Goal: Task Accomplishment & Management: Manage account settings

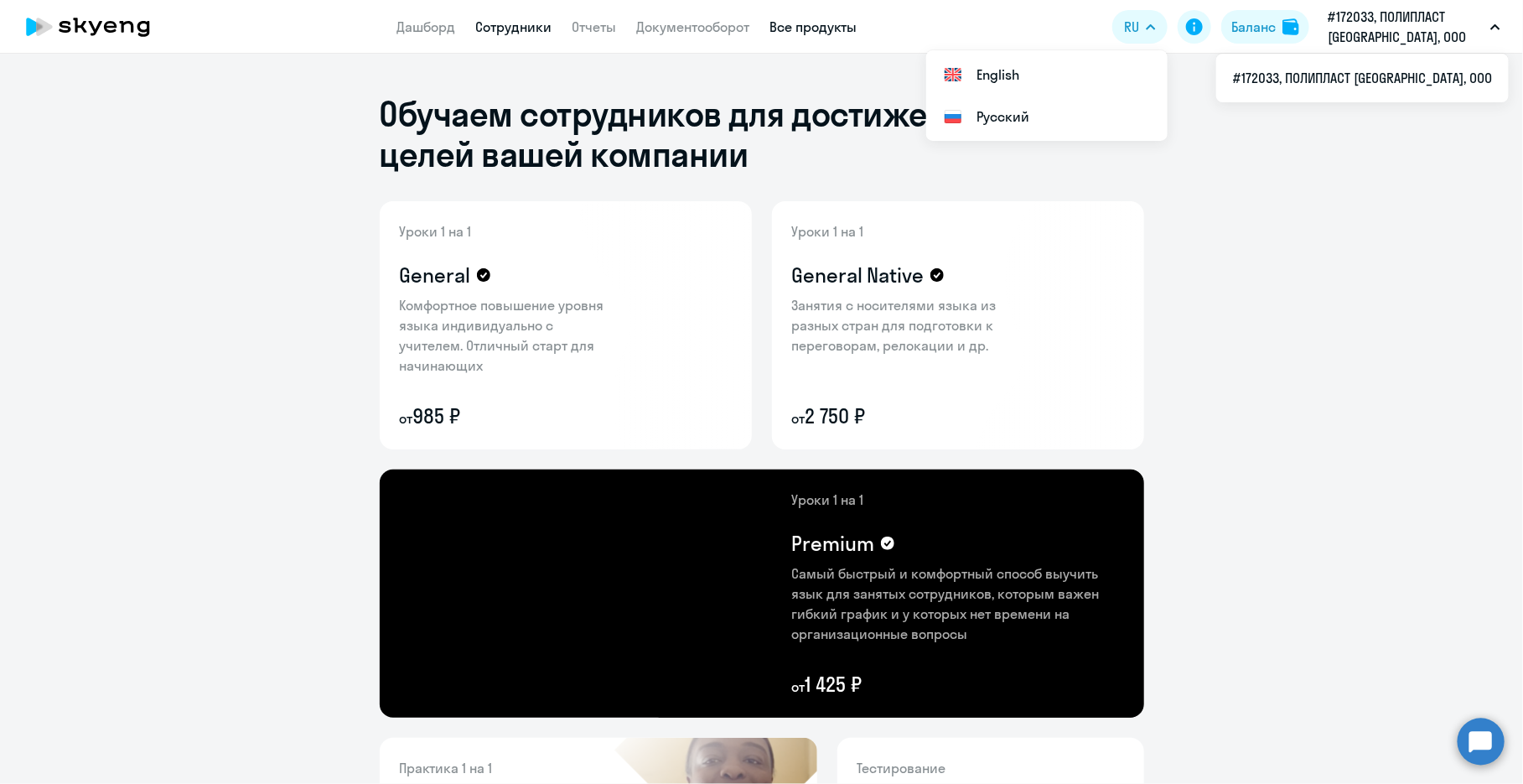
click at [522, 29] on link "Сотрудники" at bounding box center [514, 26] width 77 height 17
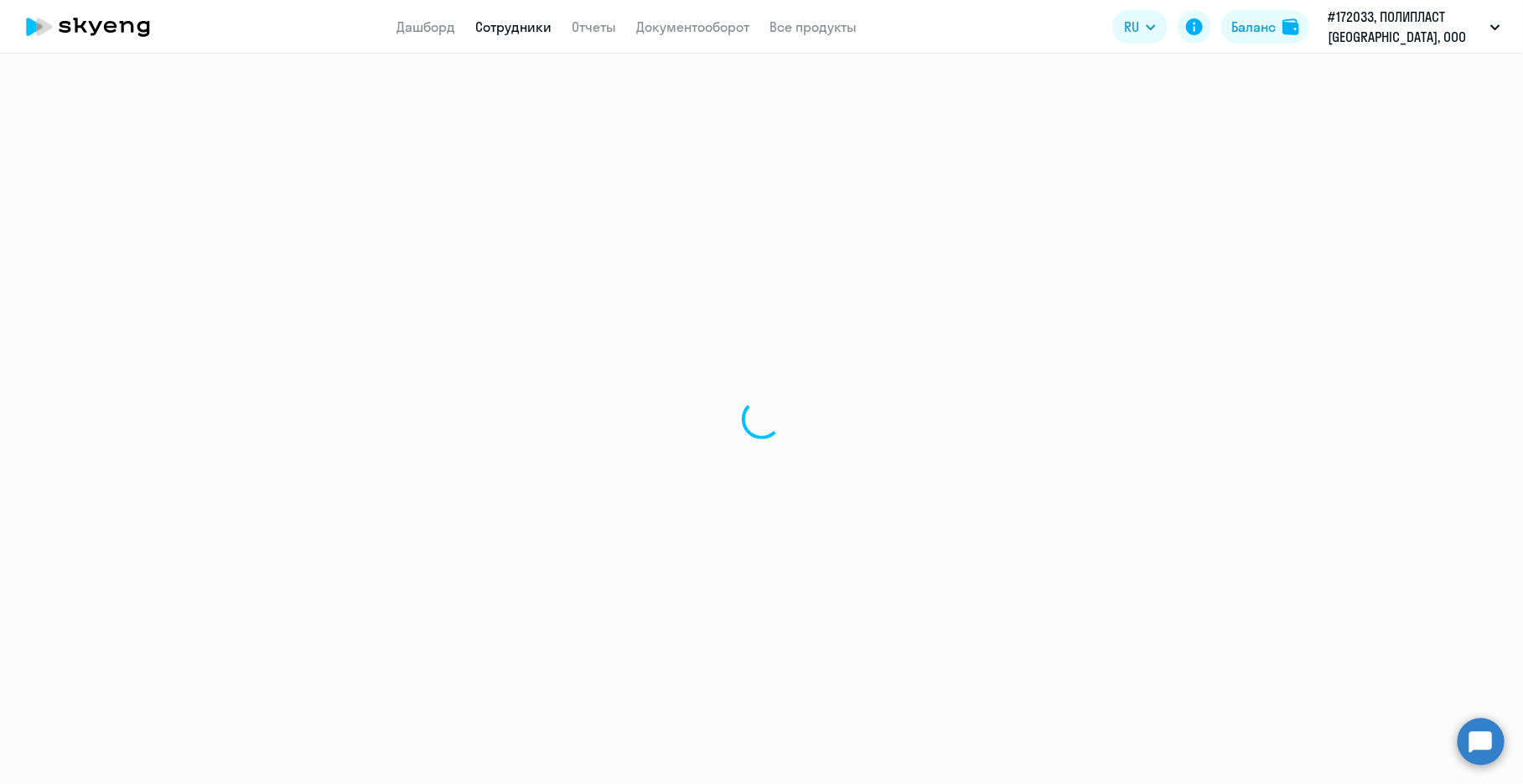
select select "30"
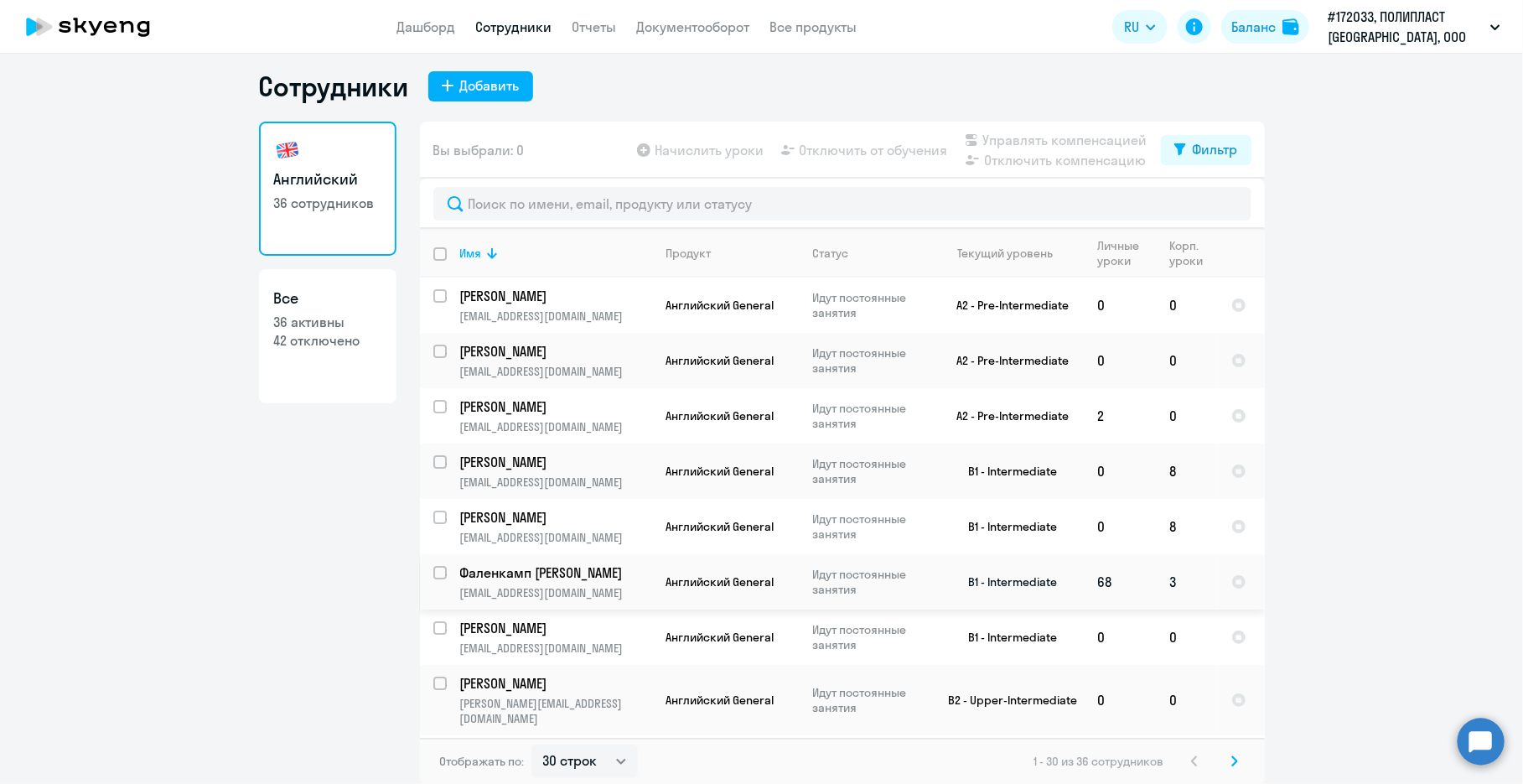
click at [810, 579] on td "3" at bounding box center [1187, 581] width 61 height 56
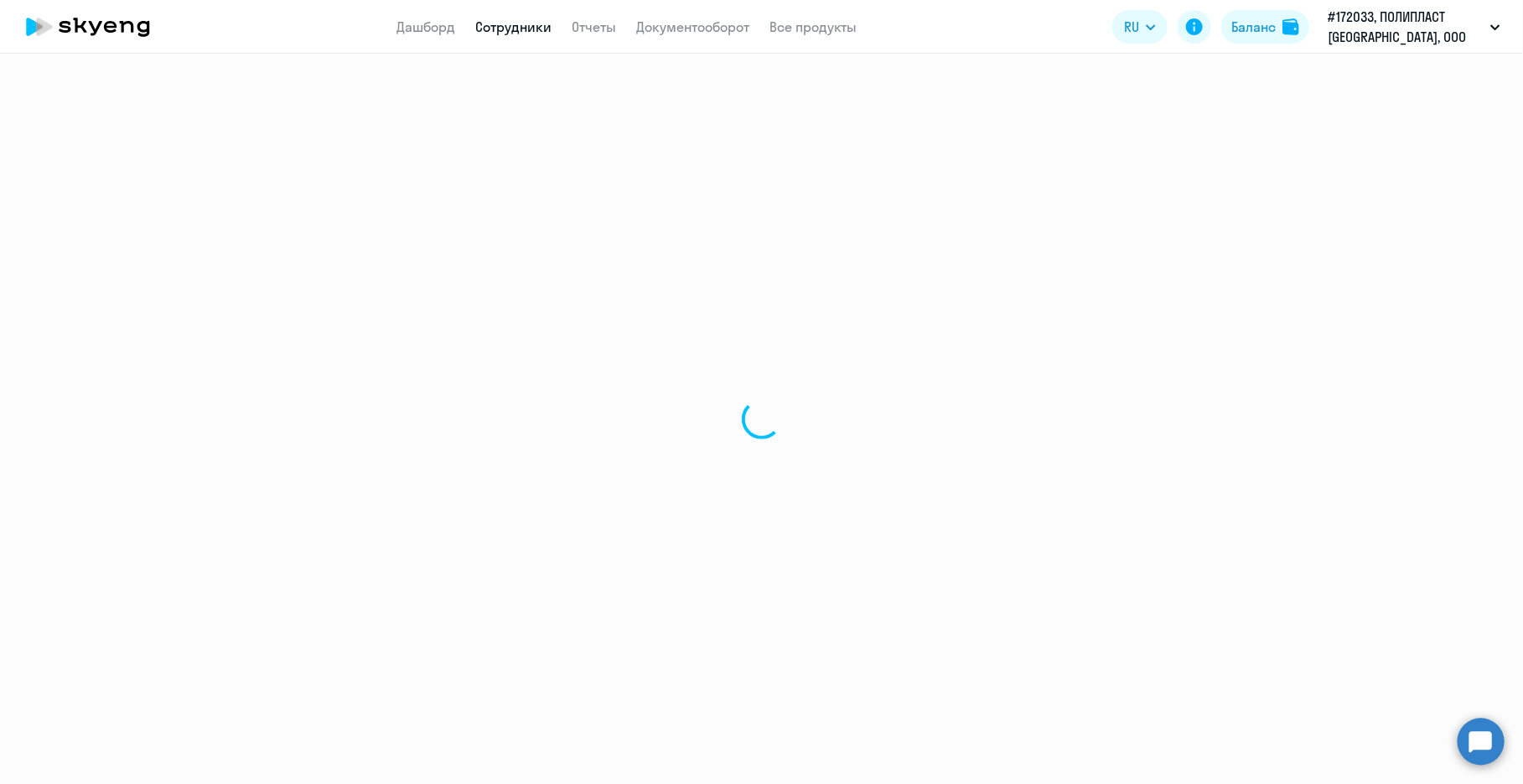
select select "english"
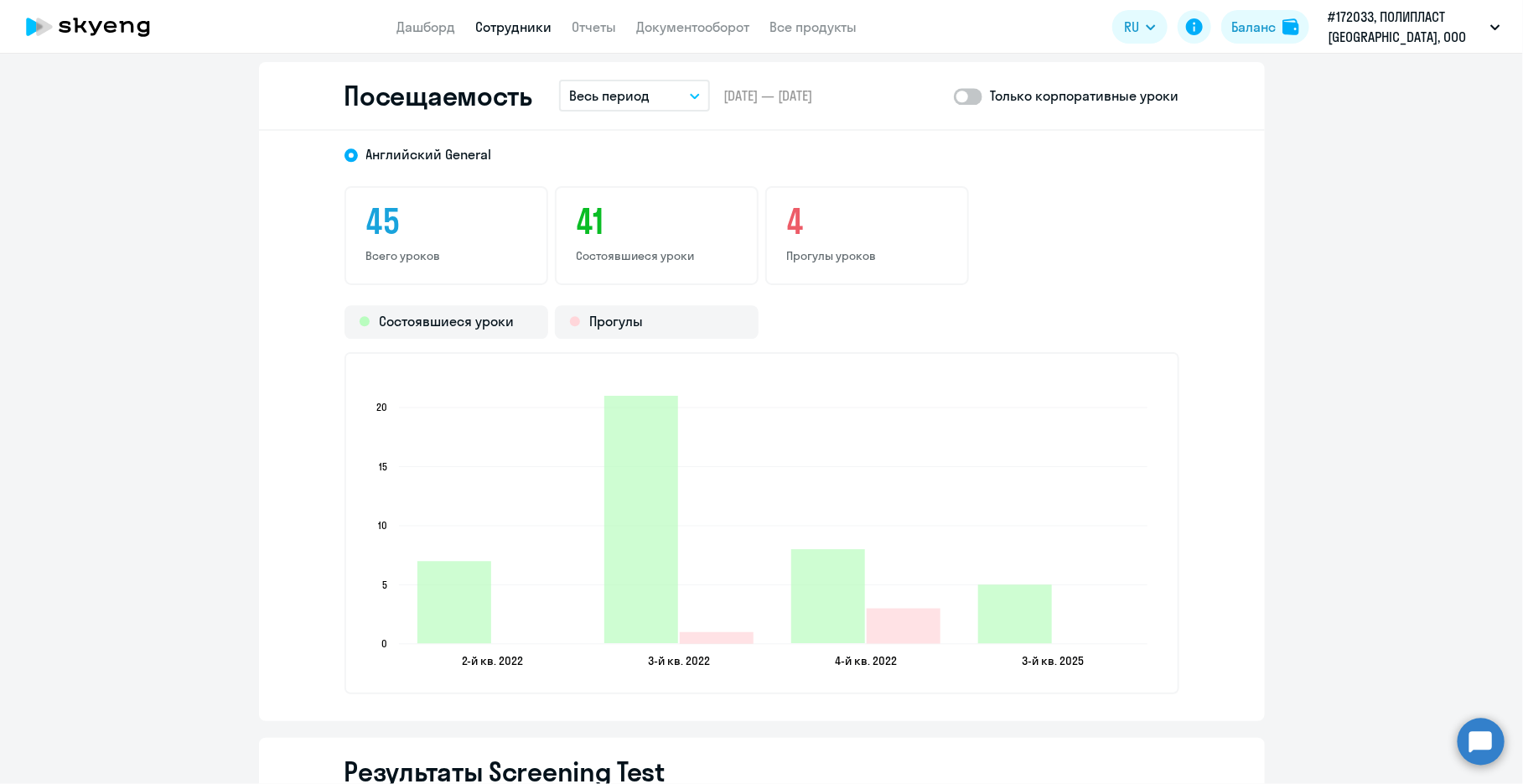
scroll to position [2096, 0]
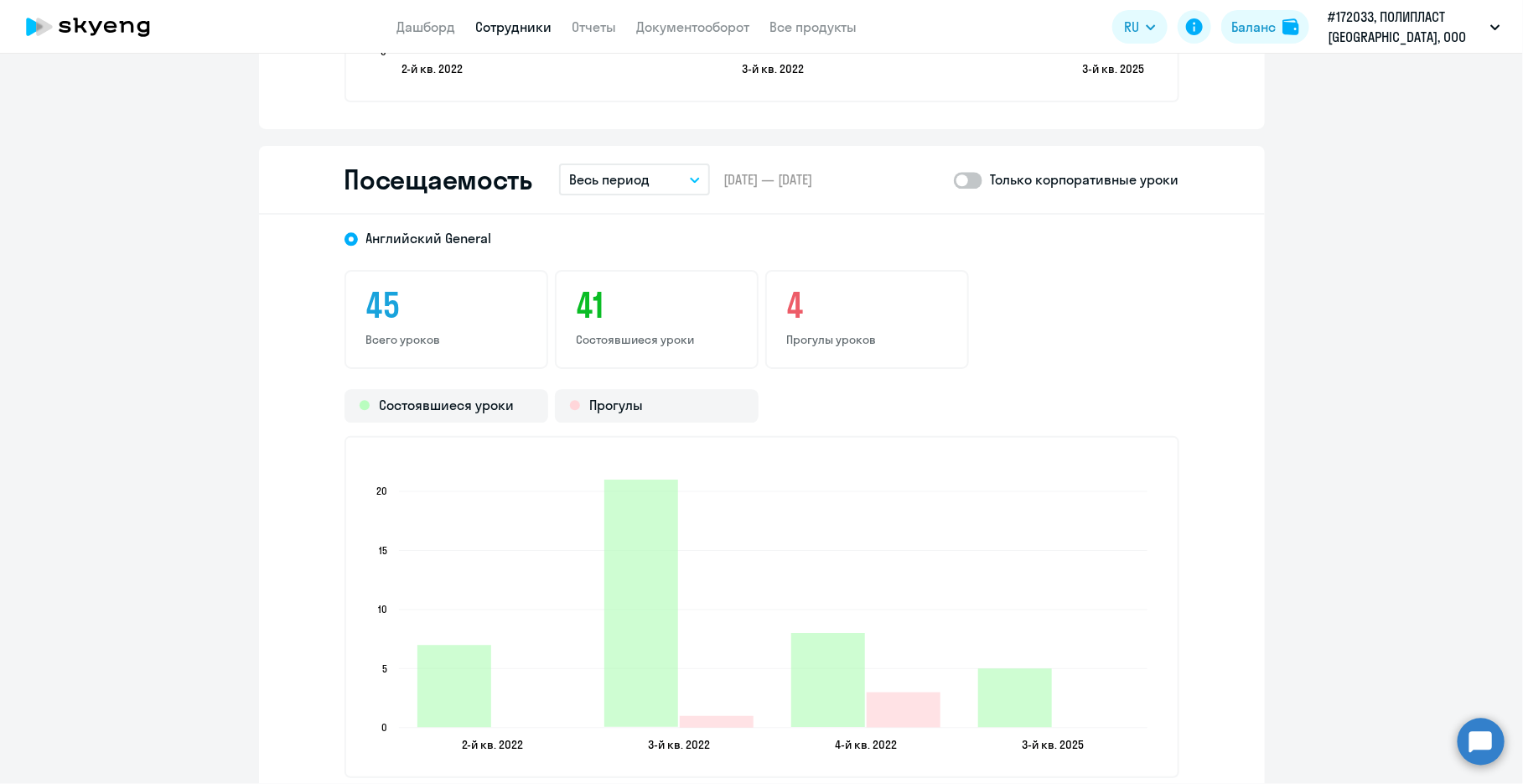
click at [773, 178] on span "[DATE] — [DATE]" at bounding box center [767, 179] width 89 height 19
click at [810, 181] on span at bounding box center [968, 180] width 28 height 17
click at [810, 180] on input "checkbox" at bounding box center [953, 179] width 1 height 1
checkbox input "true"
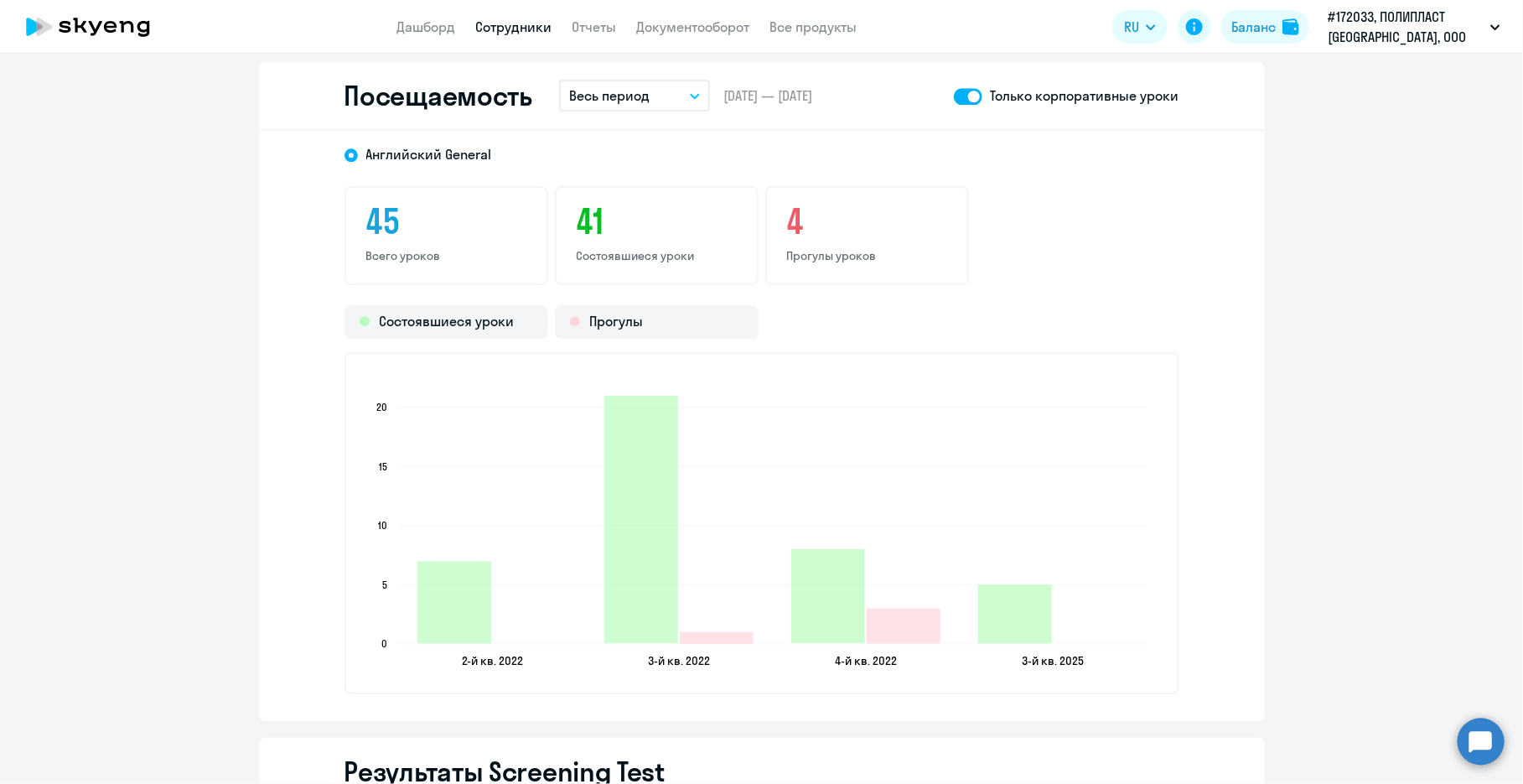
scroll to position [2264, 0]
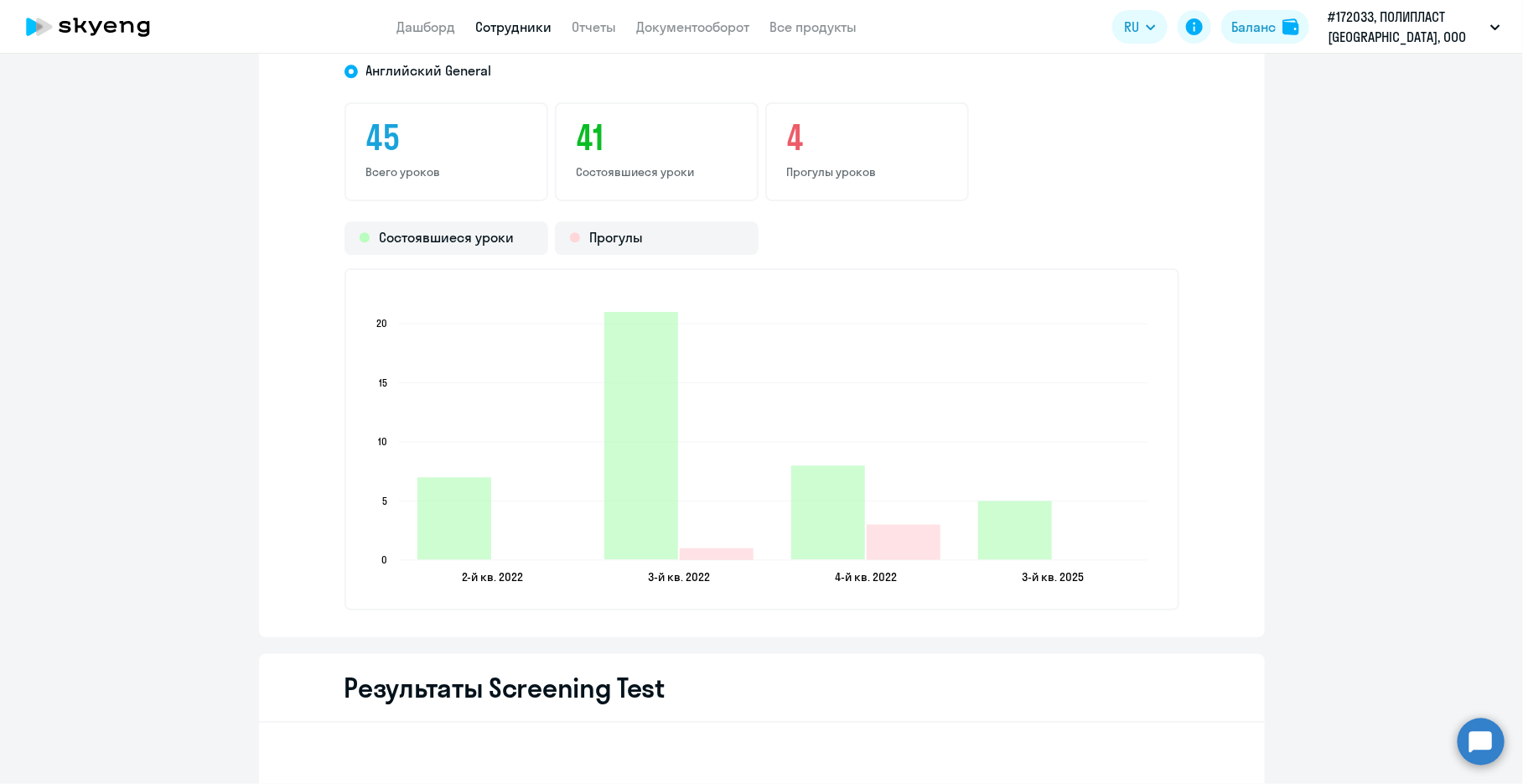
click at [810, 443] on icon "2-й кв. 2022 2-й кв. 2022 3-й кв. 2022 3-й кв. 2022 4-й кв. 2022 4-й кв. 2022 3…" at bounding box center [762, 439] width 796 height 295
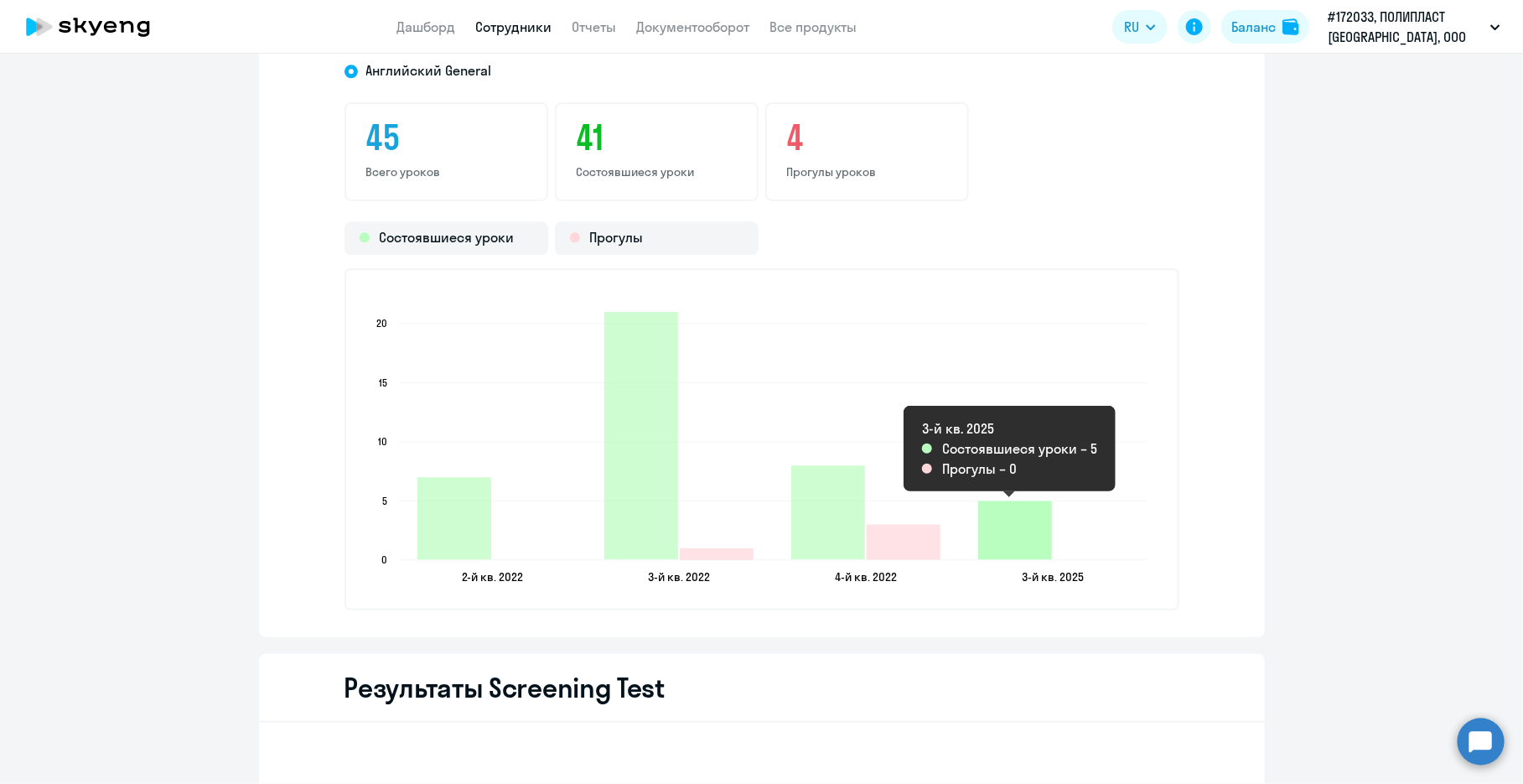
click at [810, 519] on icon "2025-09-27T21:00:00.000Z Состоявшиеся уроки 5" at bounding box center [1016, 531] width 74 height 59
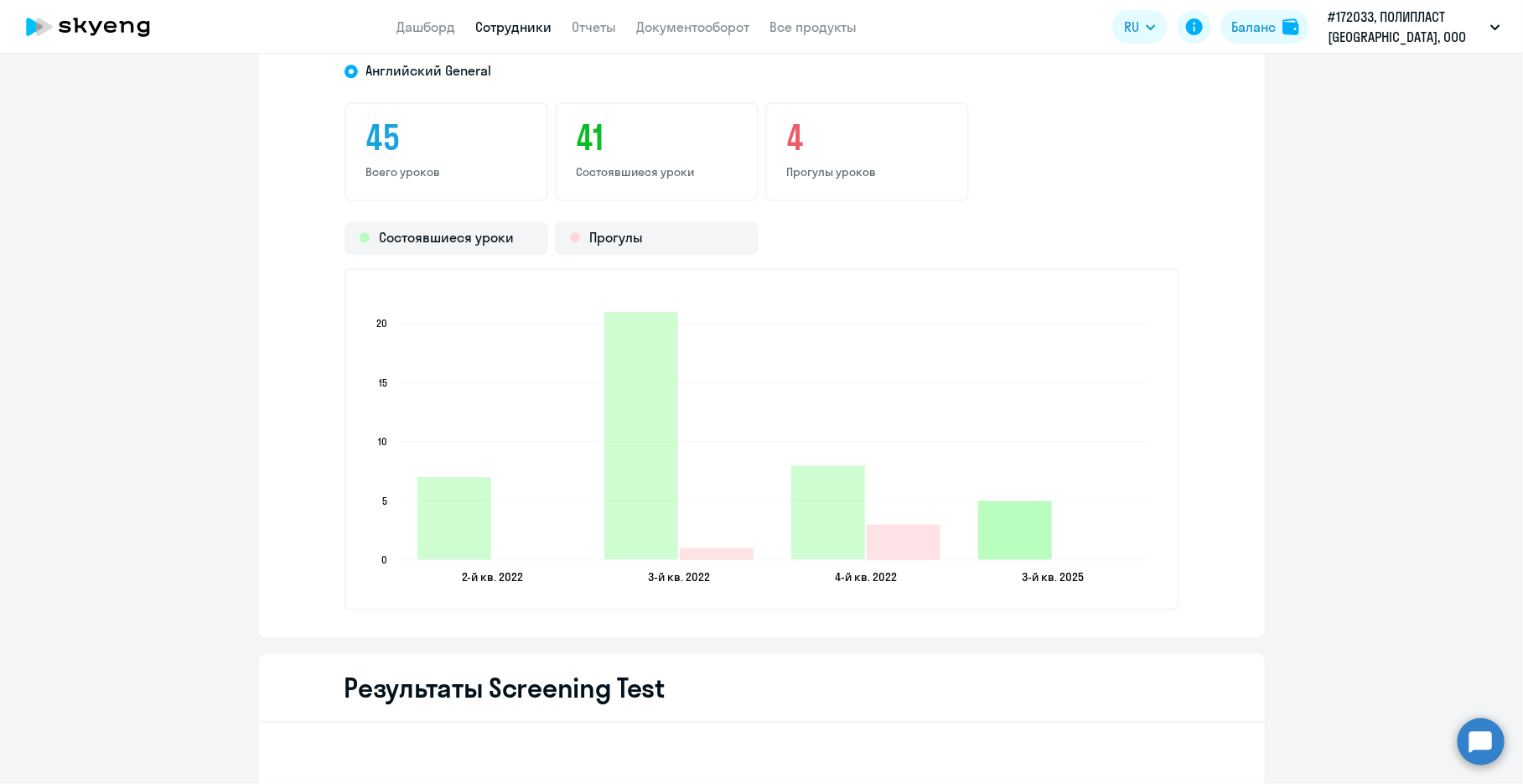
click at [810, 545] on icon "2025-09-27T21:00:00.000Z Состоявшиеся уроки 5" at bounding box center [1016, 531] width 74 height 59
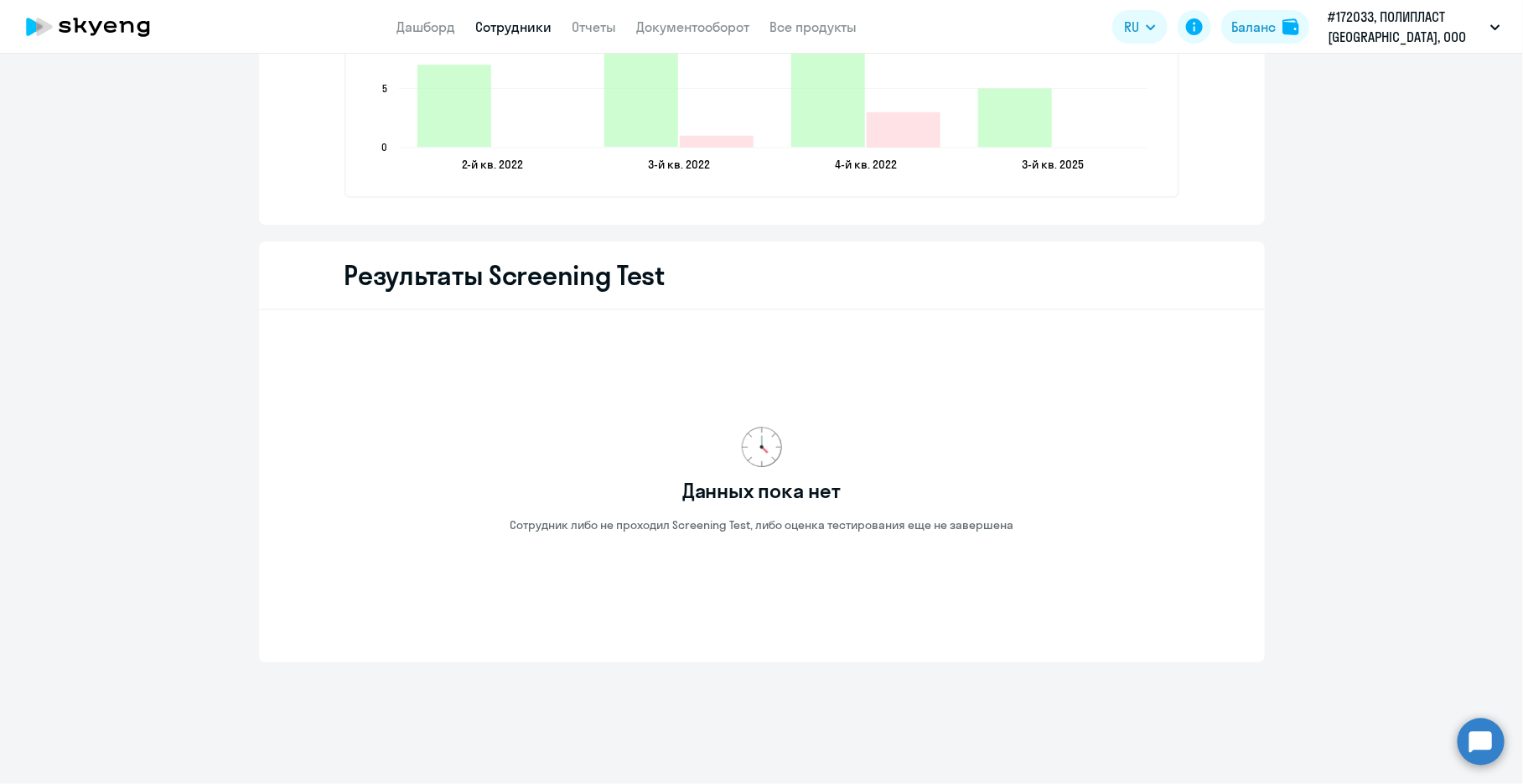
scroll to position [2425, 0]
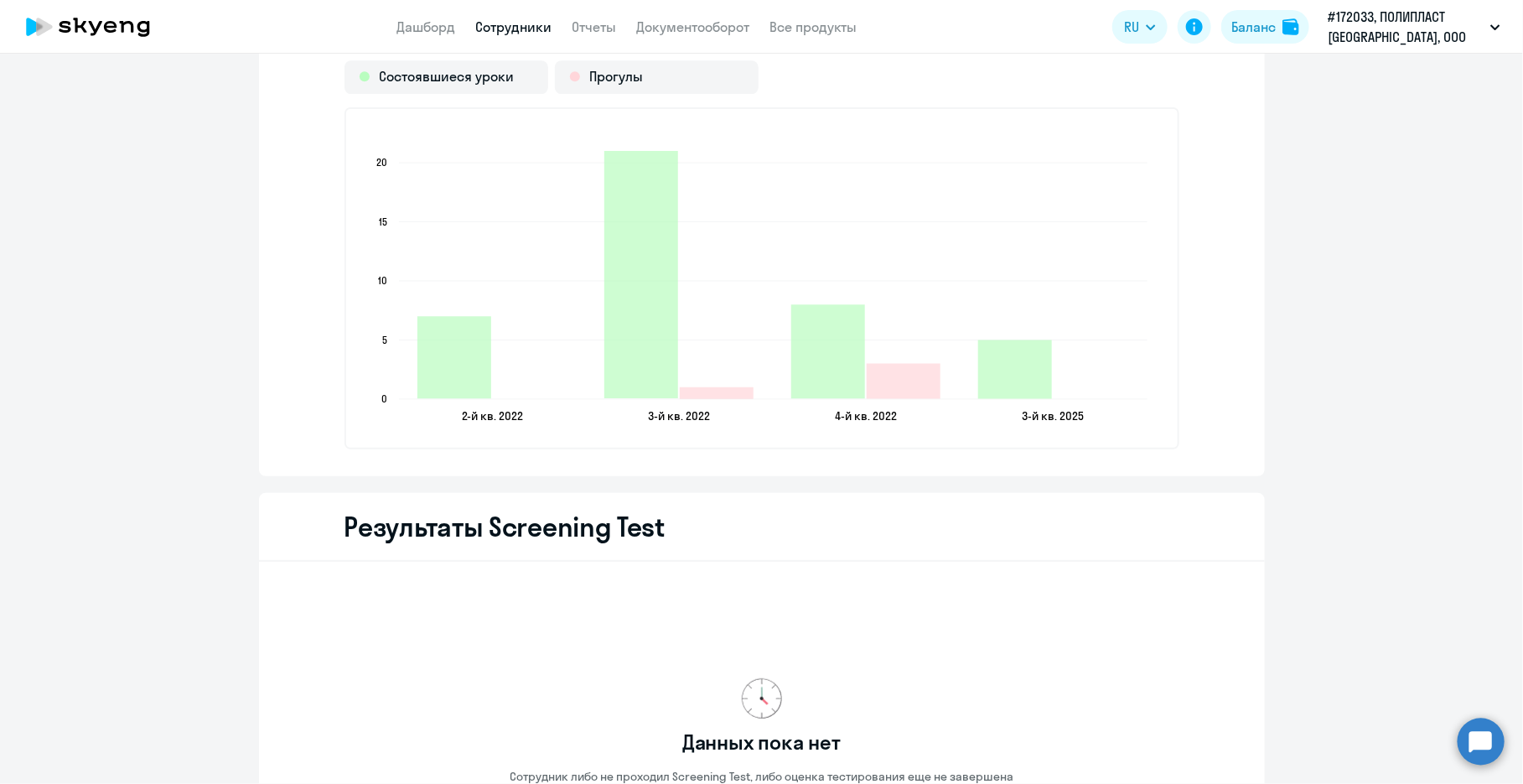
click at [810, 411] on text "3-й кв. 2025" at bounding box center [1053, 415] width 62 height 15
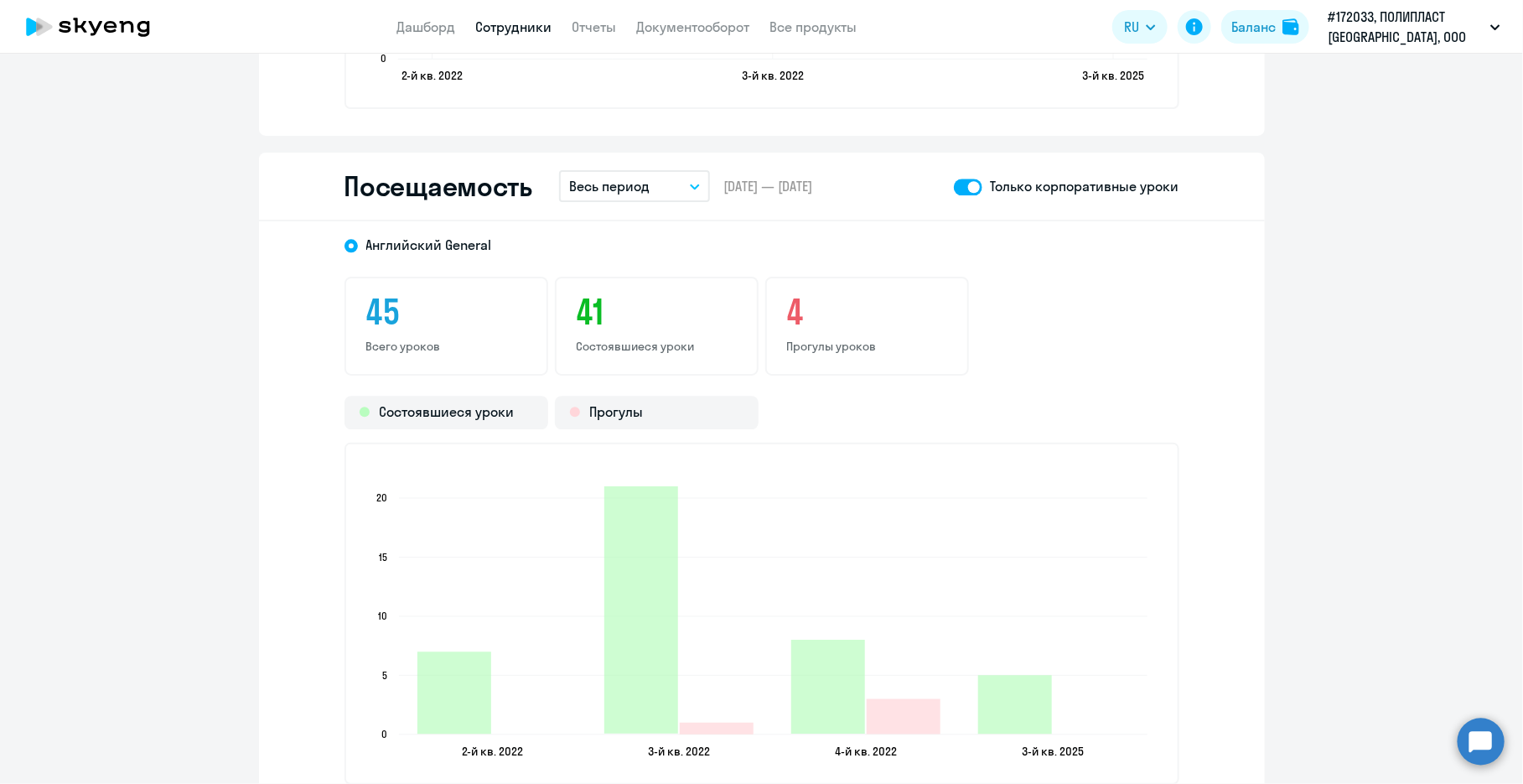
scroll to position [2005, 0]
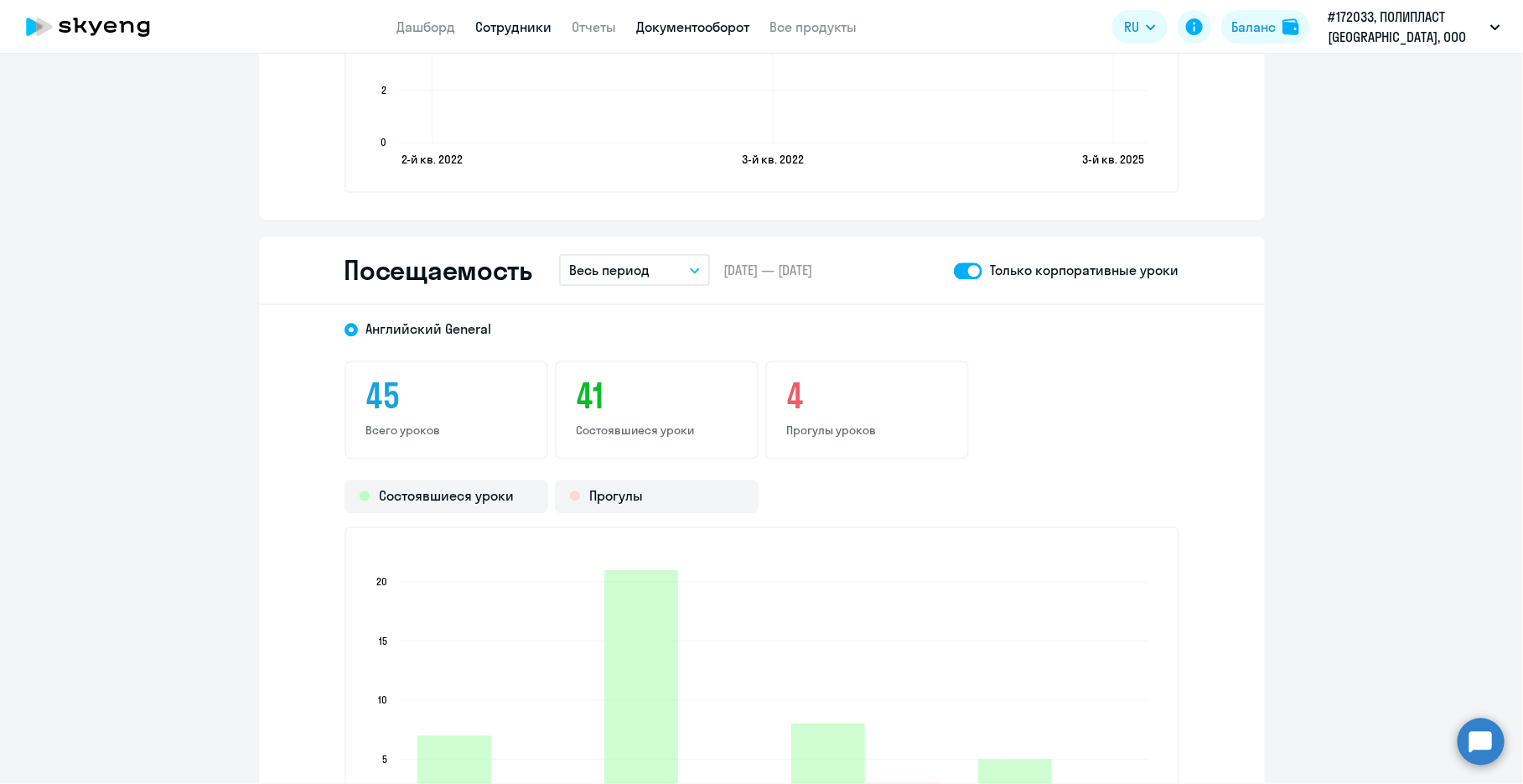
click at [711, 30] on link "Документооборот" at bounding box center [694, 26] width 113 height 17
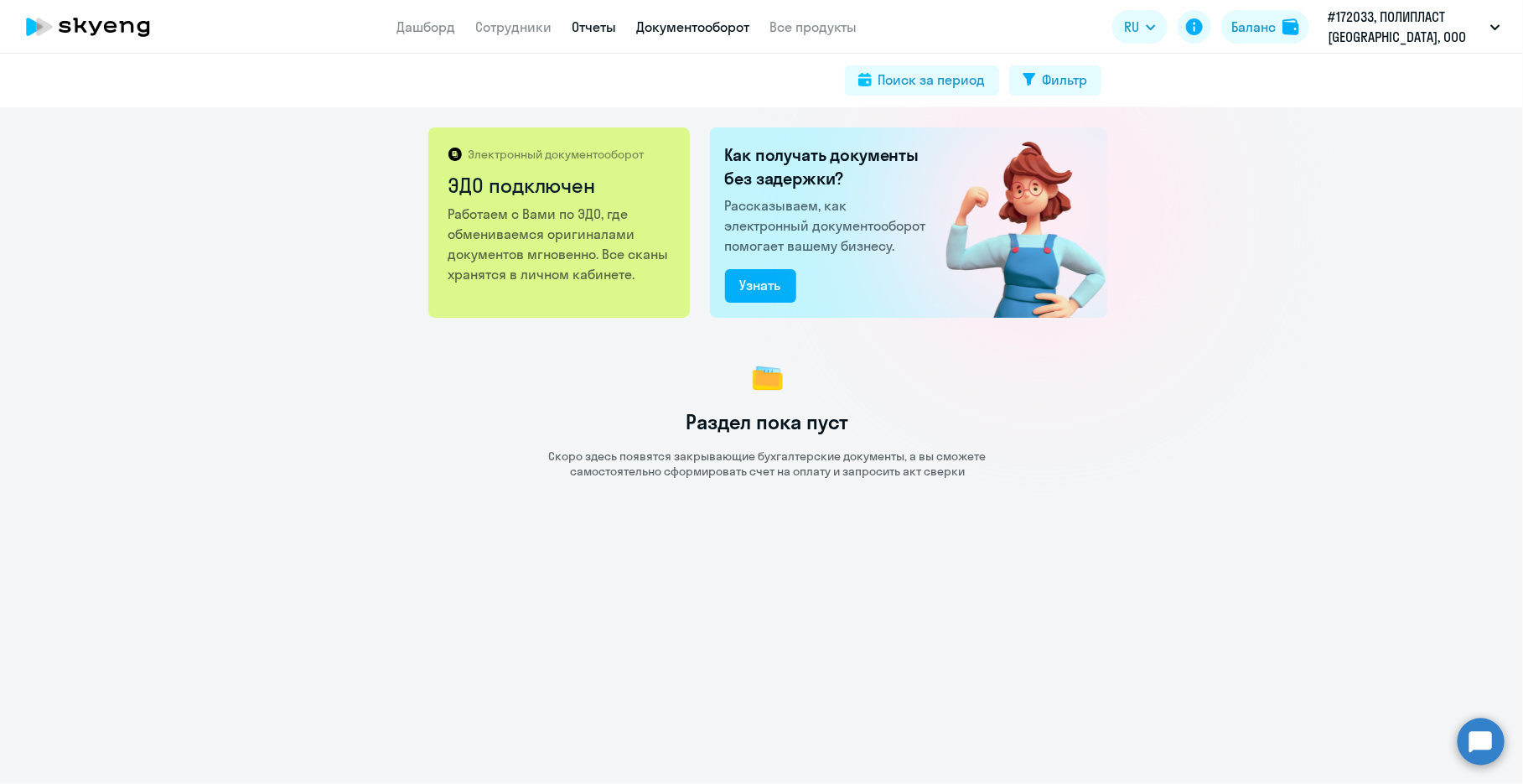
click at [594, 26] on link "Отчеты" at bounding box center [594, 26] width 44 height 17
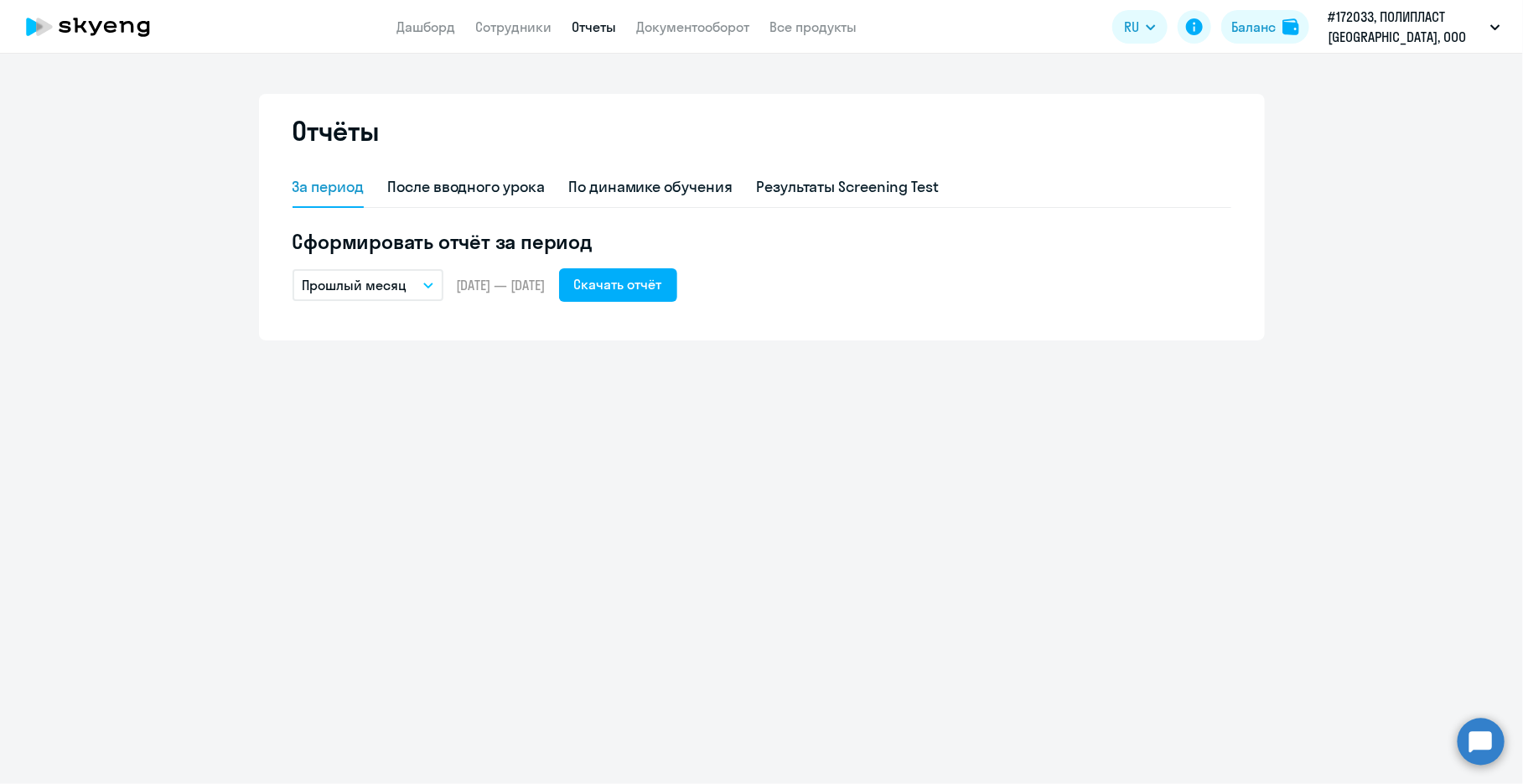
click at [420, 287] on button "Прошлый месяц" at bounding box center [368, 285] width 151 height 32
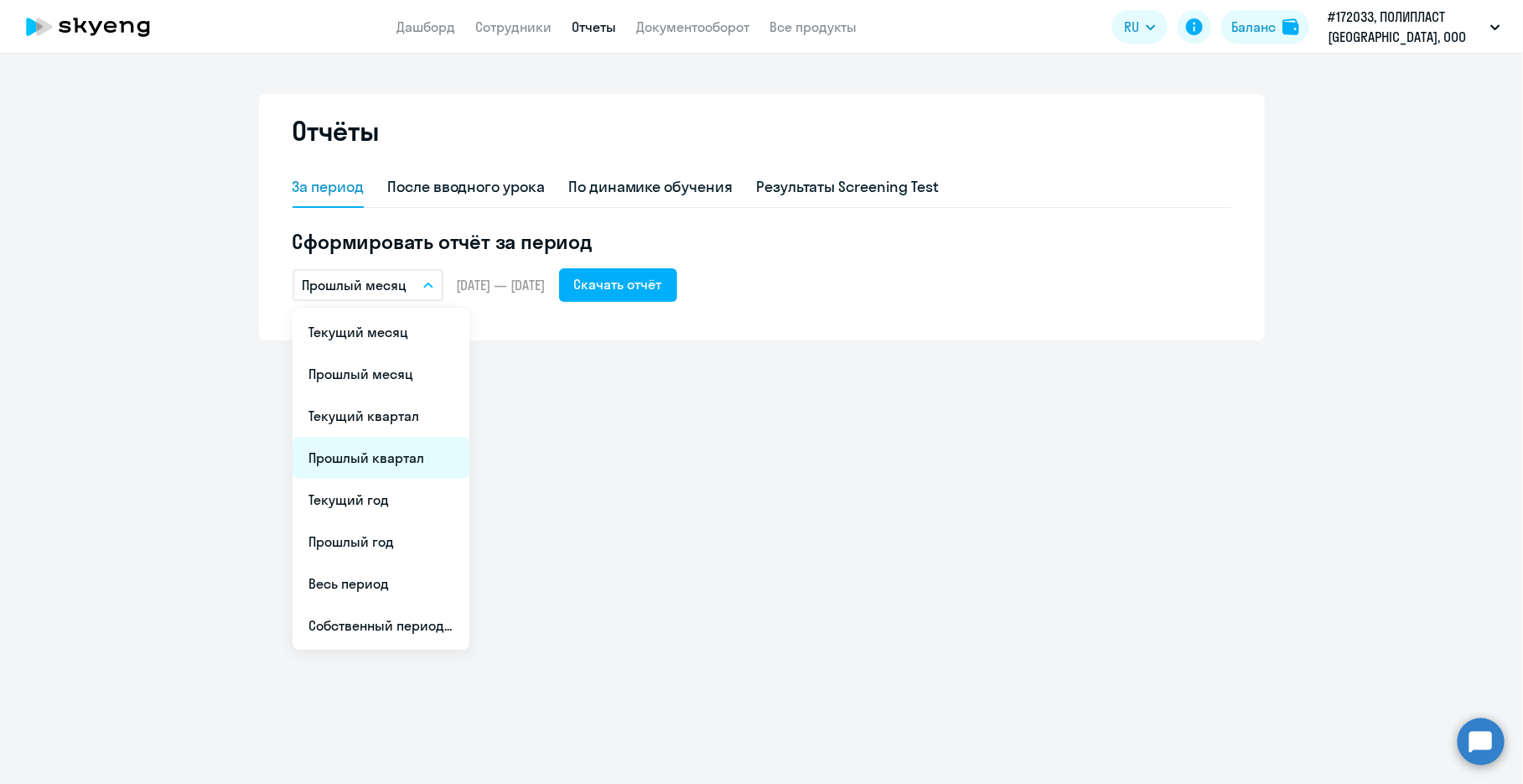
click at [422, 455] on li "Прошлый квартал" at bounding box center [381, 458] width 177 height 42
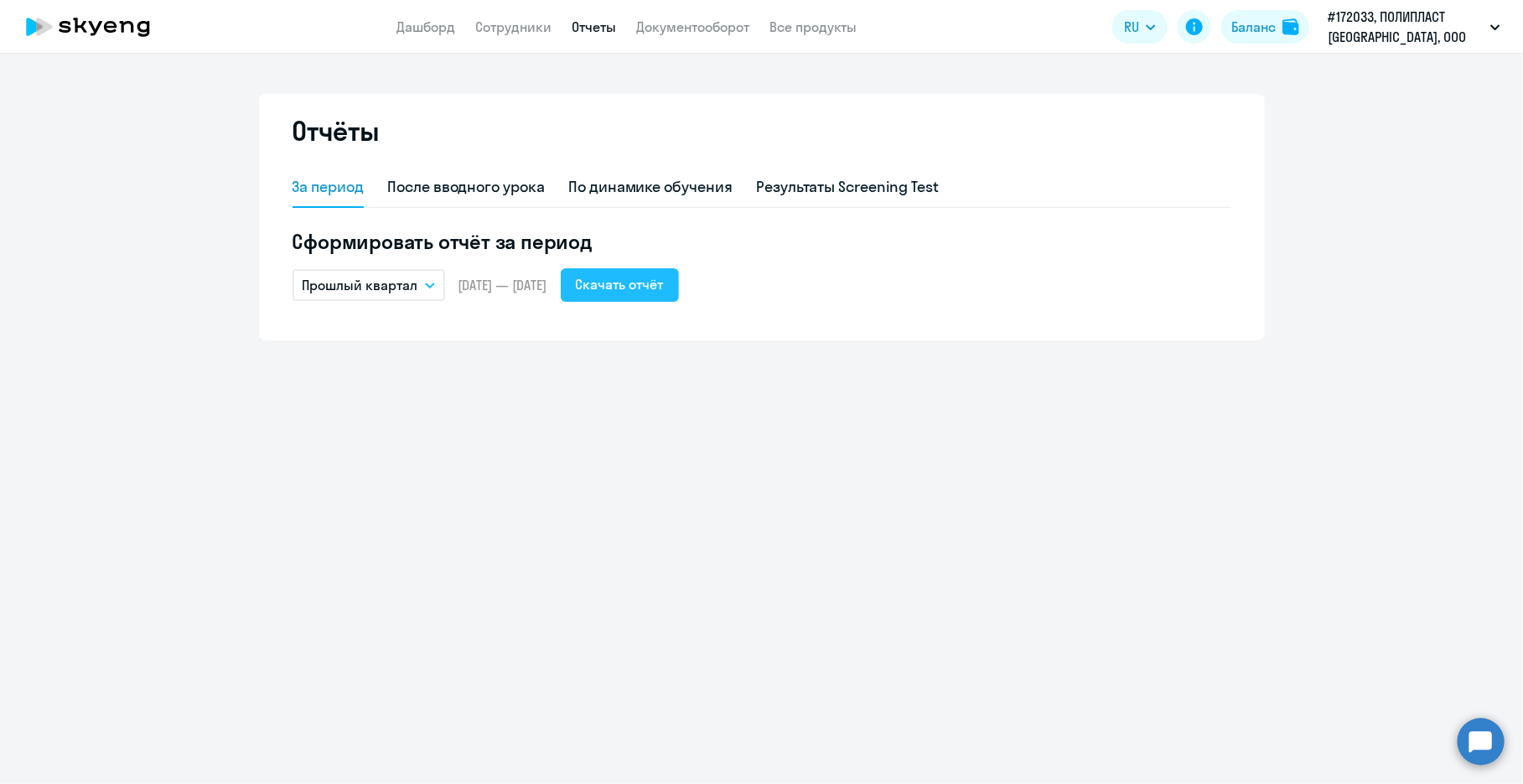
click at [664, 290] on div "Скачать отчёт" at bounding box center [620, 284] width 88 height 20
click at [544, 24] on link "Сотрудники" at bounding box center [514, 26] width 77 height 17
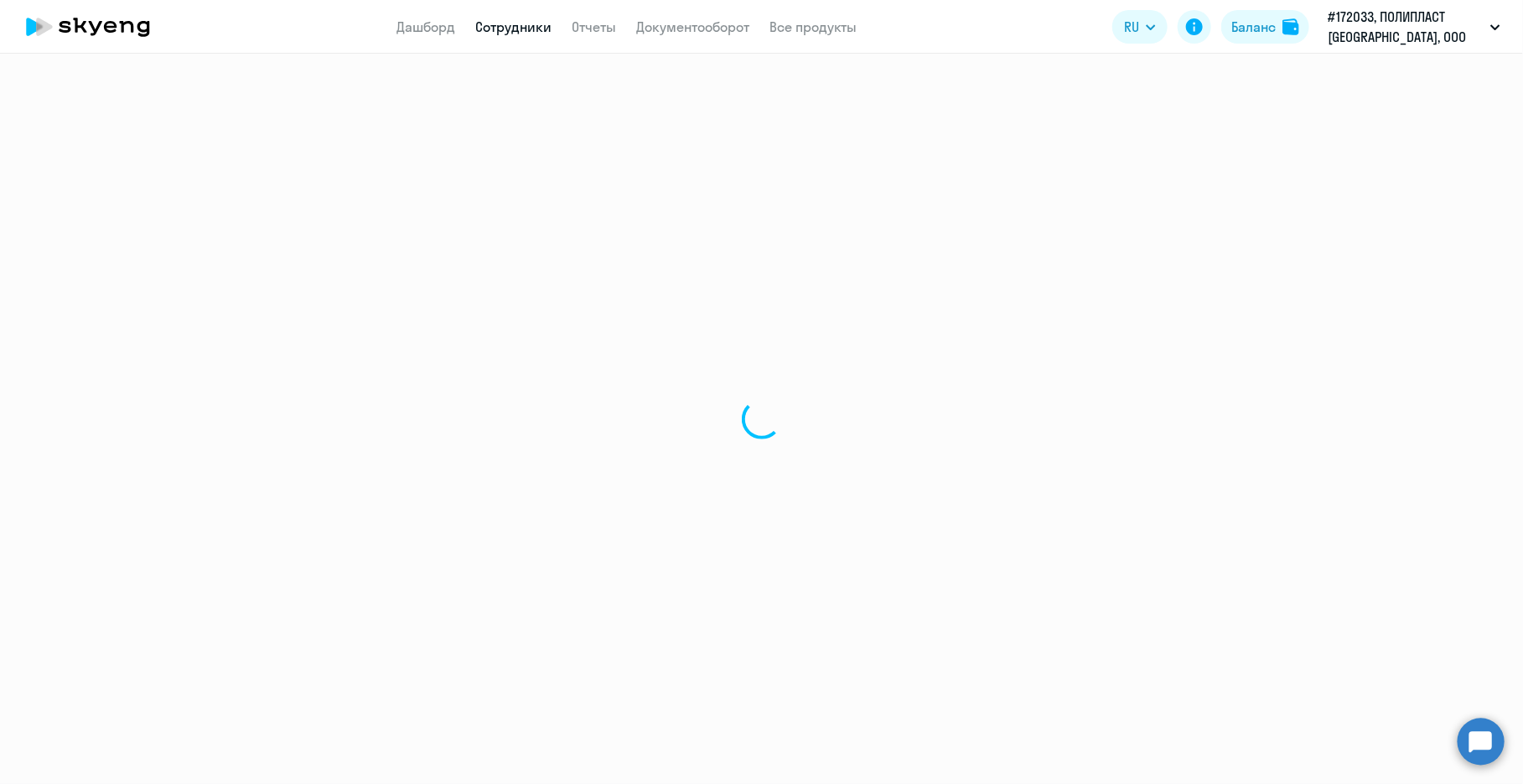
select select "30"
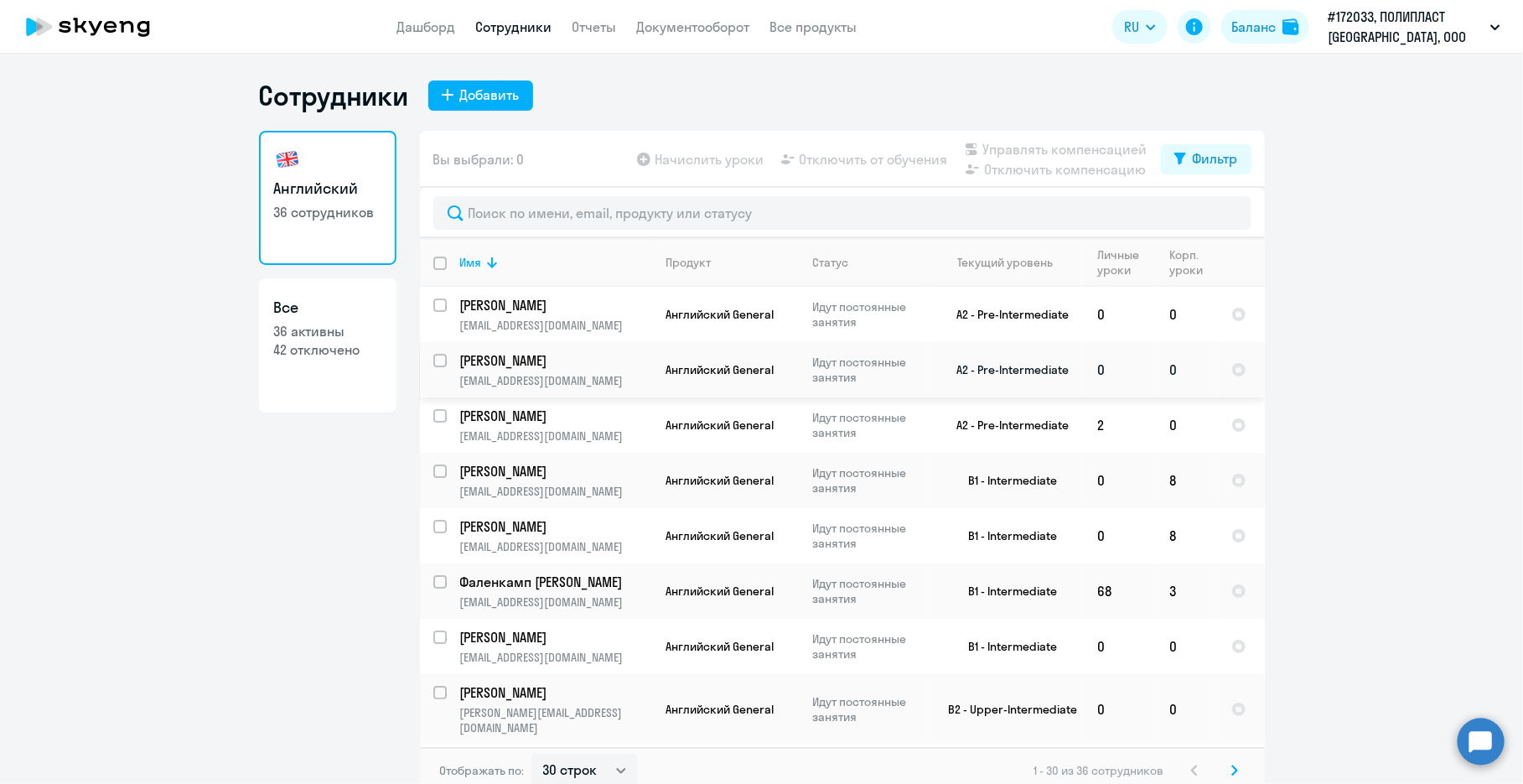
click at [434, 355] on input "select row 38380289" at bounding box center [451, 370] width 34 height 34
checkbox input "true"
click at [434, 526] on input "select row 15313900" at bounding box center [451, 536] width 34 height 34
checkbox input "true"
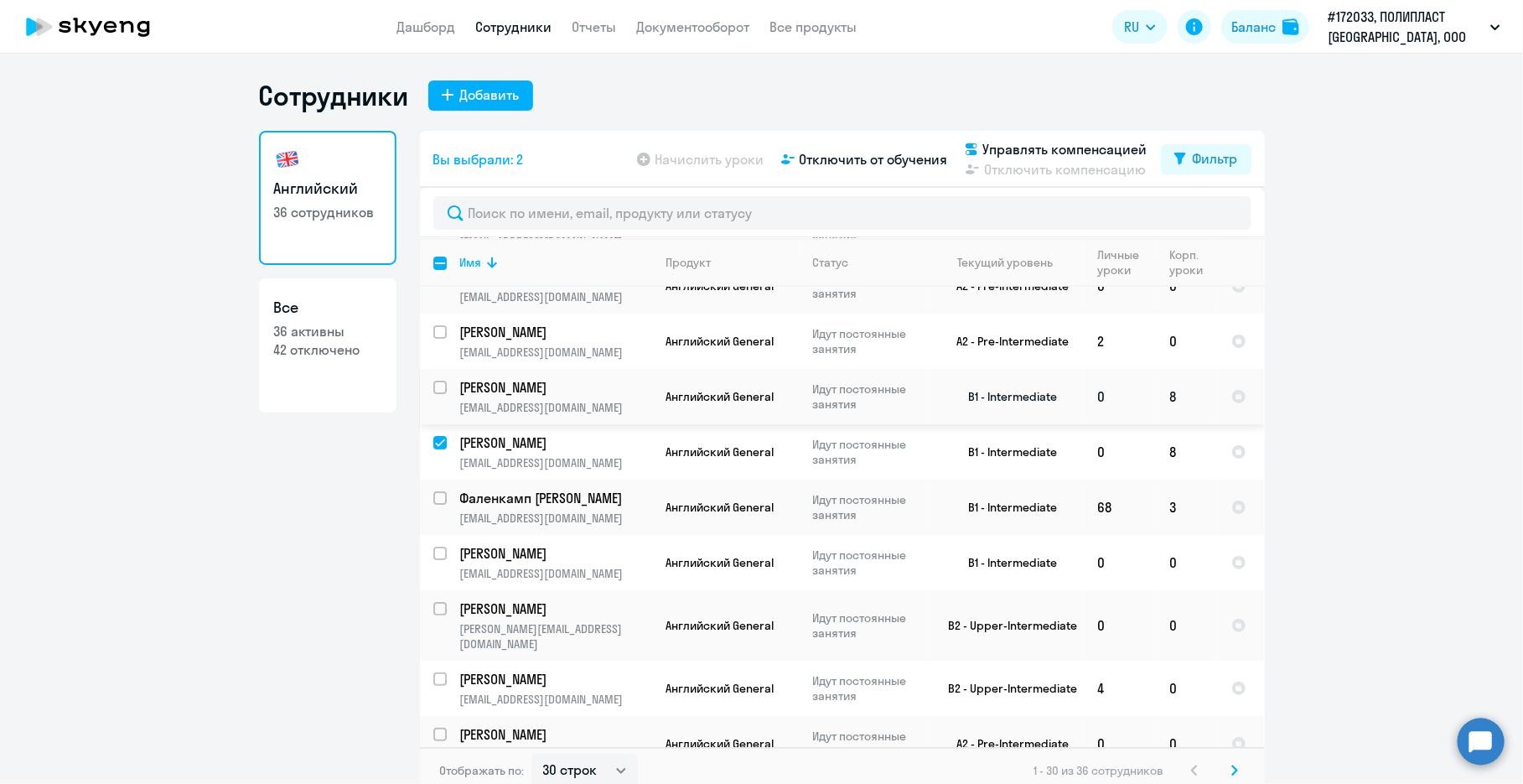
scroll to position [168, 0]
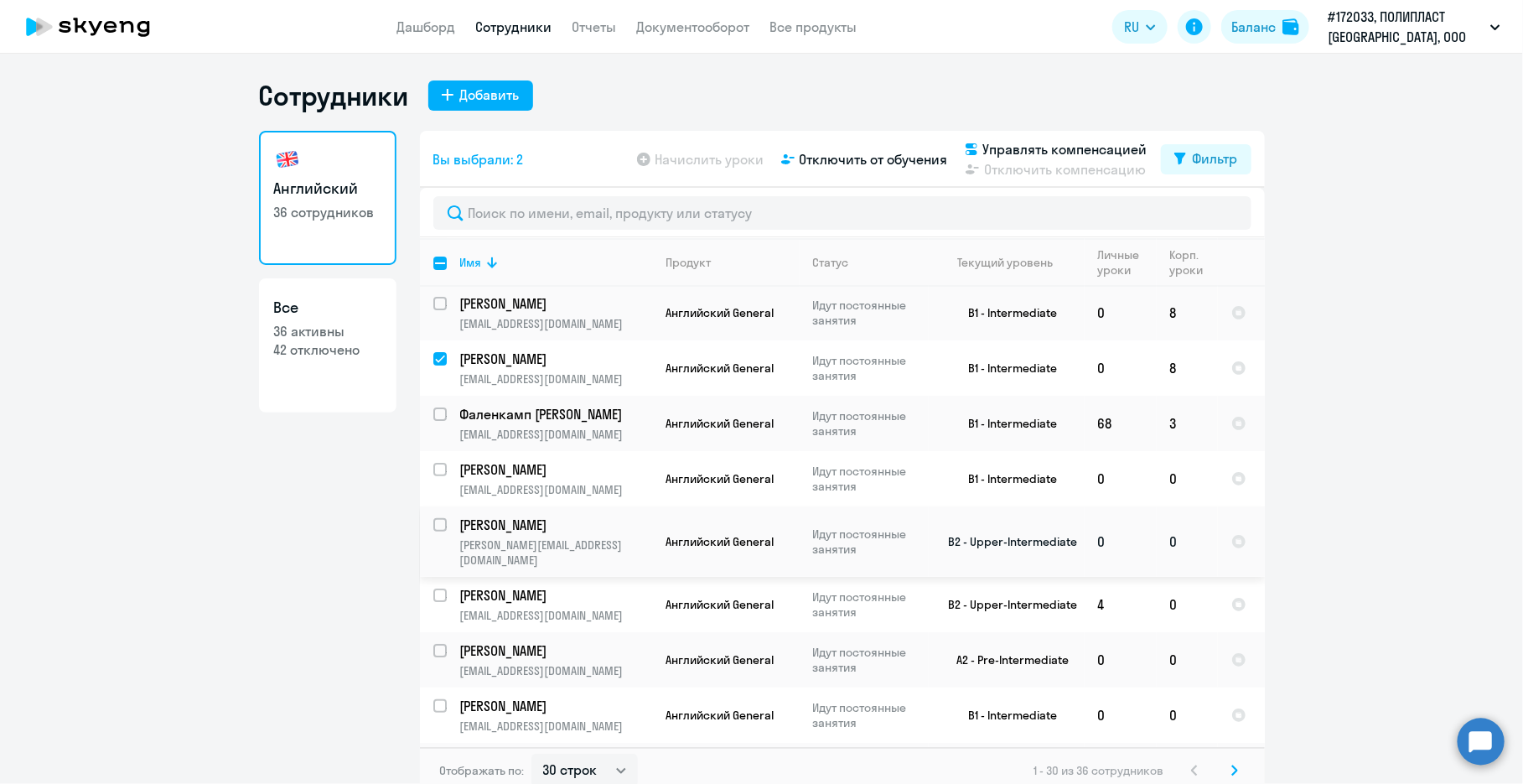
click at [434, 519] on input "select row 39137889" at bounding box center [451, 535] width 34 height 34
checkbox input "true"
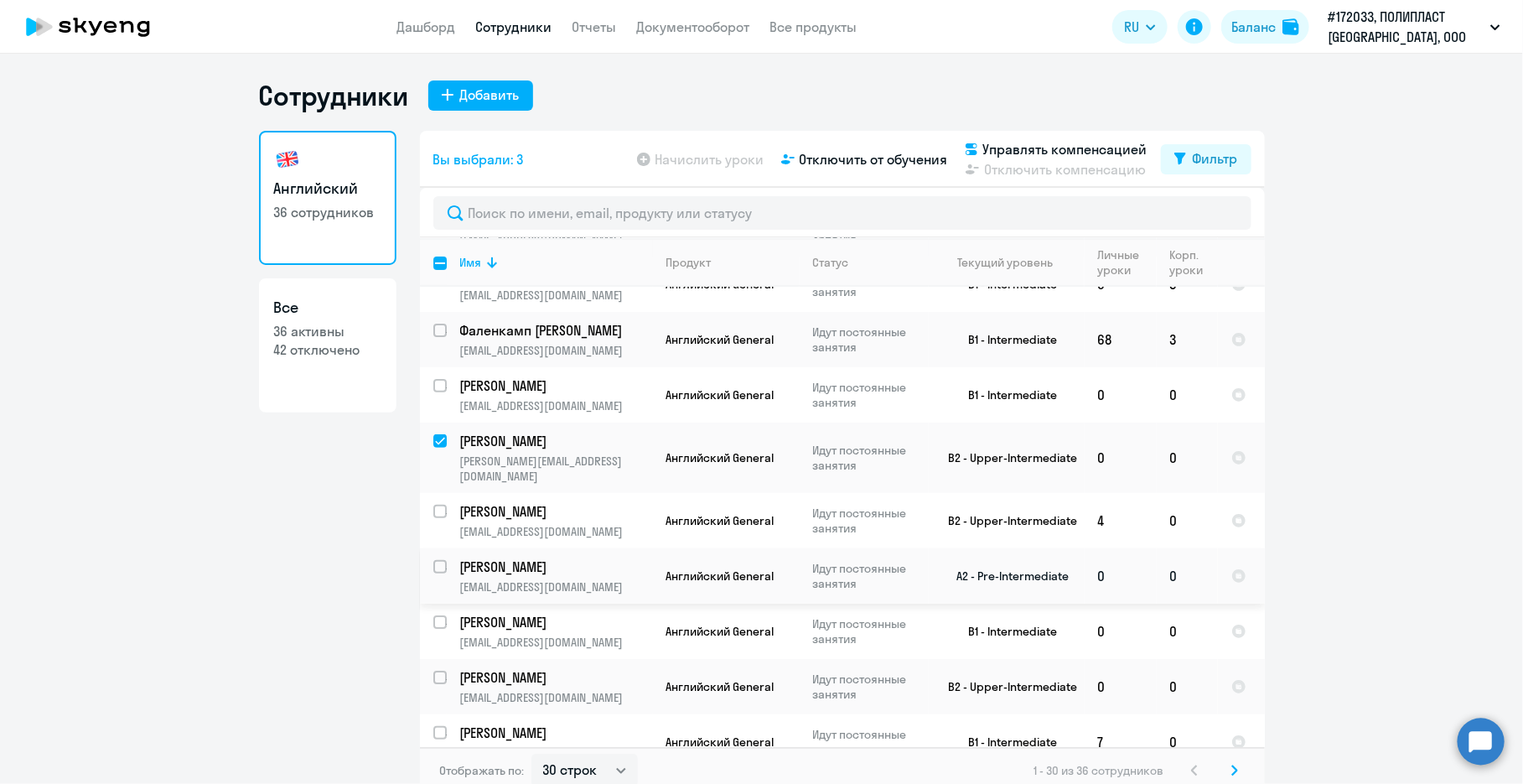
click at [434, 560] on input "select row 5056518" at bounding box center [451, 577] width 34 height 34
checkbox input "true"
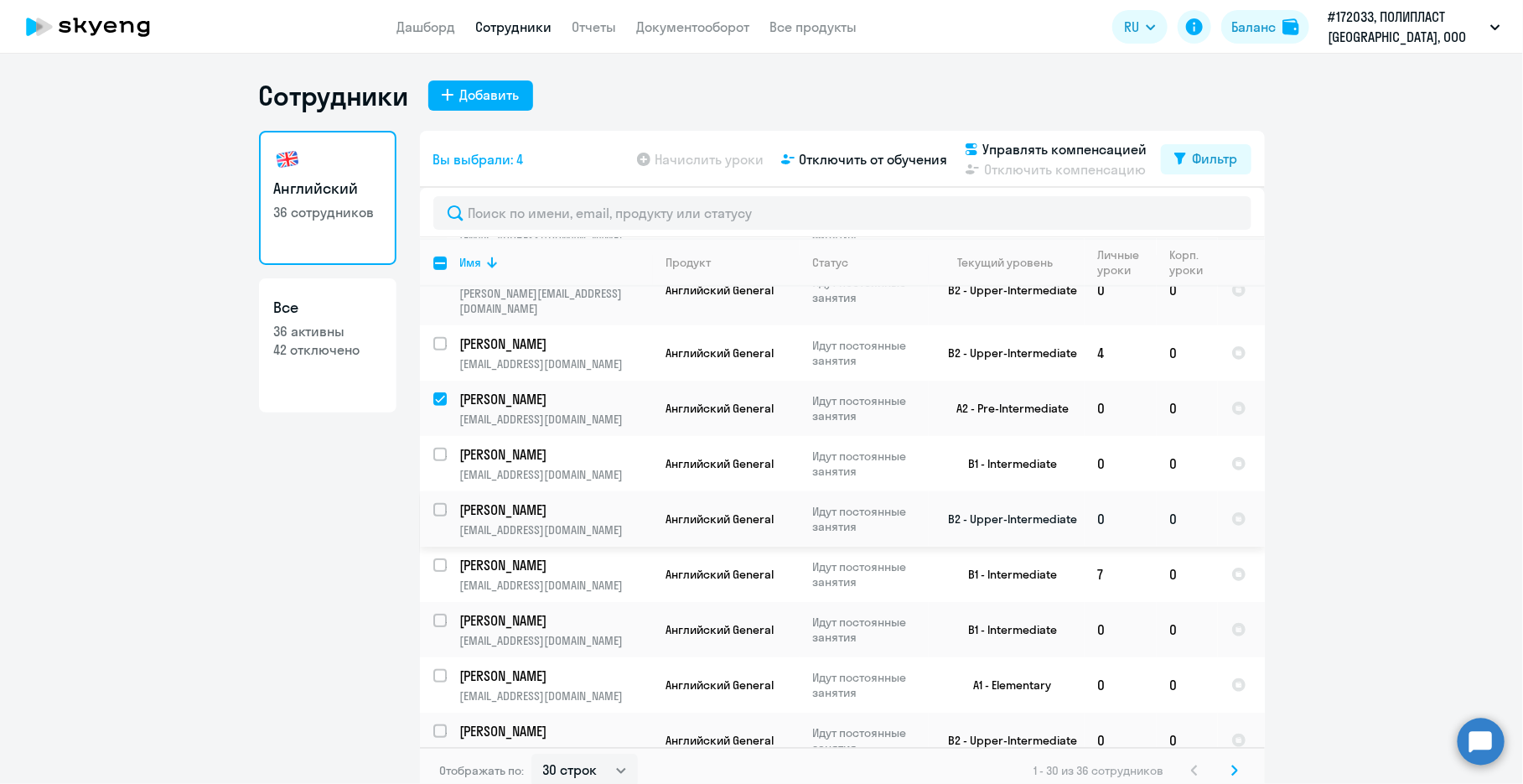
click at [434, 503] on input "select row 561082" at bounding box center [451, 519] width 34 height 34
checkbox input "true"
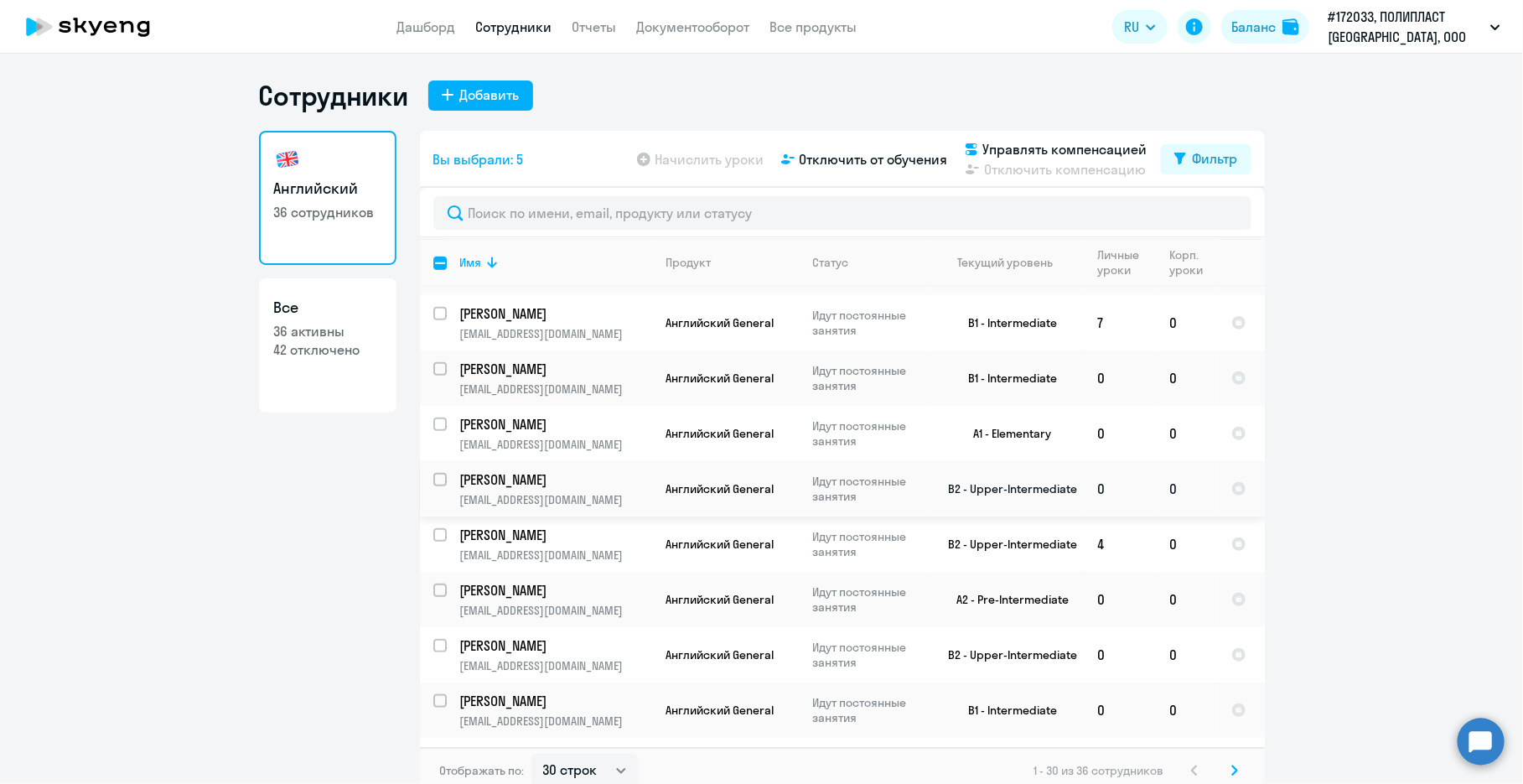
scroll to position [755, 0]
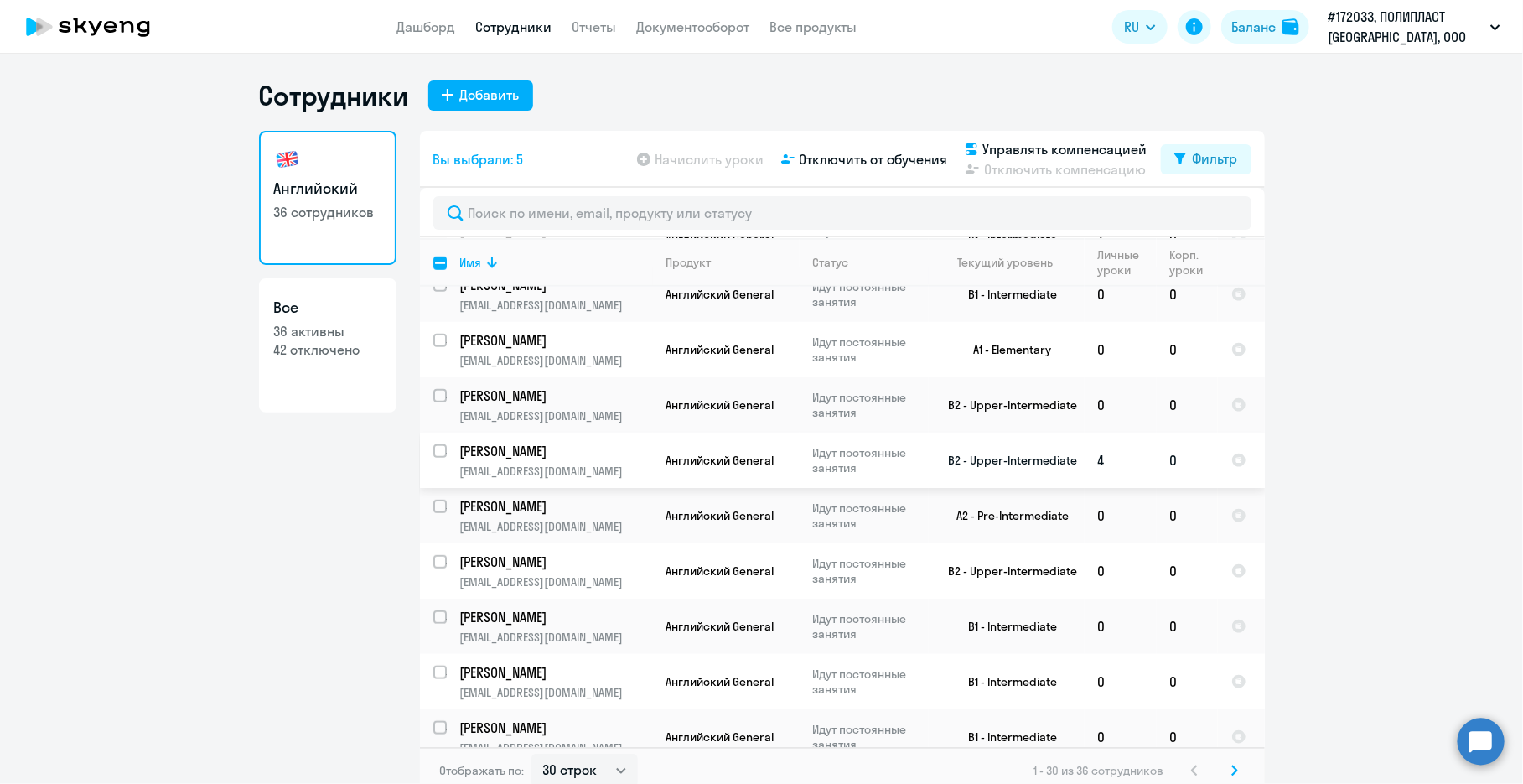
click at [434, 444] on input "select row 4587941" at bounding box center [451, 461] width 34 height 34
checkbox input "true"
click at [434, 511] on input "select row 14956511" at bounding box center [451, 517] width 34 height 34
checkbox input "true"
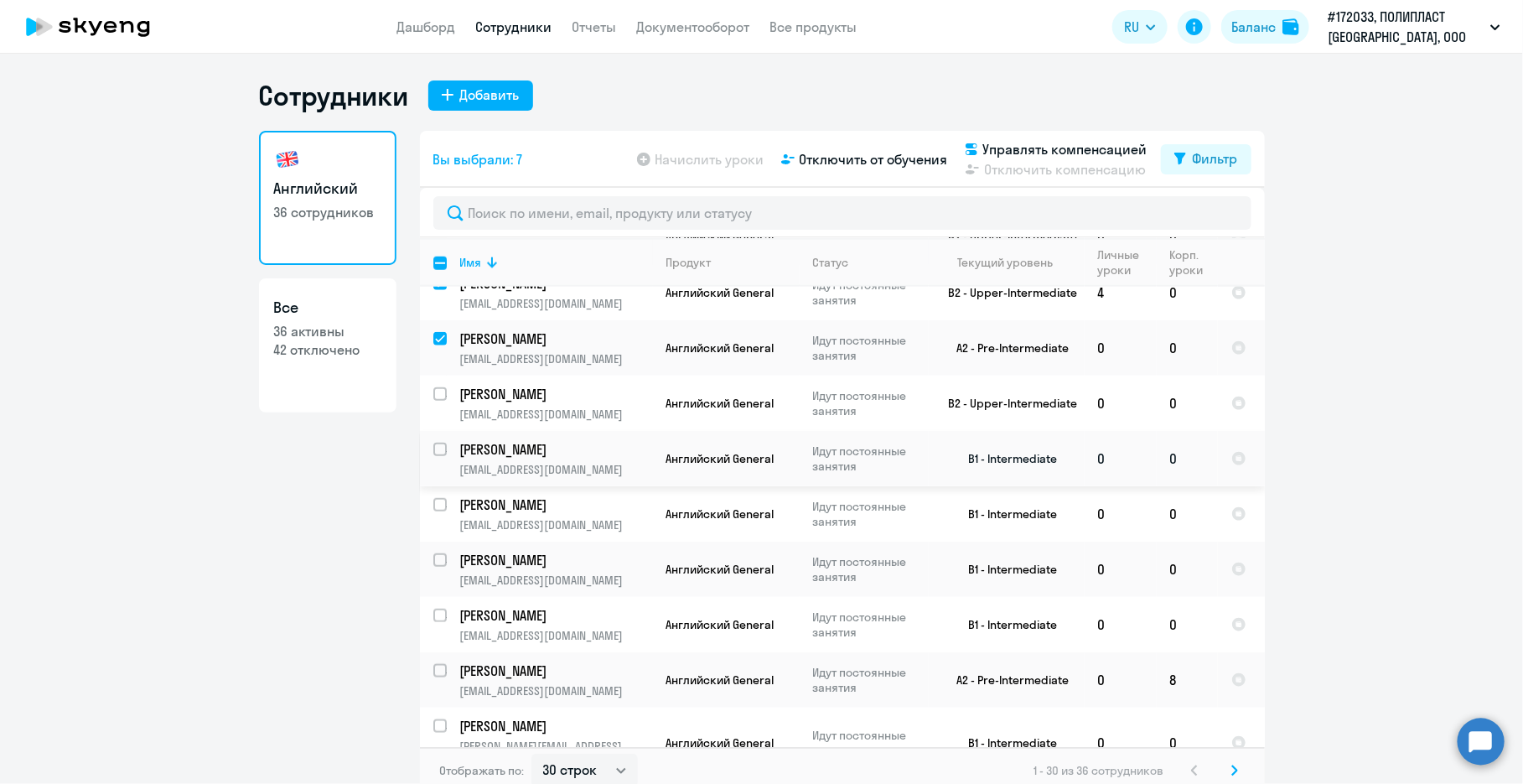
click at [434, 451] on input "select row 38763468" at bounding box center [451, 459] width 34 height 34
checkbox input "true"
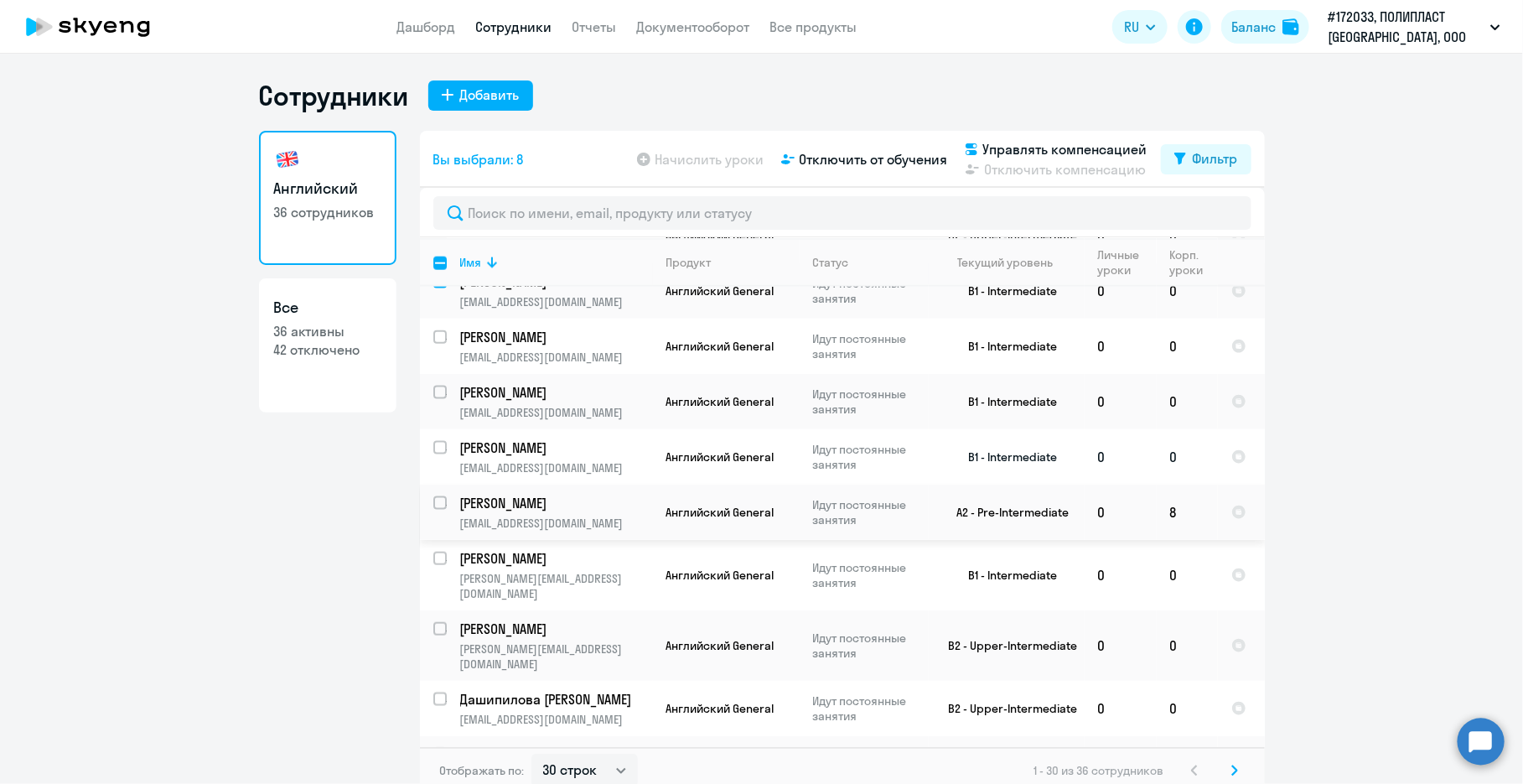
scroll to position [1174, 0]
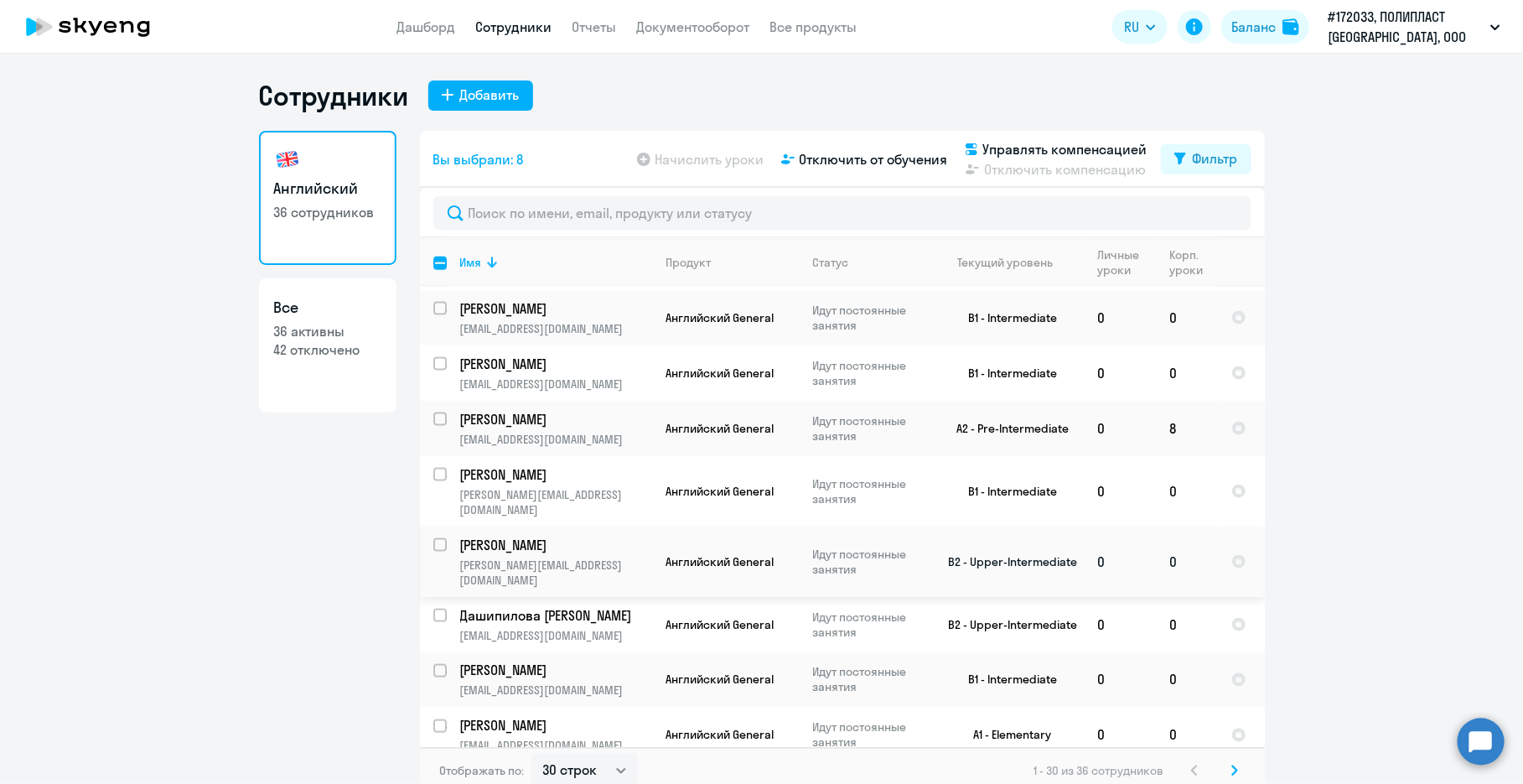
click at [434, 538] on input "select row 21098740" at bounding box center [451, 555] width 34 height 34
checkbox input "true"
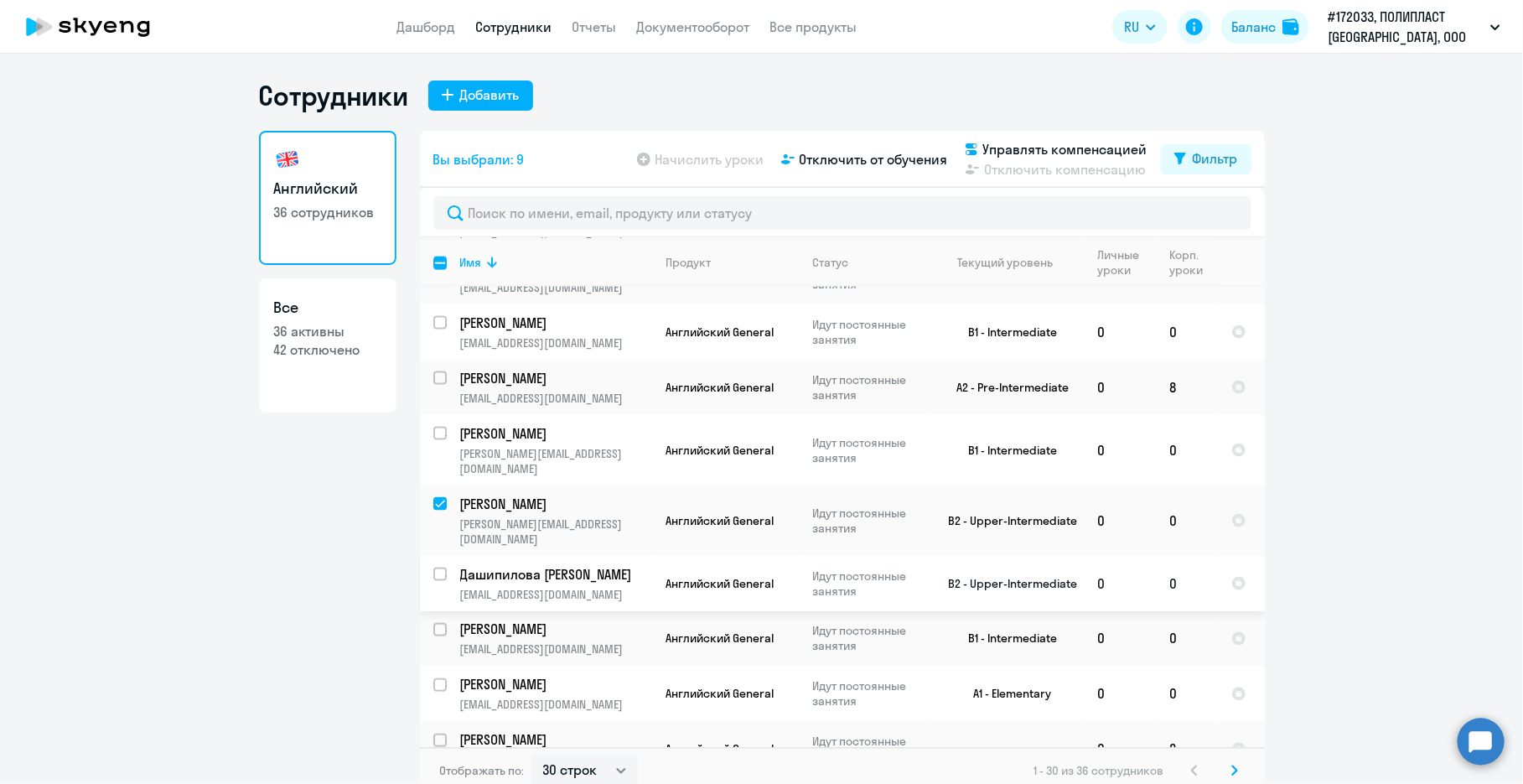
click at [434, 568] on input "select row 15313491" at bounding box center [451, 585] width 34 height 34
checkbox input "true"
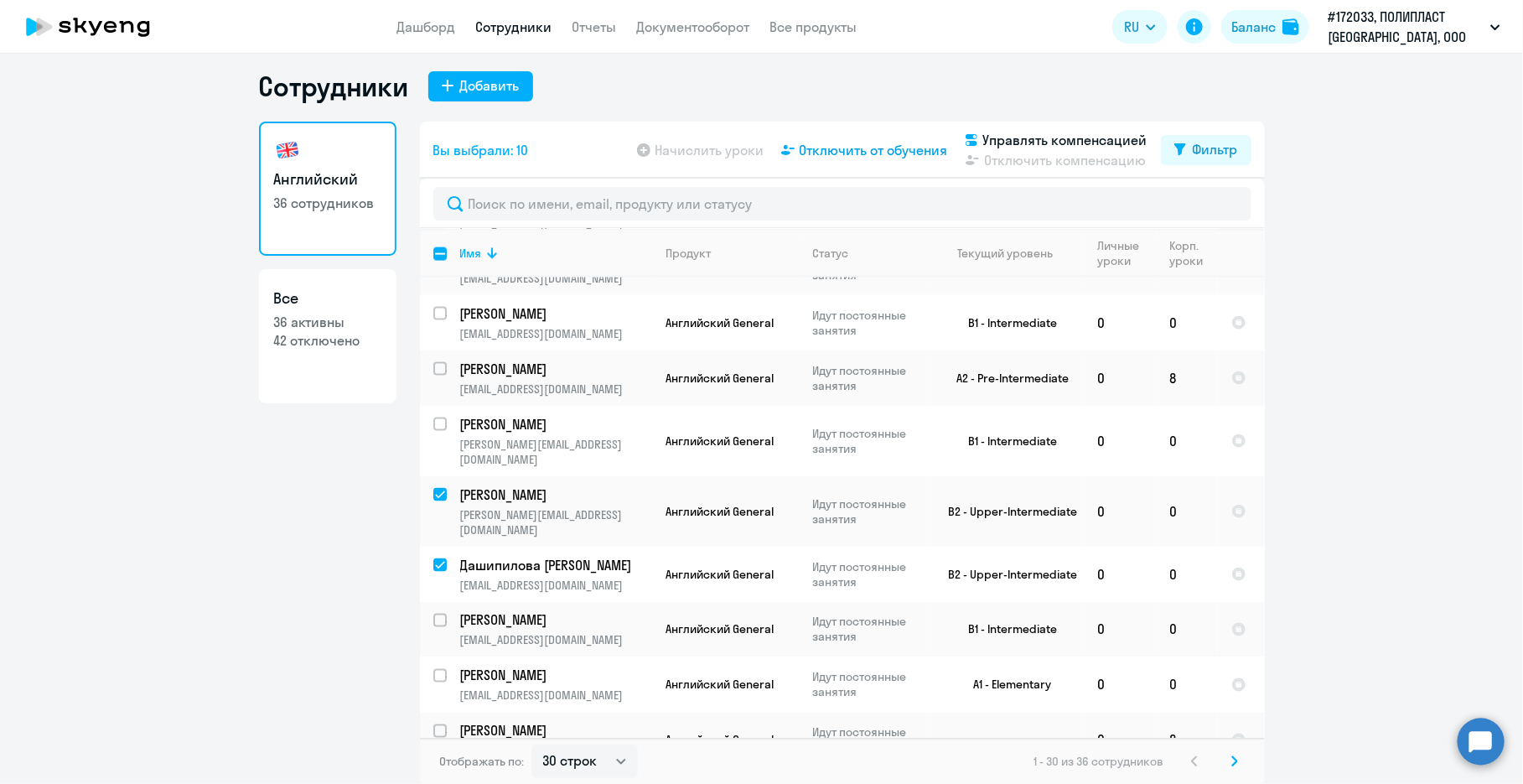
click at [810, 151] on span "Отключить от обучения" at bounding box center [874, 150] width 148 height 20
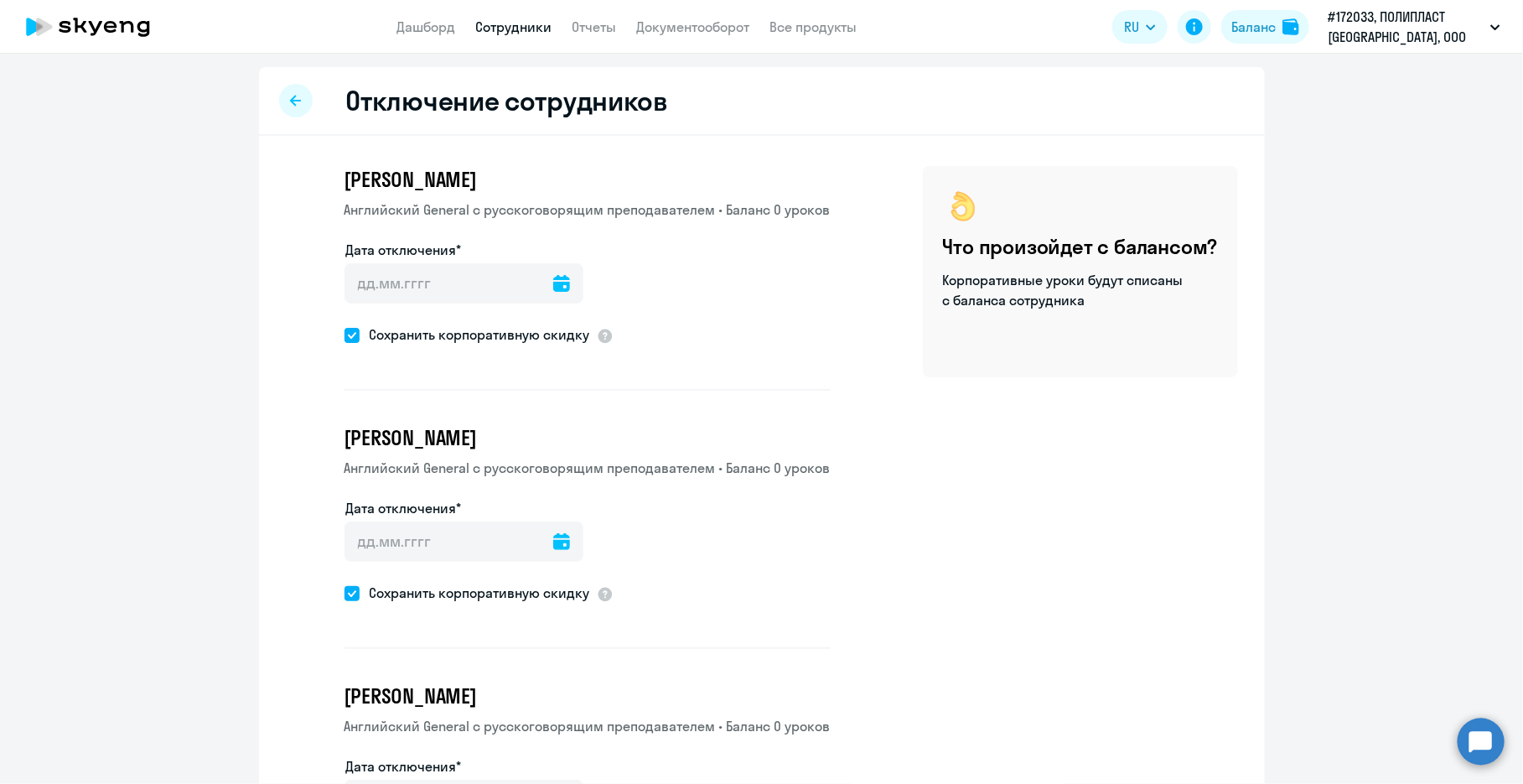
click at [553, 284] on icon at bounding box center [561, 283] width 17 height 17
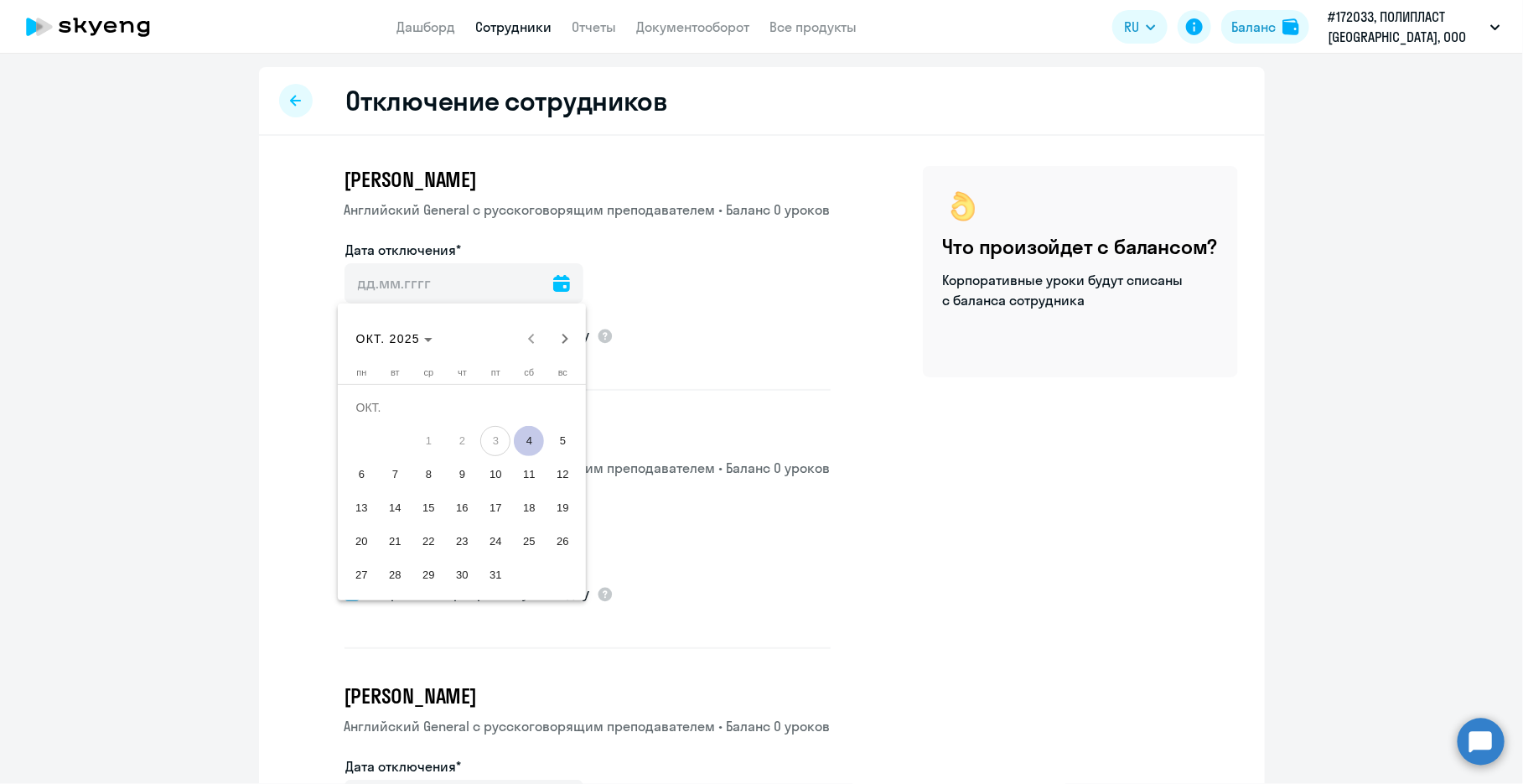
click at [770, 370] on div at bounding box center [761, 392] width 1523 height 784
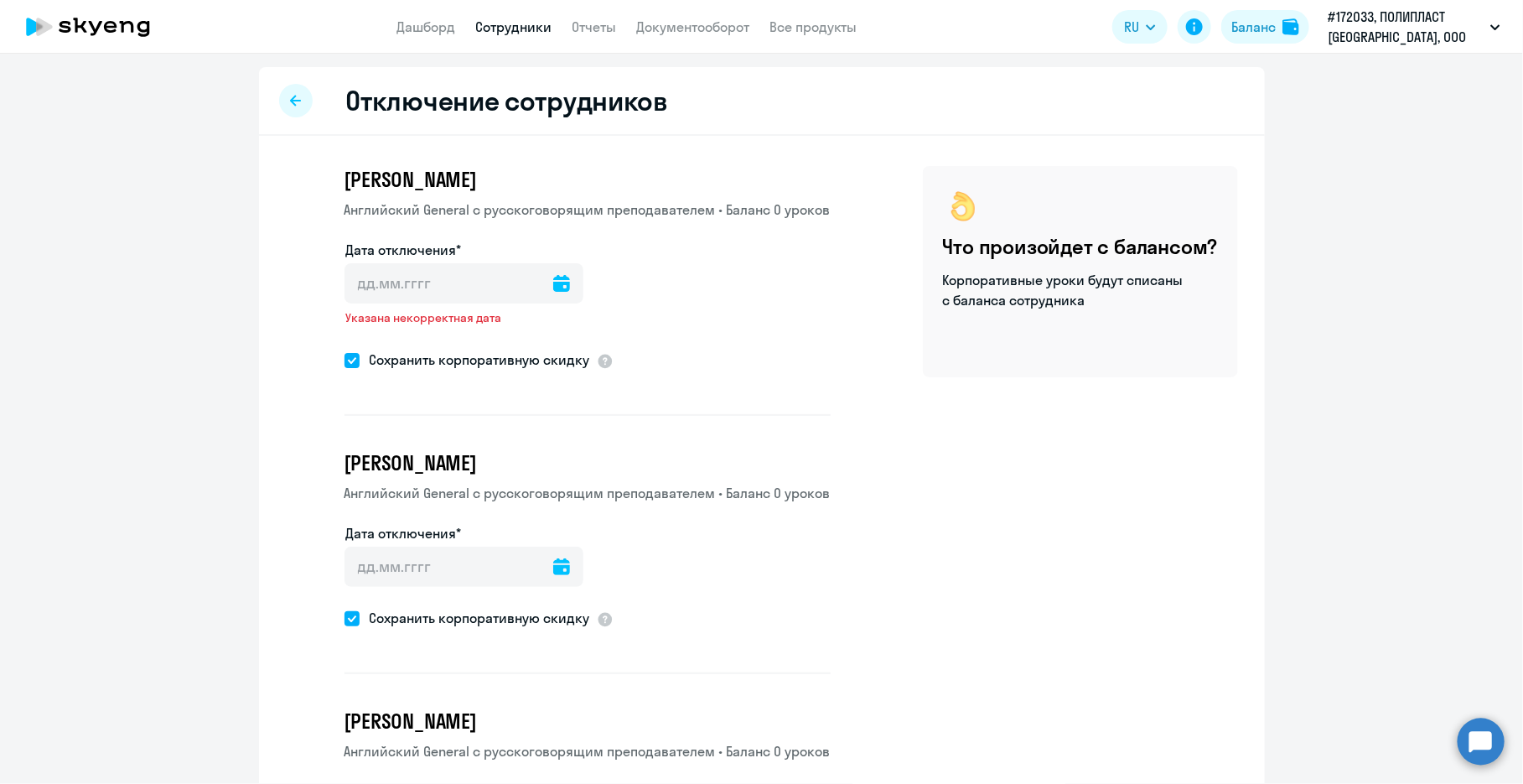
click at [553, 281] on icon at bounding box center [561, 283] width 17 height 17
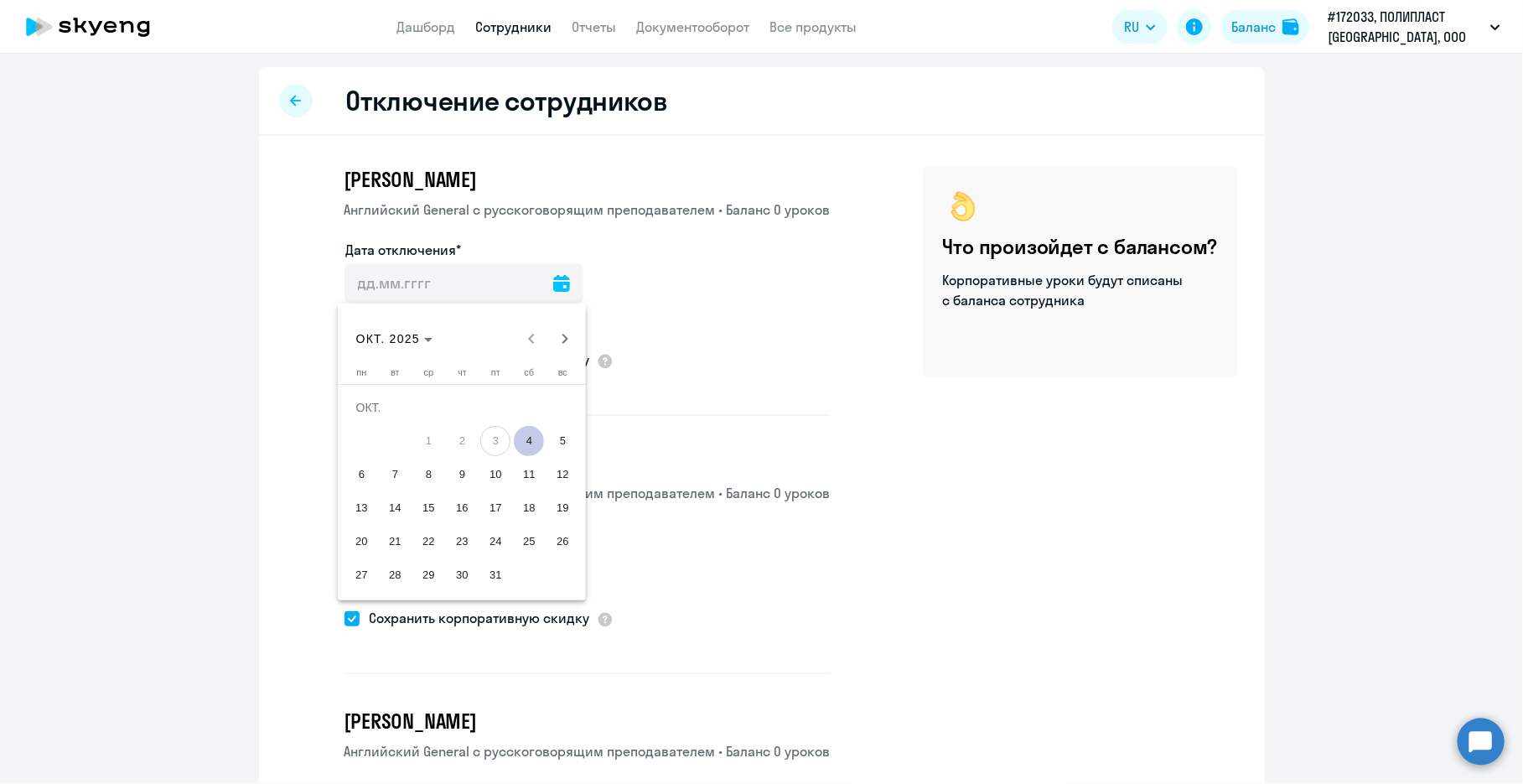
click at [526, 437] on span "4" at bounding box center [529, 441] width 30 height 30
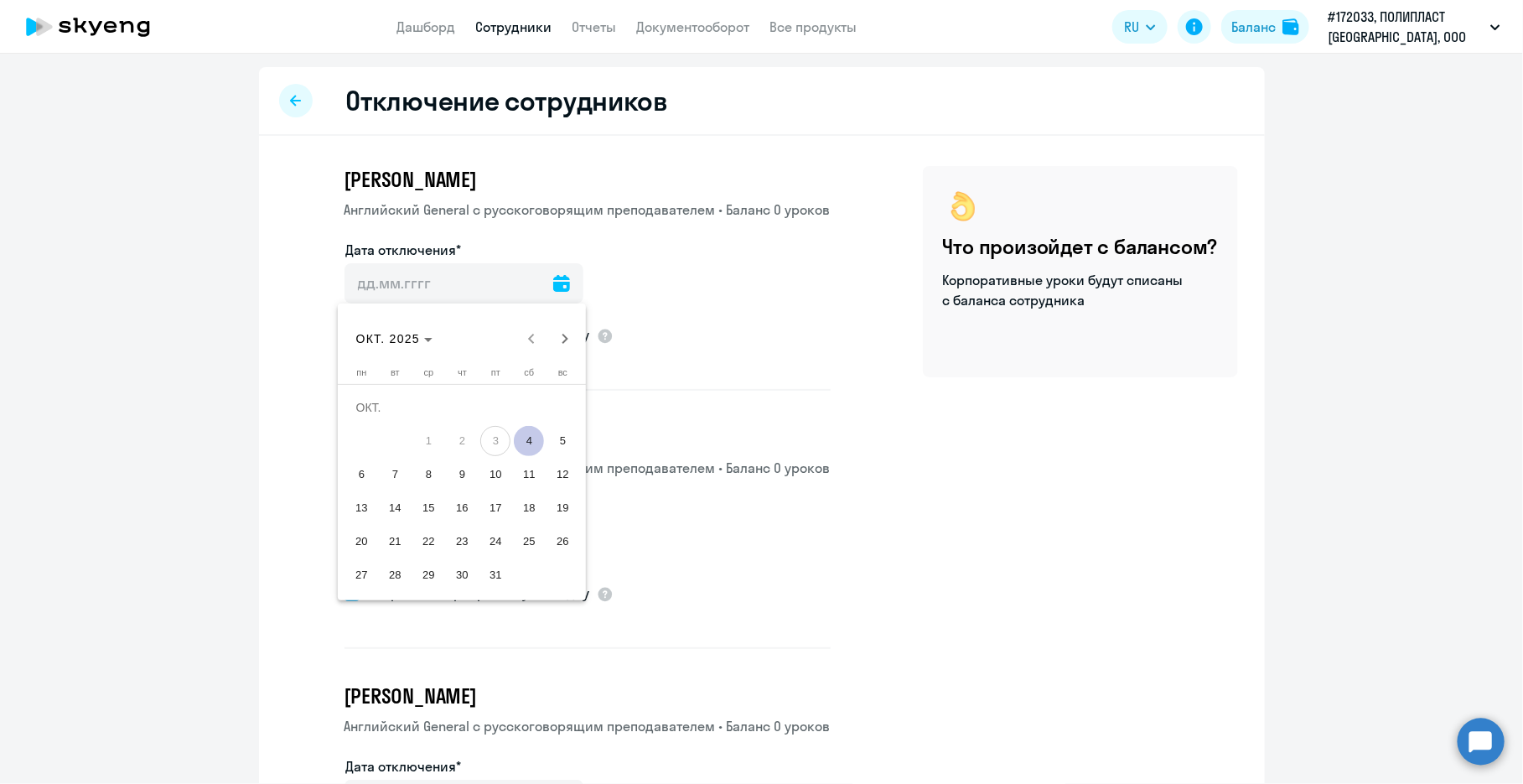
type input "[DATE]"
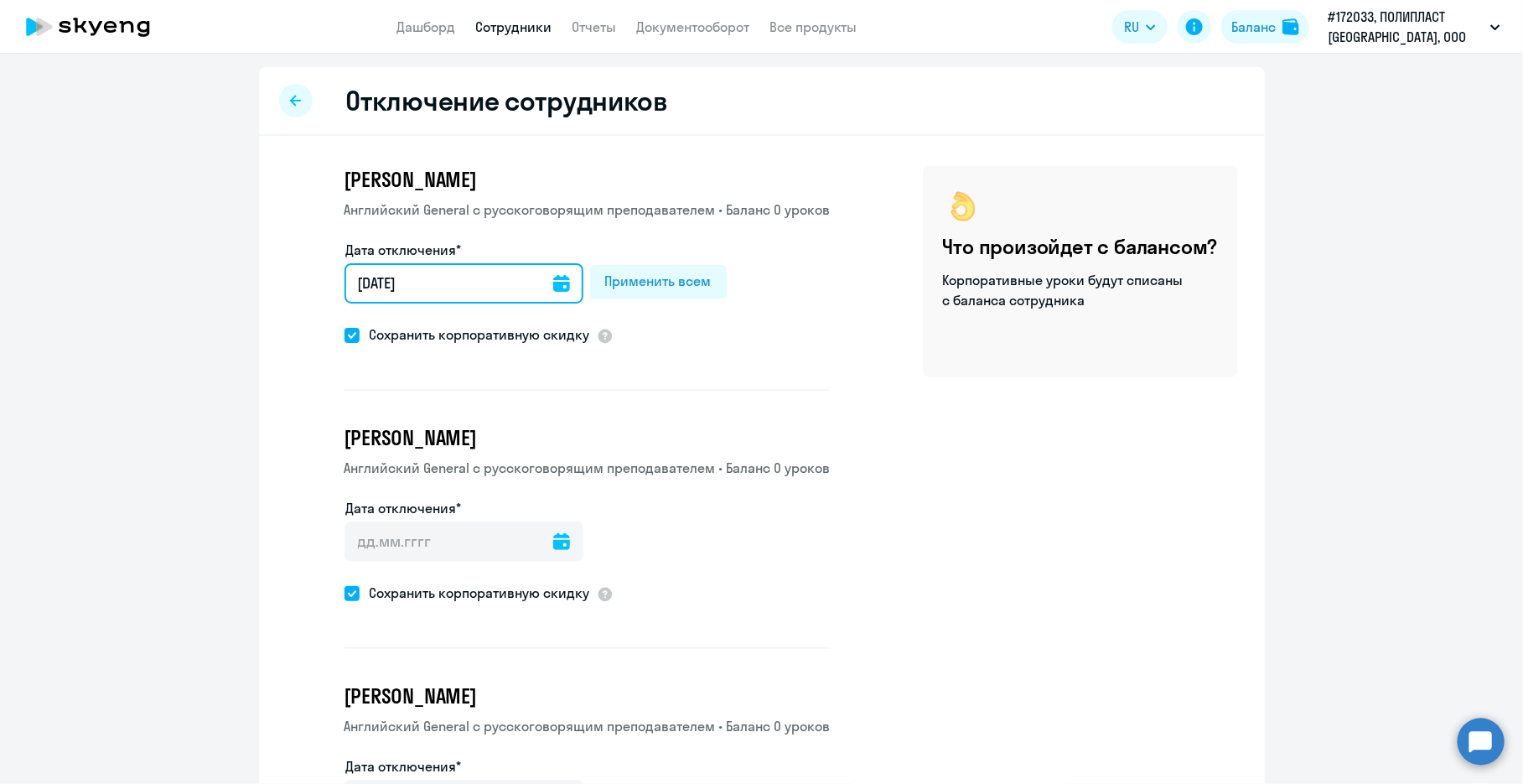
drag, startPoint x: 422, startPoint y: 287, endPoint x: 297, endPoint y: 272, distance: 125.9
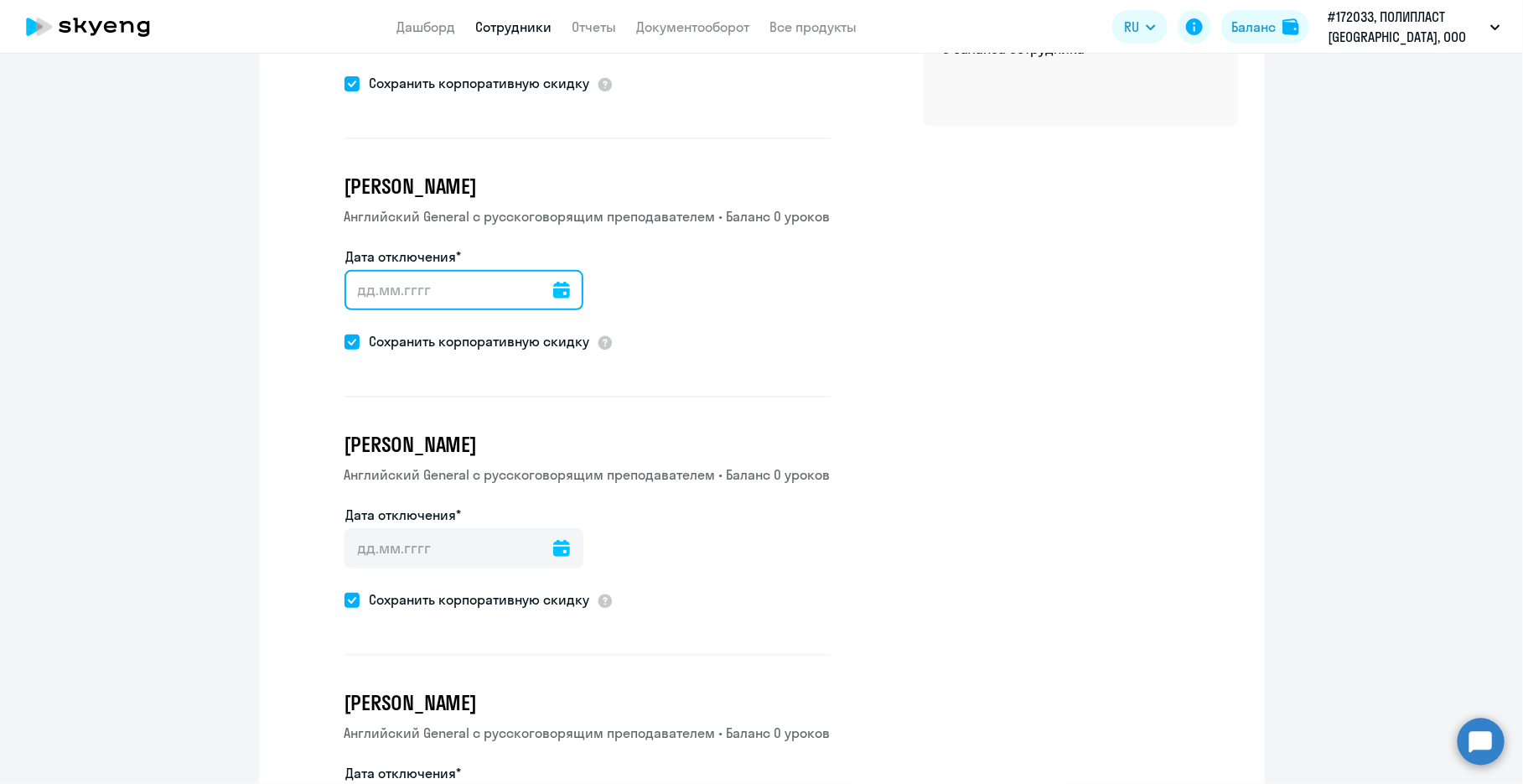
click at [434, 290] on input "Дата отключения*" at bounding box center [464, 290] width 239 height 41
paste input "[DATE]"
type input "[DATE]"
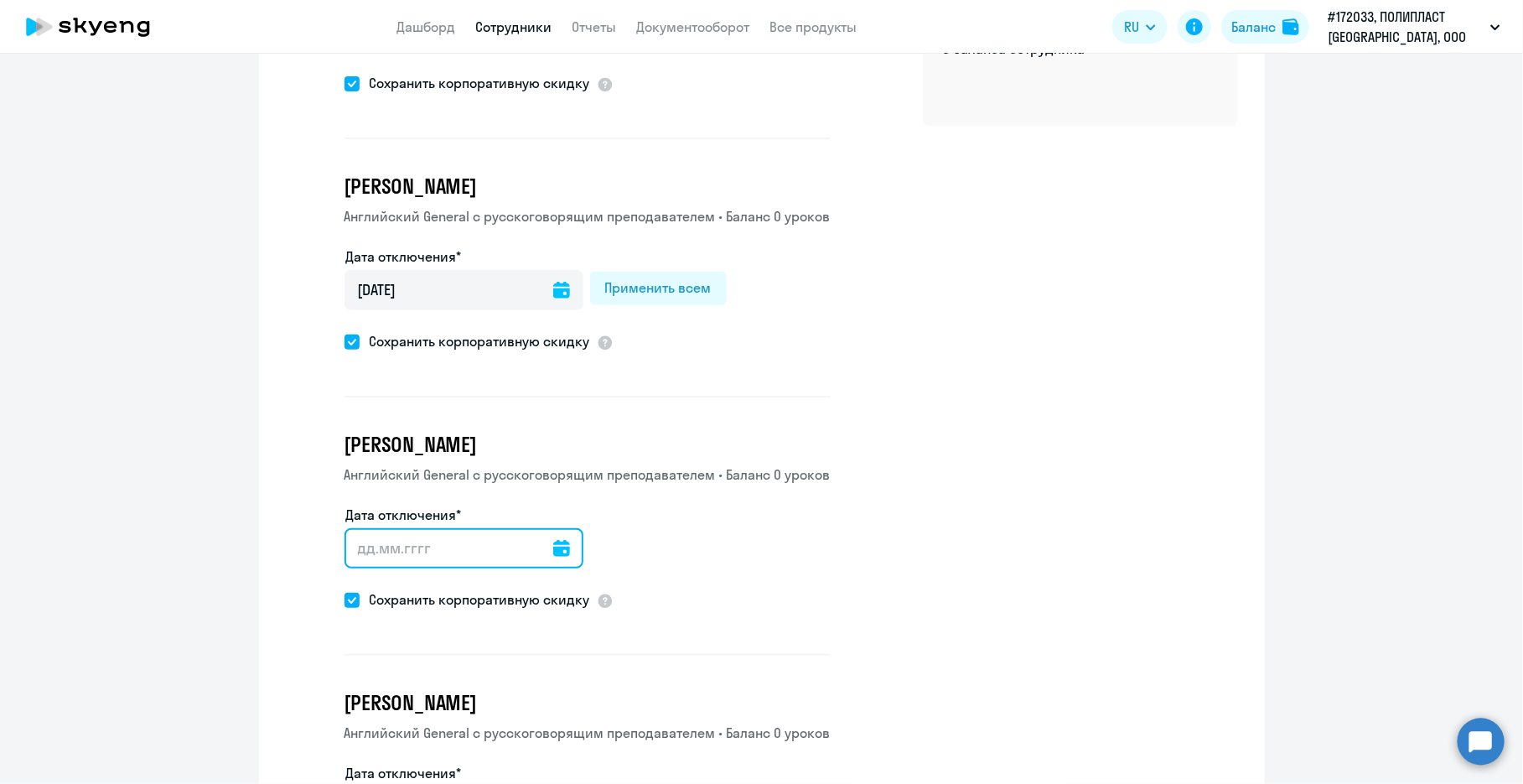
click at [441, 548] on input "Дата отключения*" at bounding box center [464, 549] width 239 height 41
paste input "[DATE]"
type input "[DATE]"
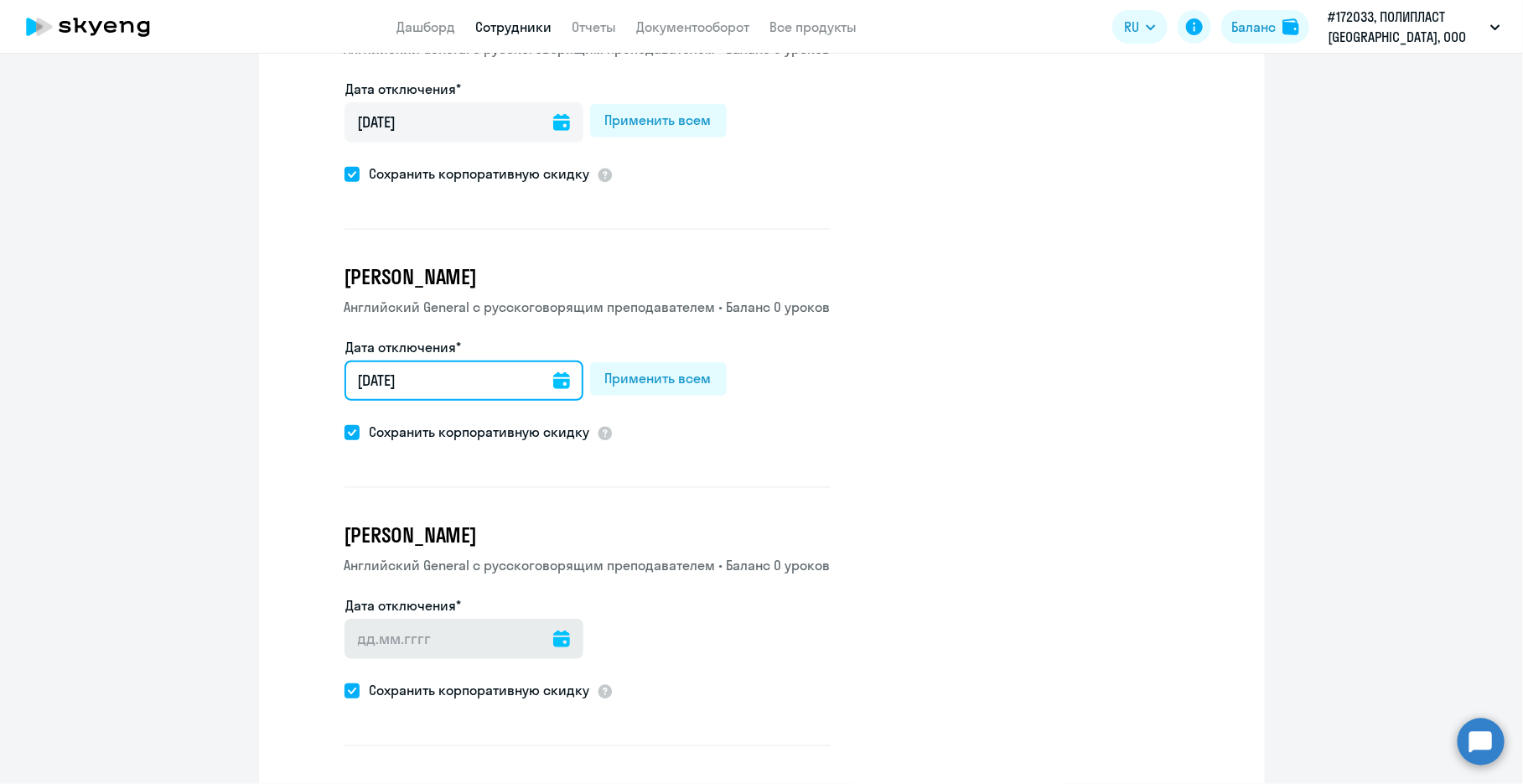
type input "[DATE]"
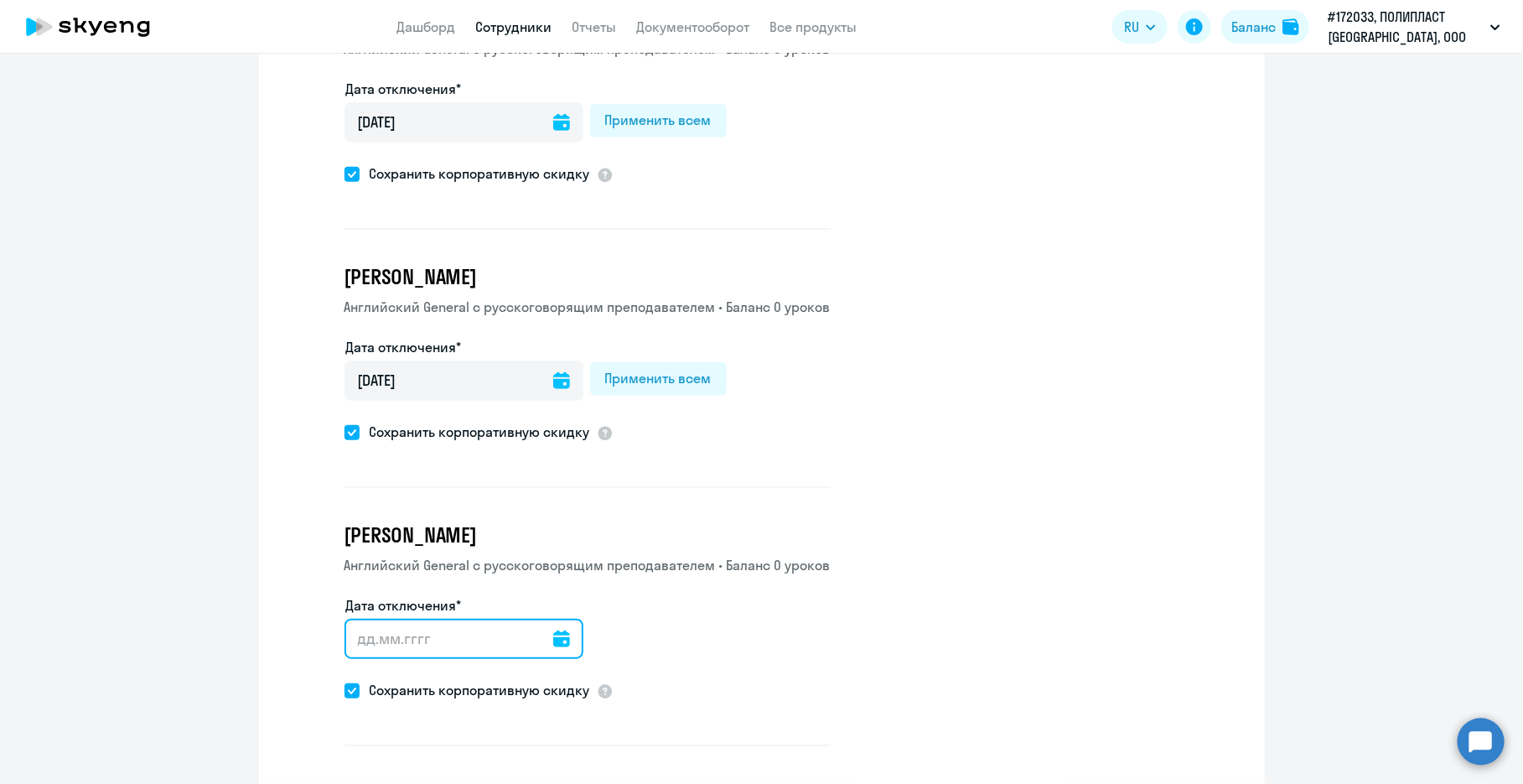
click at [417, 632] on input "Дата отключения*" at bounding box center [464, 639] width 239 height 41
paste input "[DATE]"
type input "[DATE]"
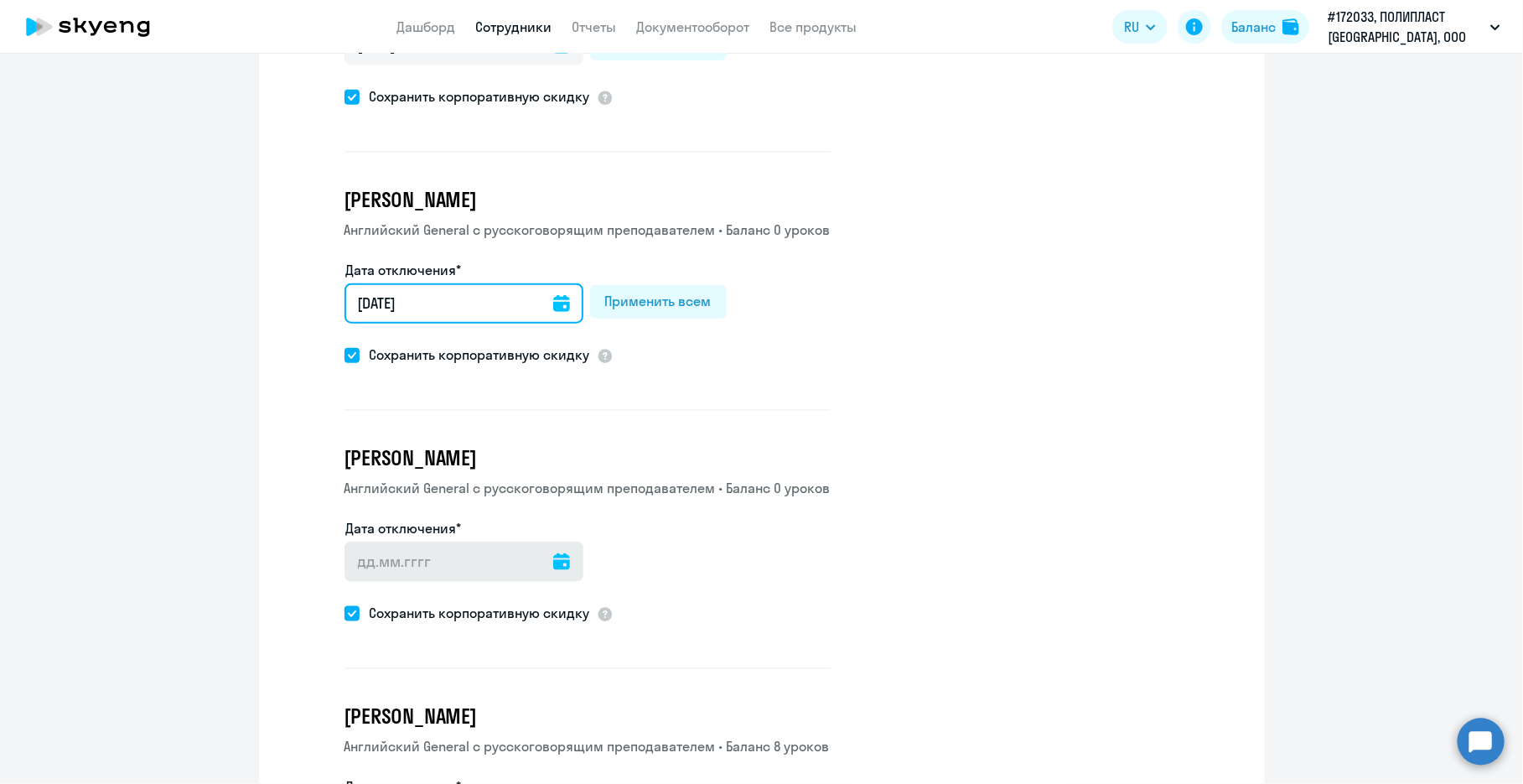
type input "[DATE]"
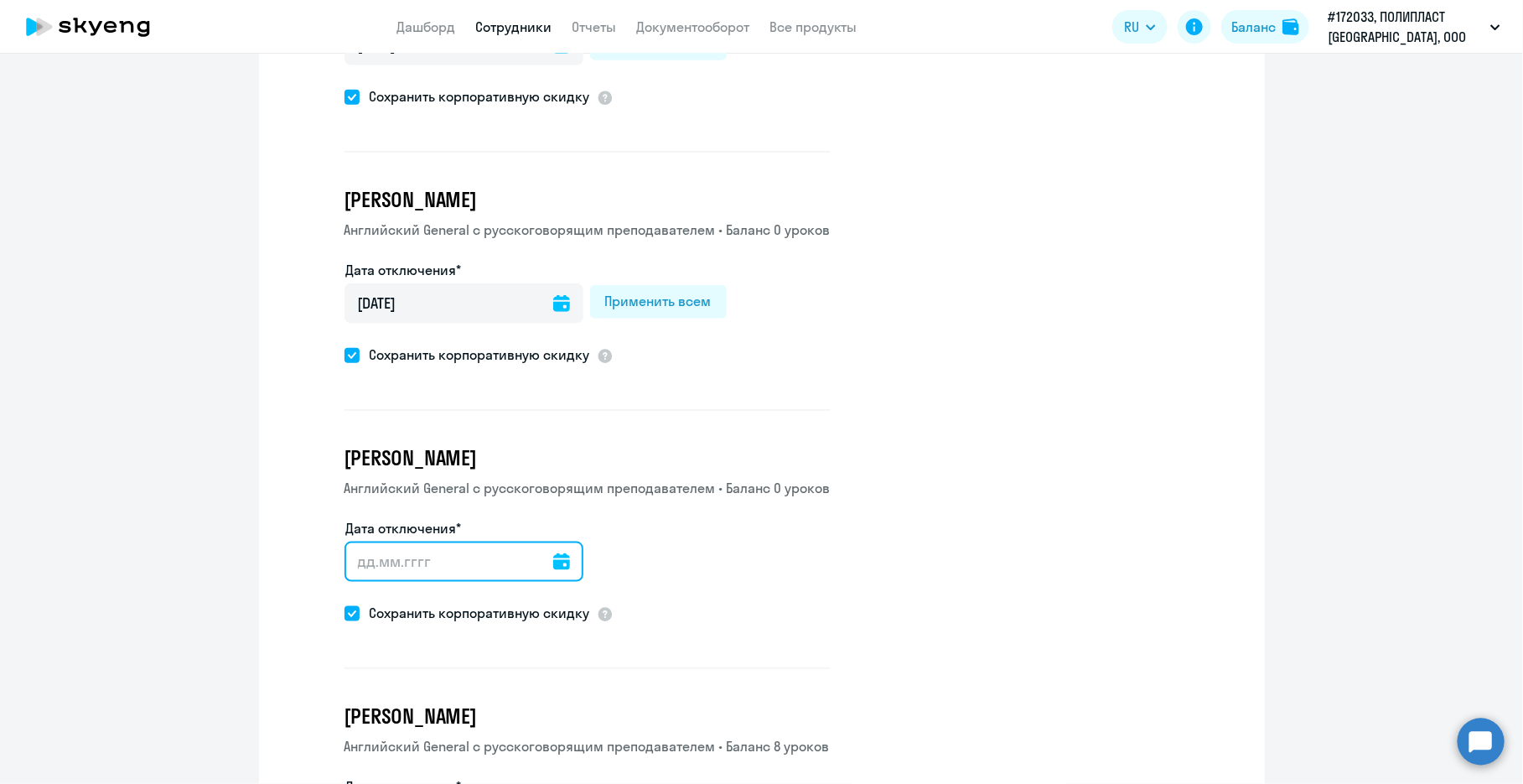
click at [417, 559] on input "Дата отключения*" at bounding box center [464, 562] width 239 height 41
paste input "[DATE]"
type input "[DATE]"
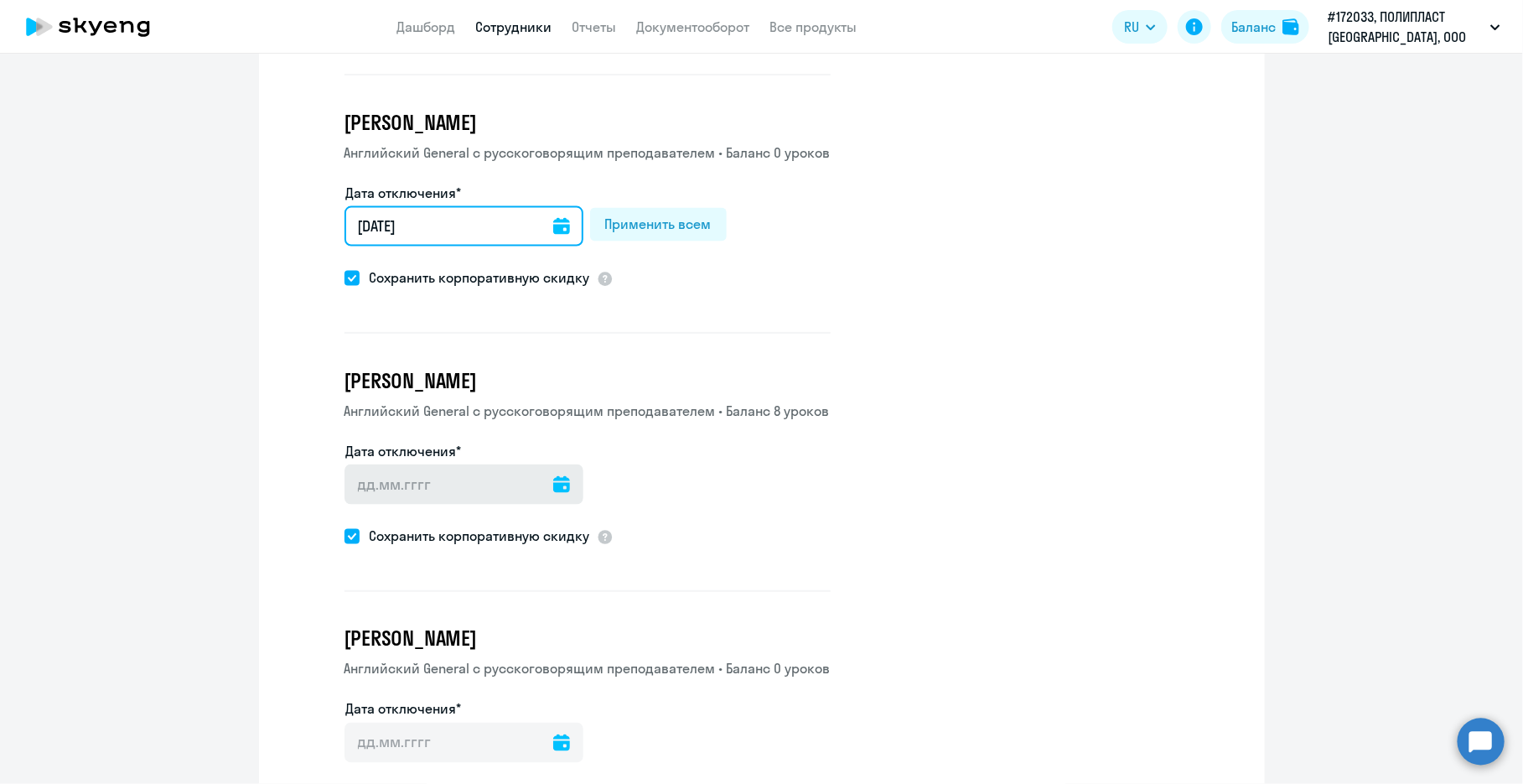
type input "[DATE]"
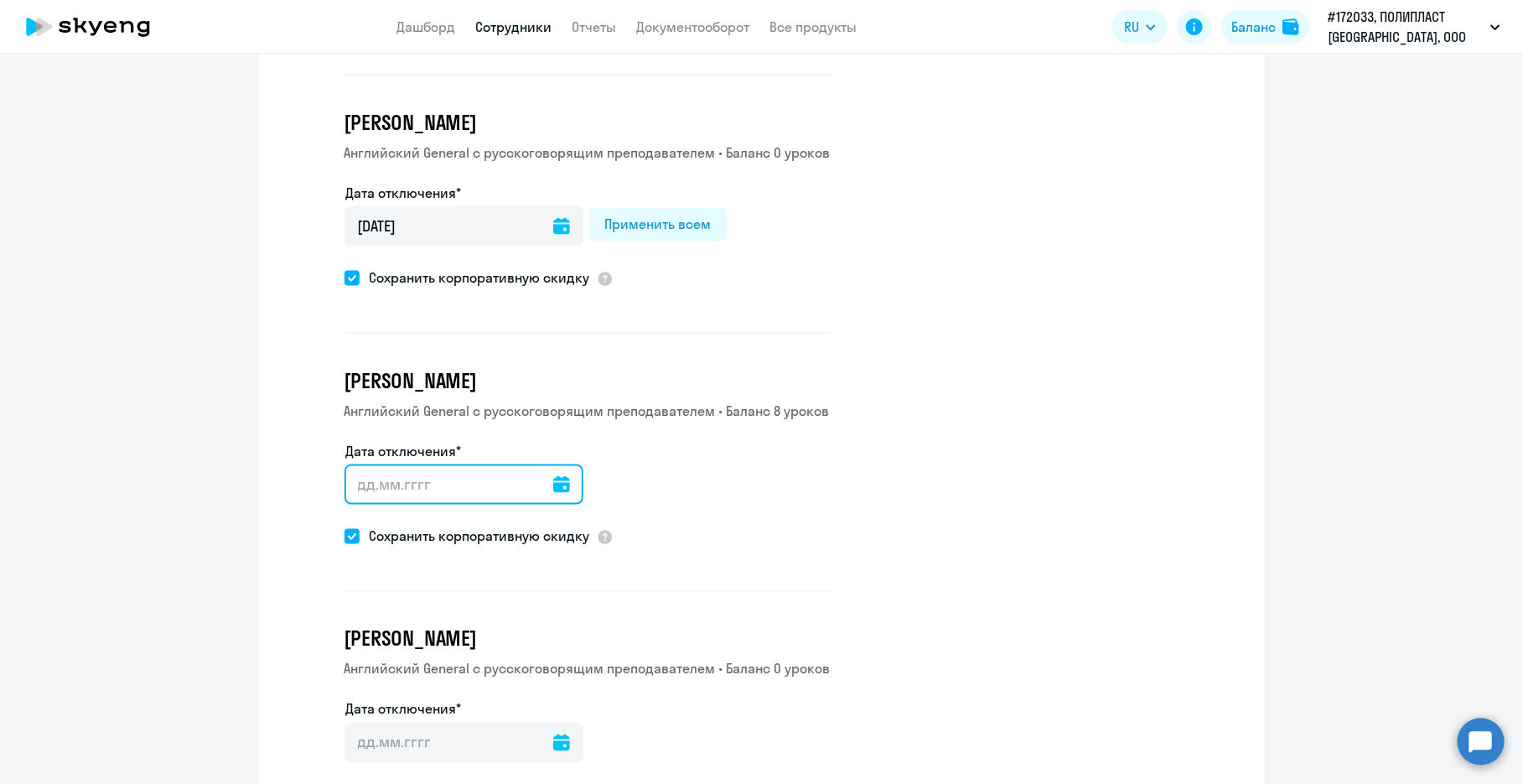
click at [377, 471] on input "Дата отключения*" at bounding box center [464, 485] width 239 height 41
paste input "[DATE]"
type input "[DATE]"
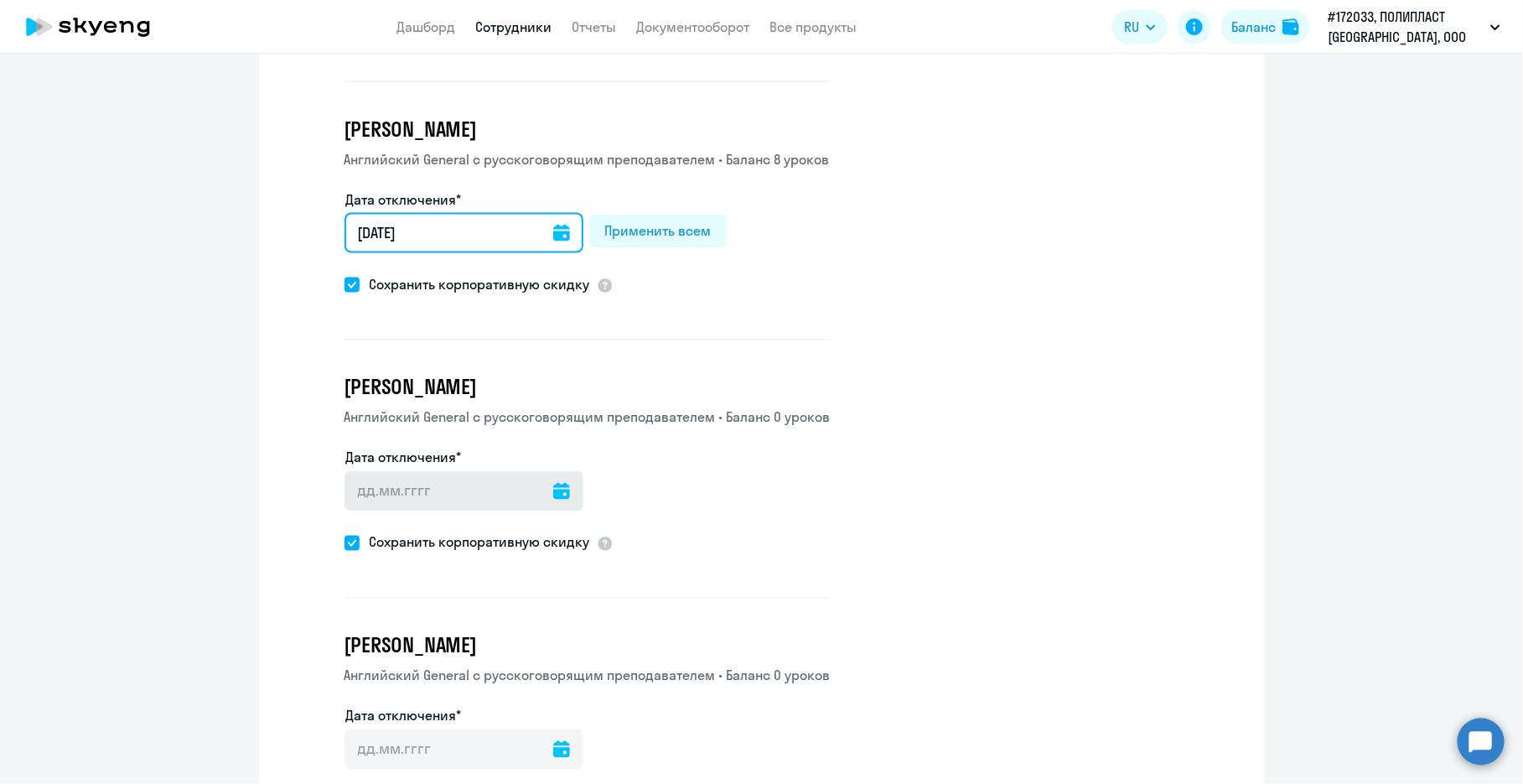
type input "[DATE]"
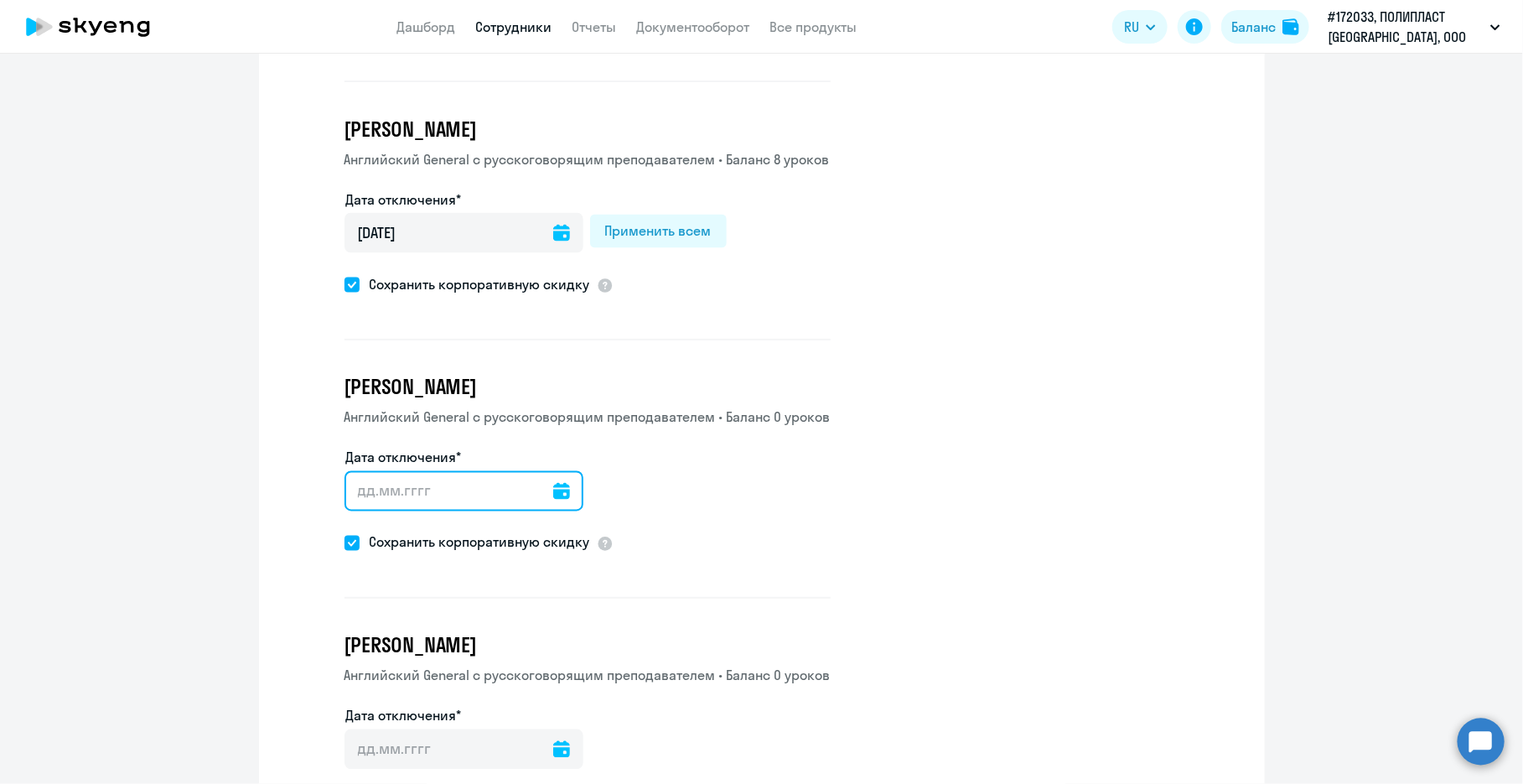
click at [407, 491] on input "Дата отключения*" at bounding box center [464, 491] width 239 height 41
paste input "[DATE]"
type input "[DATE]"
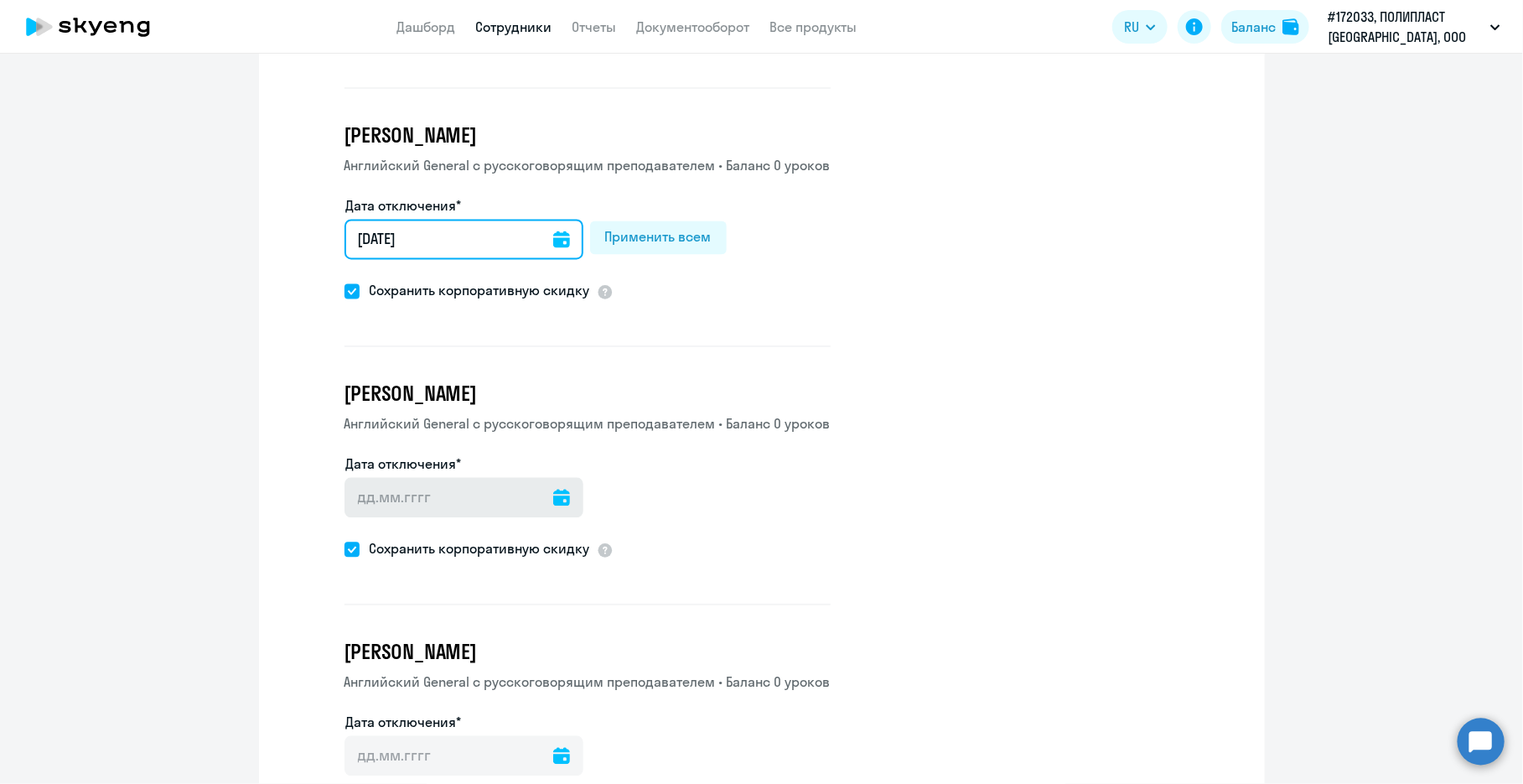
type input "[DATE]"
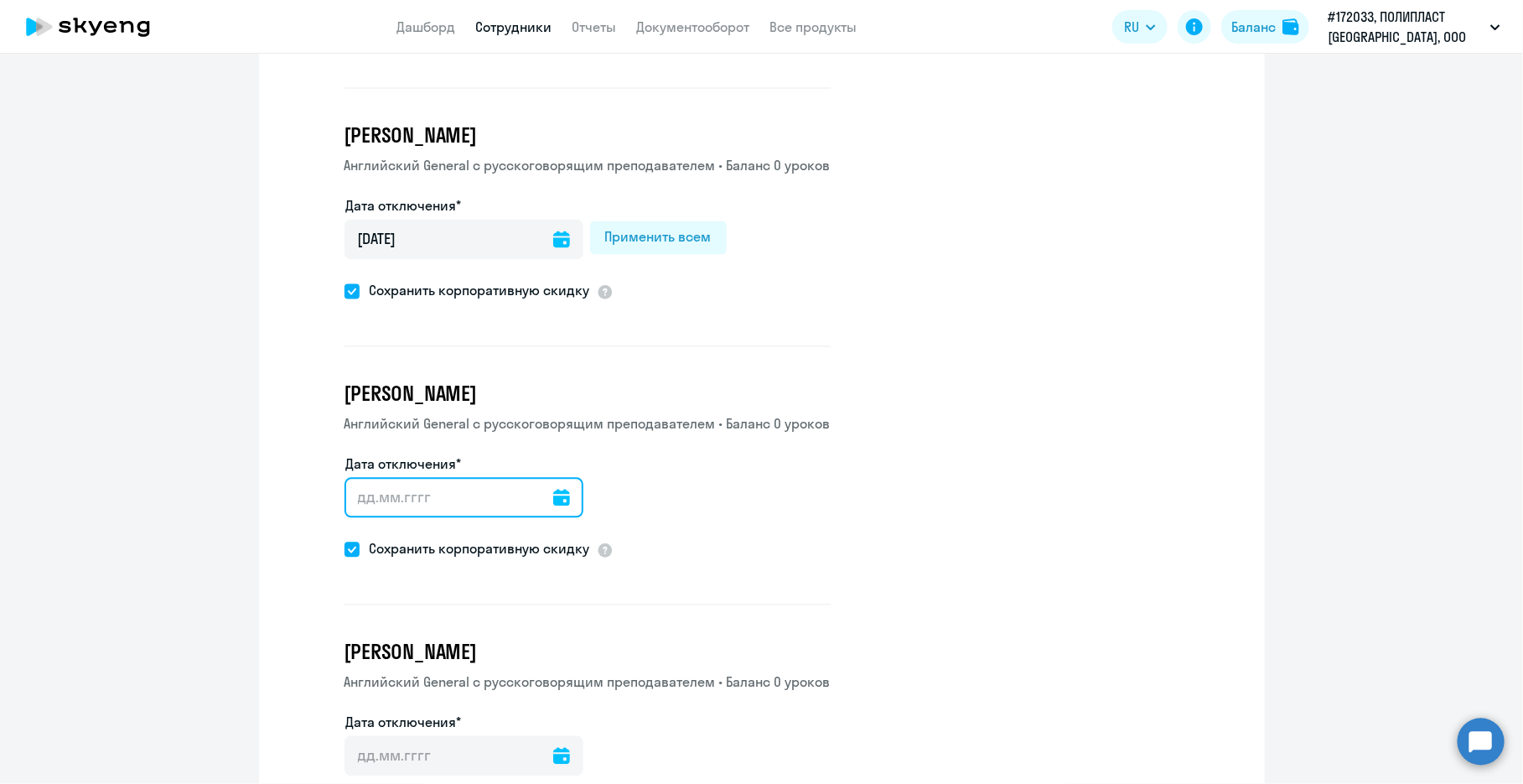
click at [384, 483] on input "Дата отключения*" at bounding box center [464, 498] width 239 height 41
paste input "[DATE]"
type input "[DATE]"
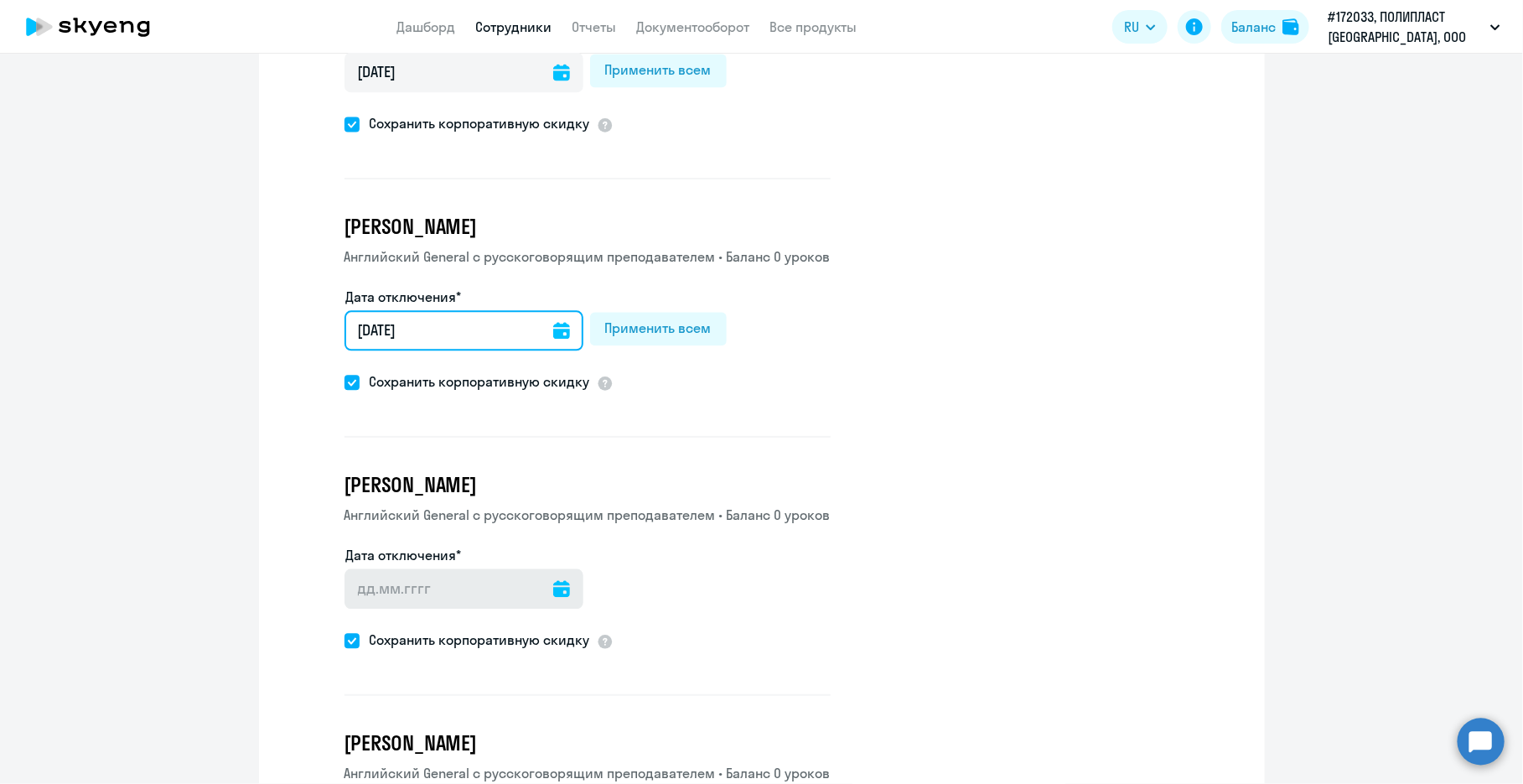
type input "[DATE]"
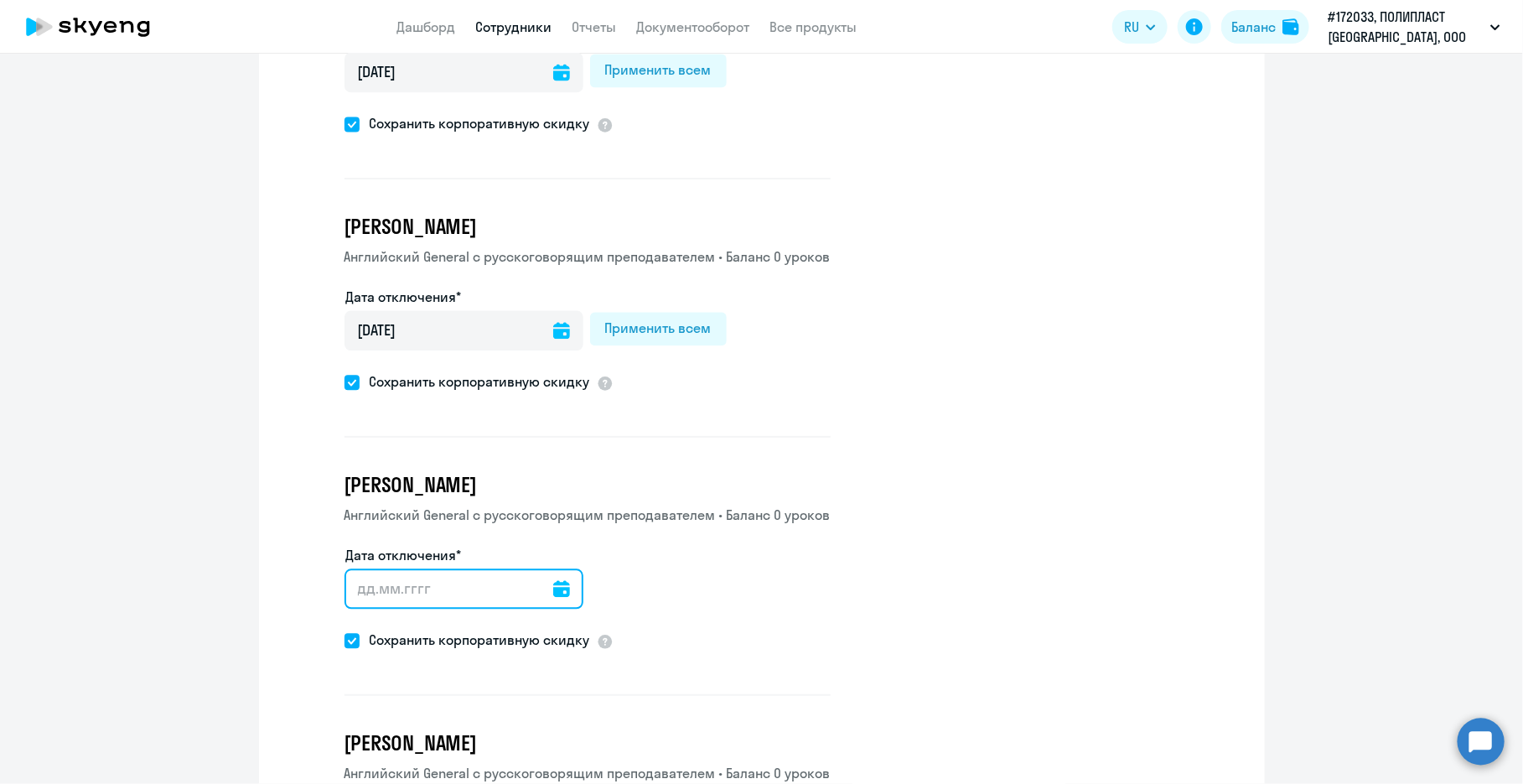
click at [433, 571] on input "Дата отключения*" at bounding box center [464, 589] width 239 height 41
paste input "[DATE]"
type input "[DATE]"
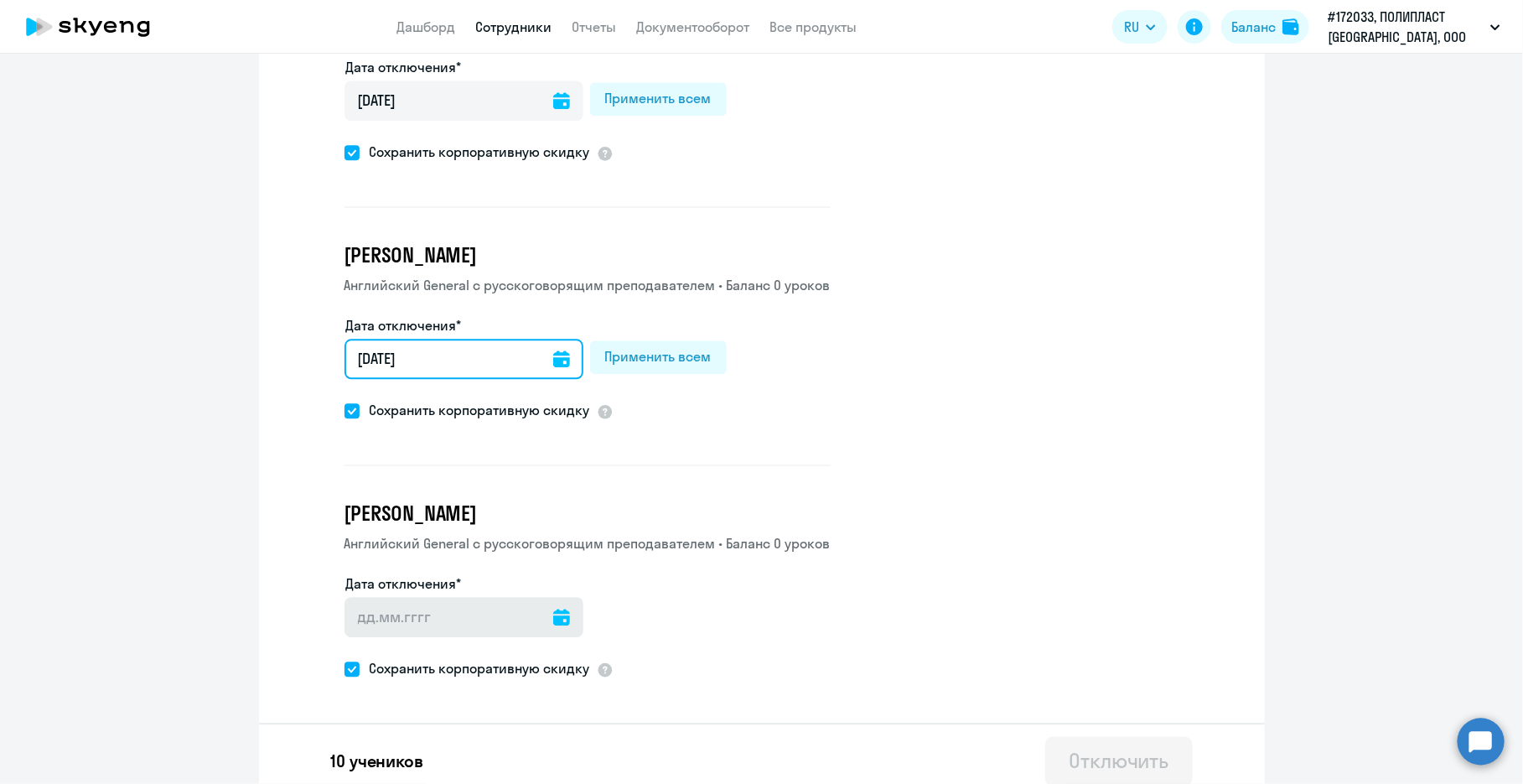
type input "[DATE]"
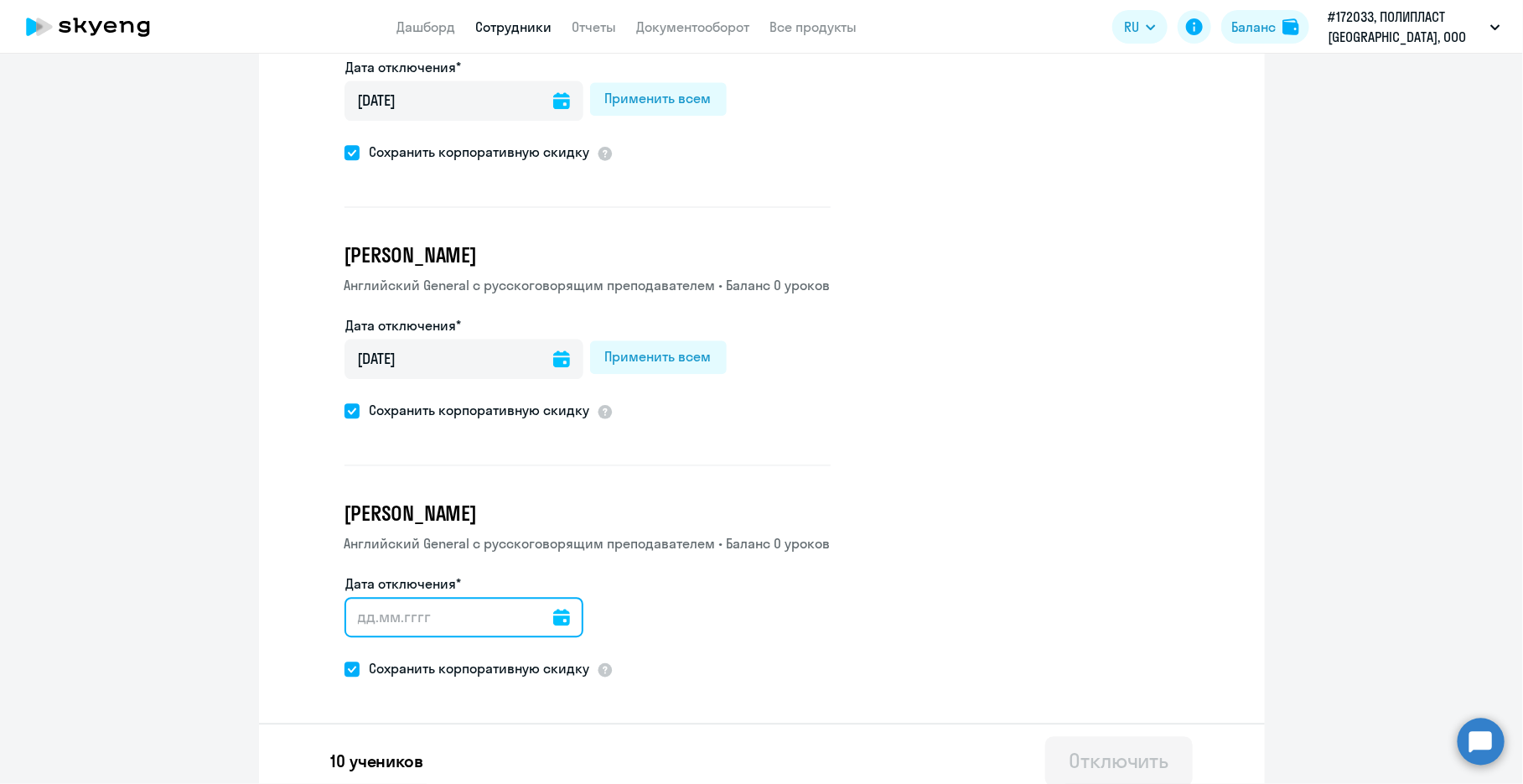
click at [414, 598] on input "Дата отключения*" at bounding box center [464, 617] width 239 height 41
paste input "[DATE]"
type input "[DATE]"
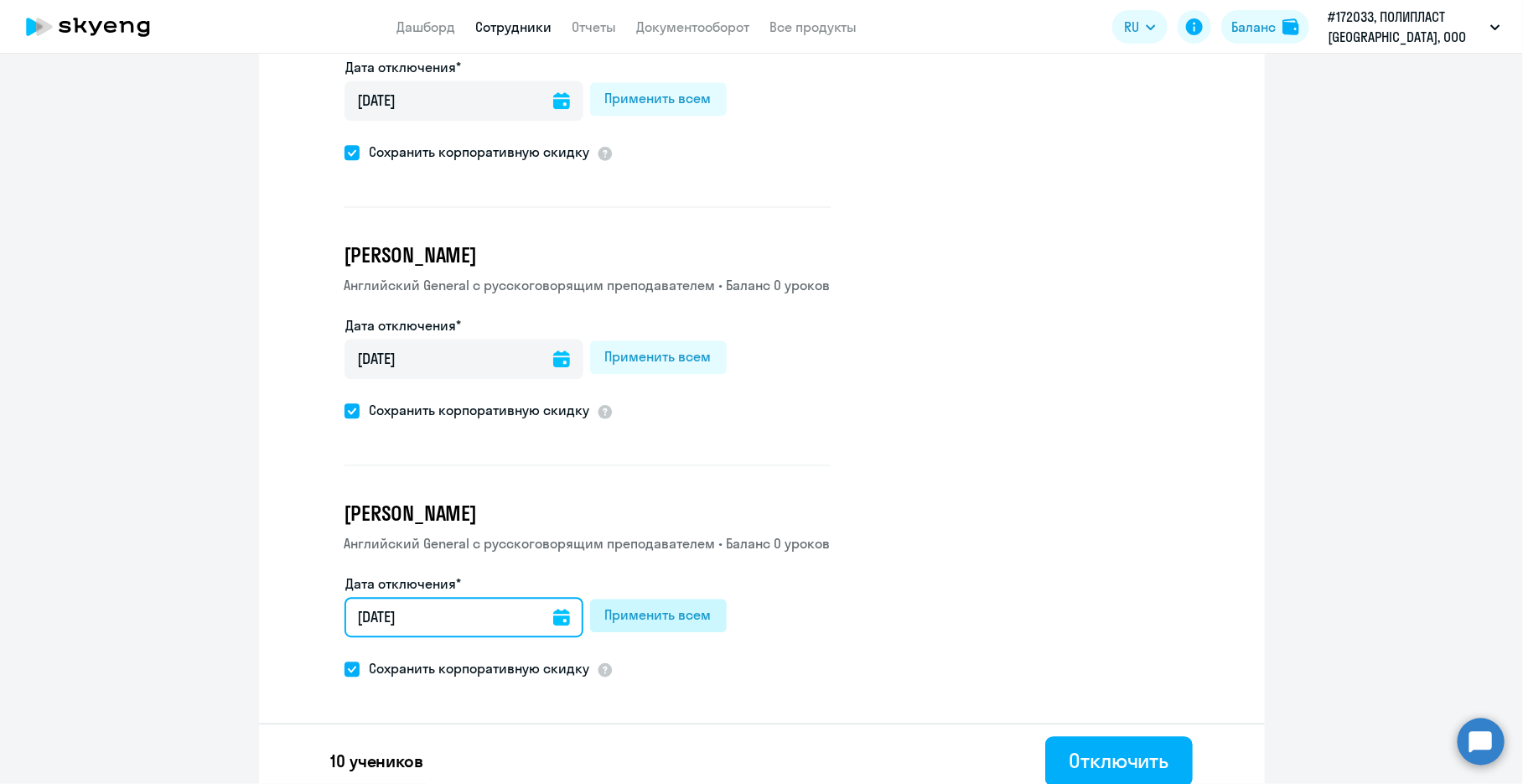
type input "[DATE]"
click at [605, 604] on div "Применить всем" at bounding box center [658, 614] width 107 height 20
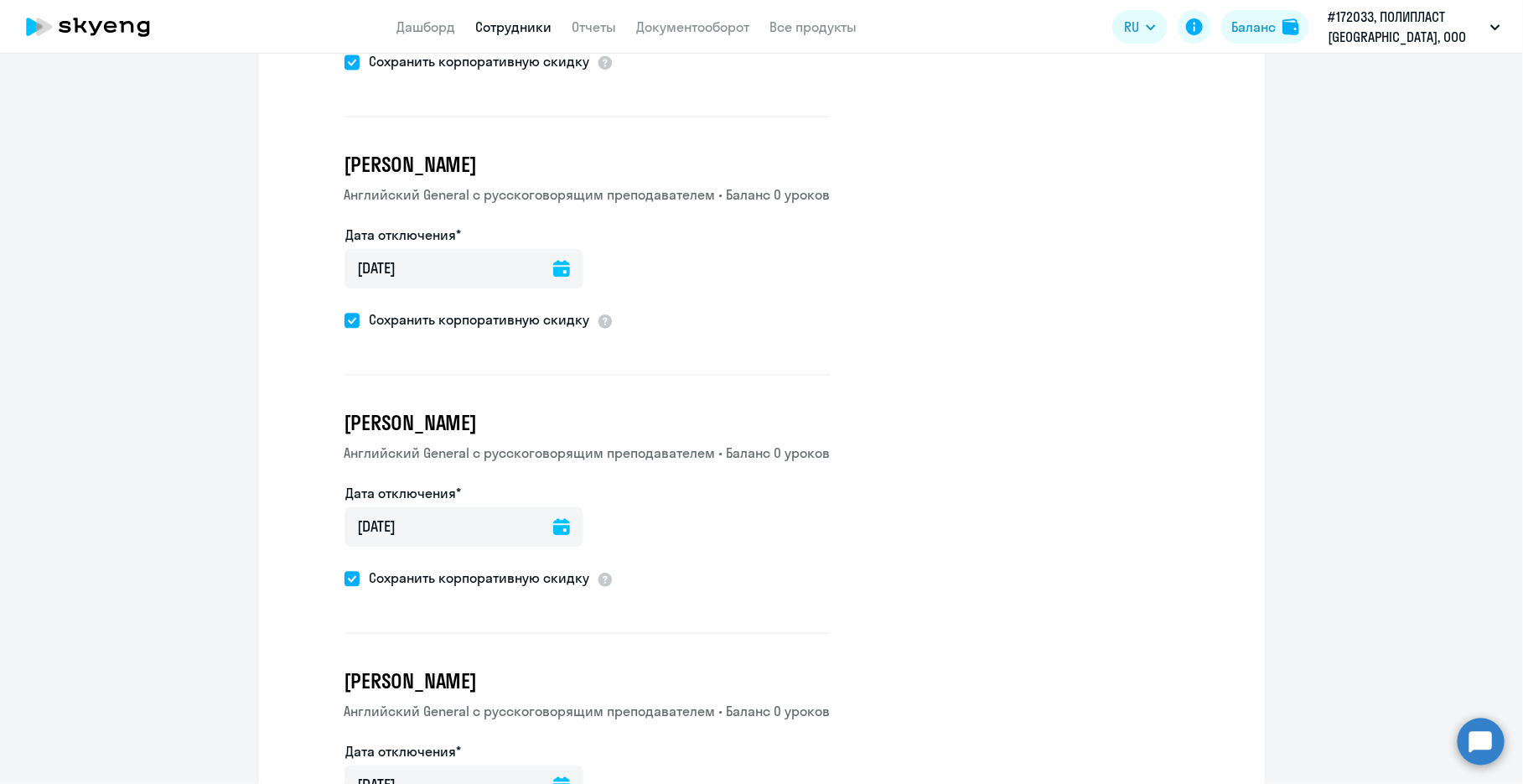
scroll to position [1655, 0]
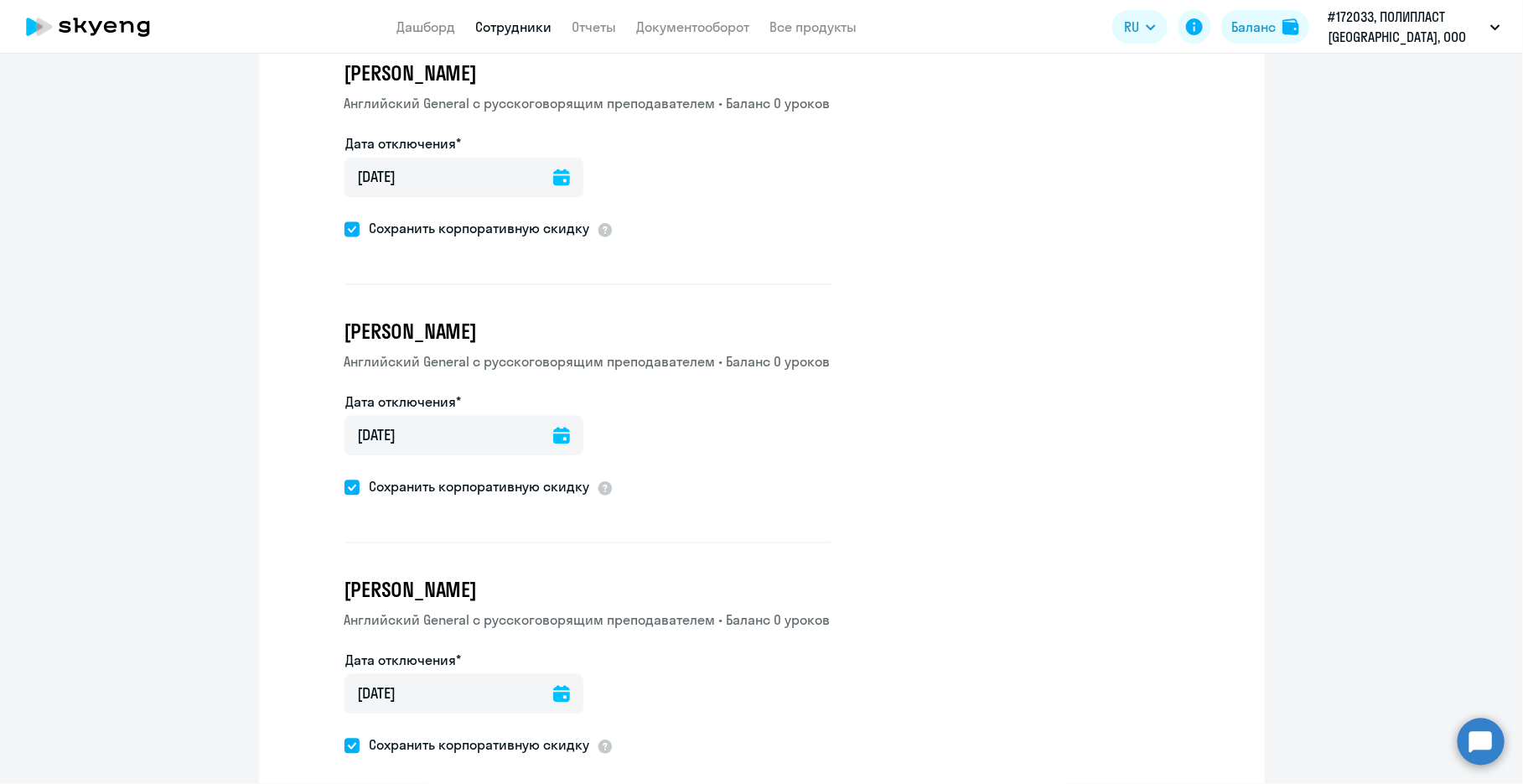
click at [345, 481] on span at bounding box center [352, 488] width 15 height 15
click at [344, 487] on input "Сохранить корпоративную скидку" at bounding box center [344, 487] width 1 height 1
checkbox input "false"
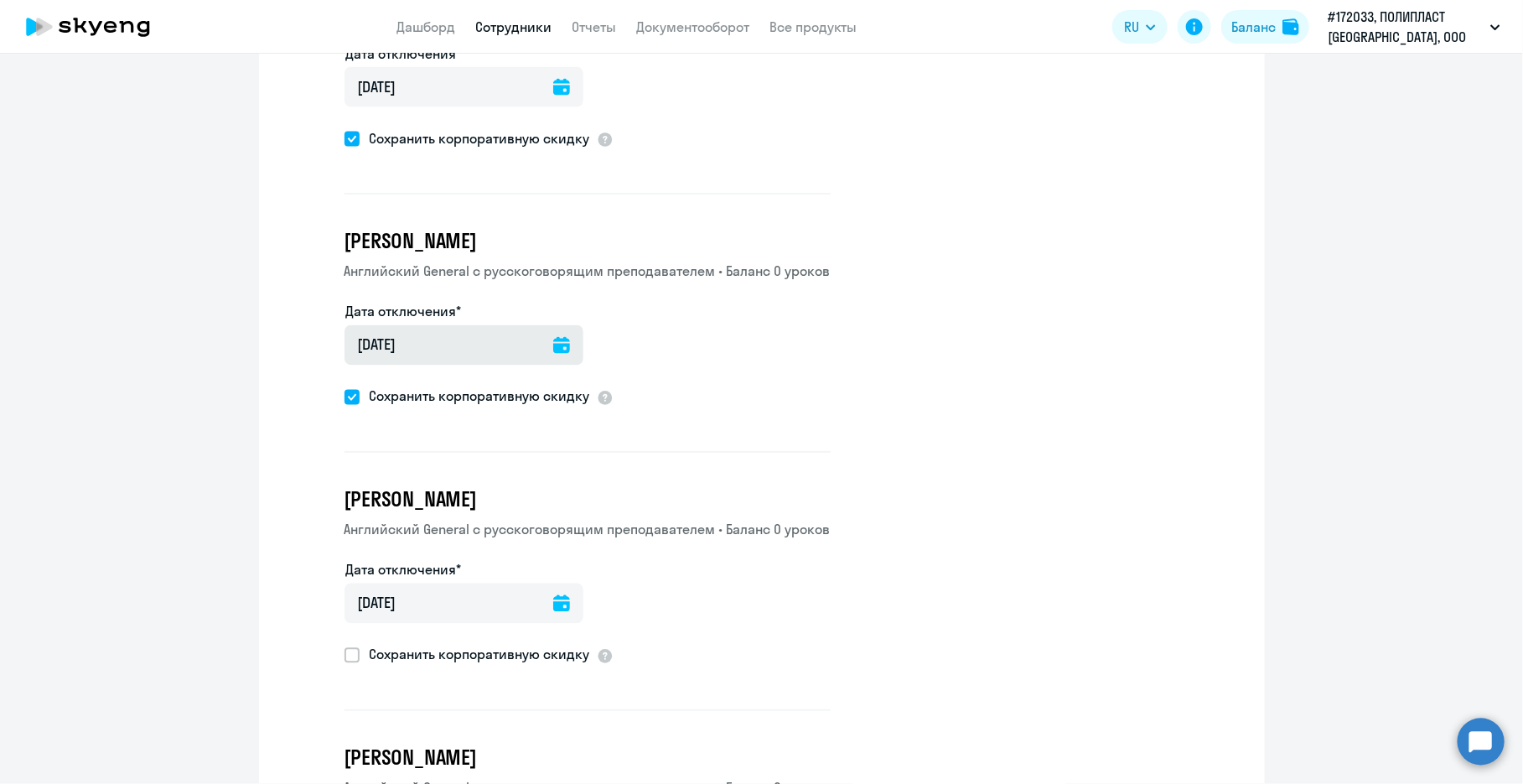
scroll to position [1404, 0]
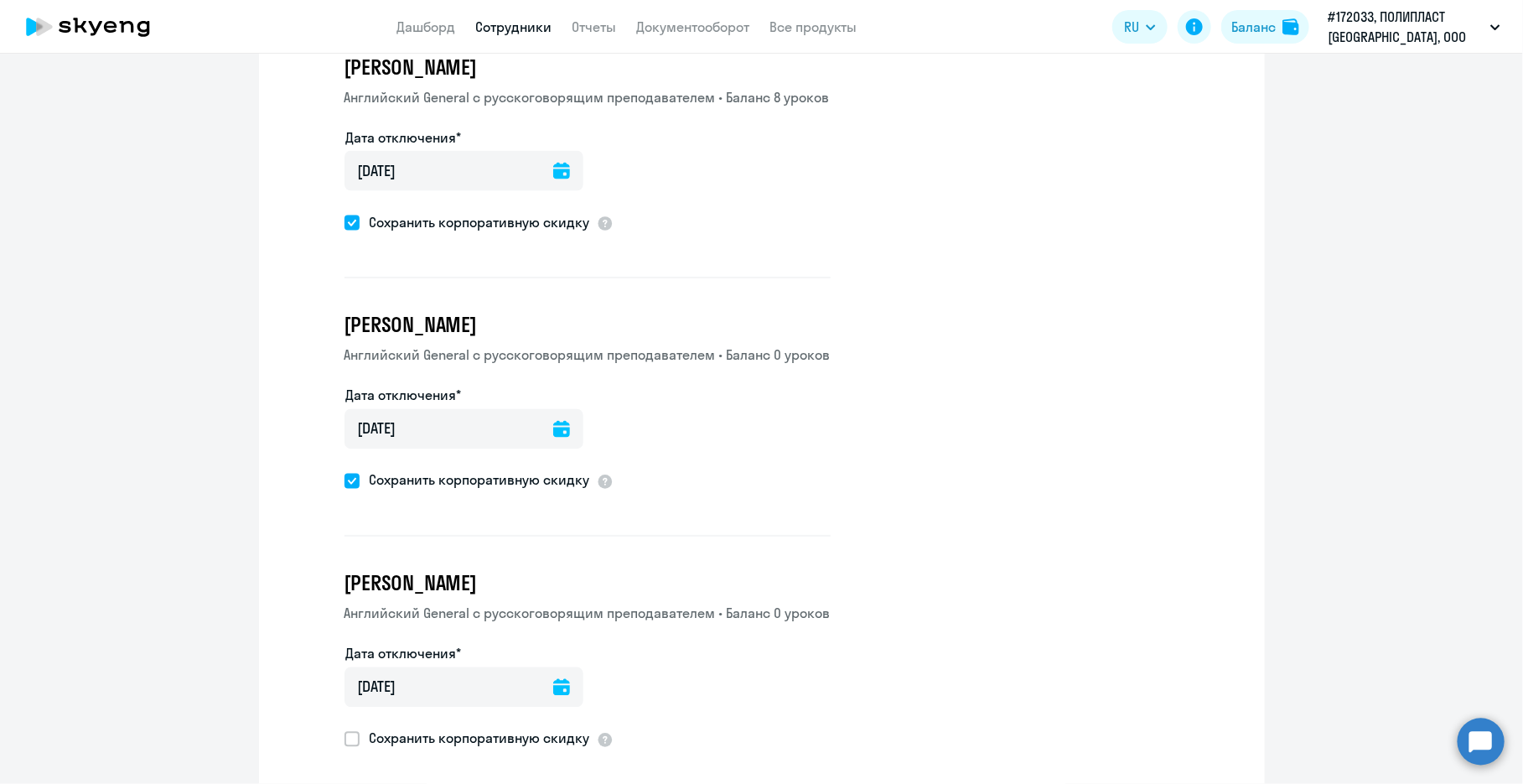
click at [346, 474] on span at bounding box center [352, 481] width 15 height 15
click at [345, 481] on input "Сохранить корпоративную скидку" at bounding box center [344, 481] width 1 height 1
checkbox input "false"
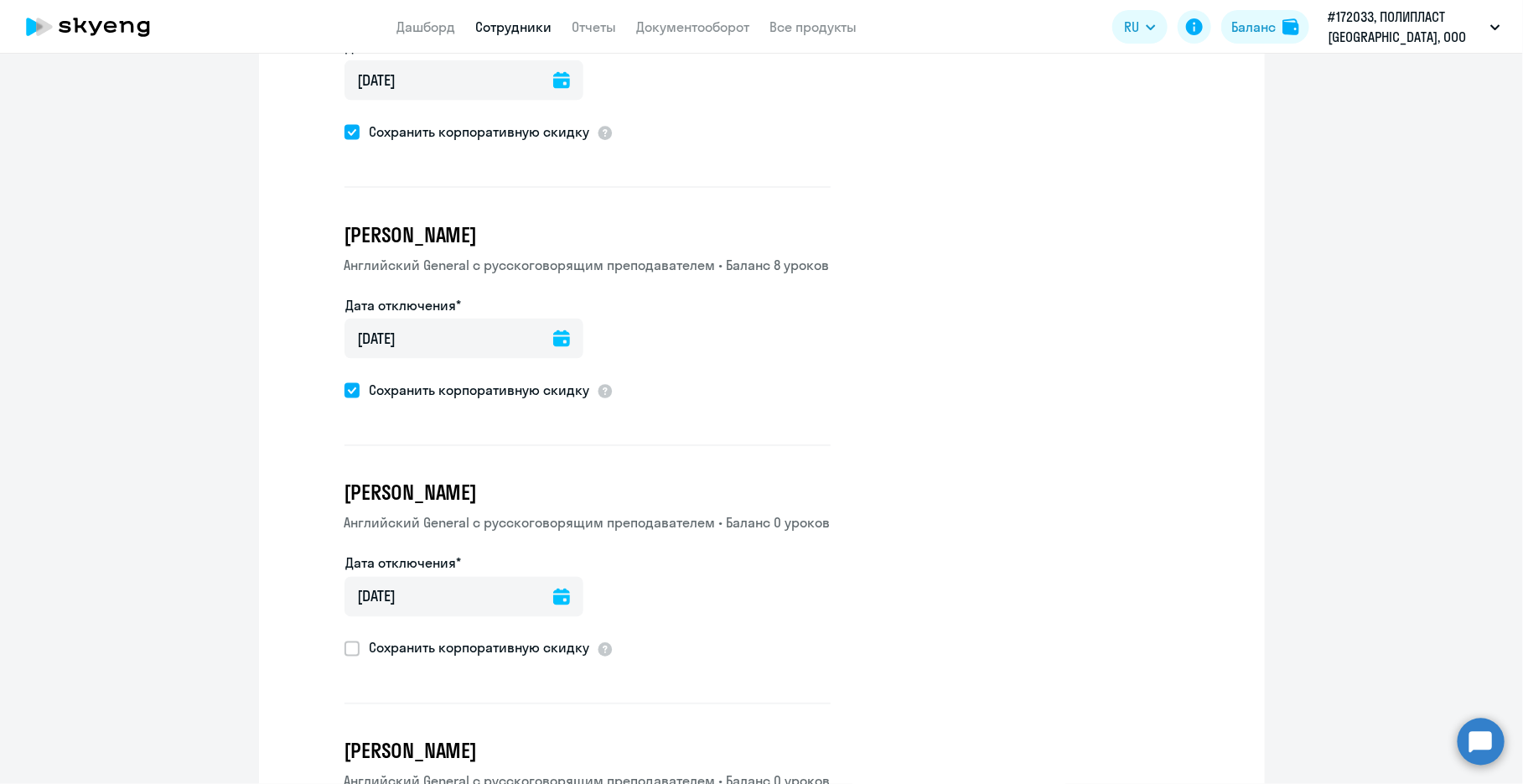
click at [345, 383] on span at bounding box center [352, 390] width 15 height 15
click at [344, 390] on input "Сохранить корпоративную скидку" at bounding box center [344, 390] width 1 height 1
checkbox input "false"
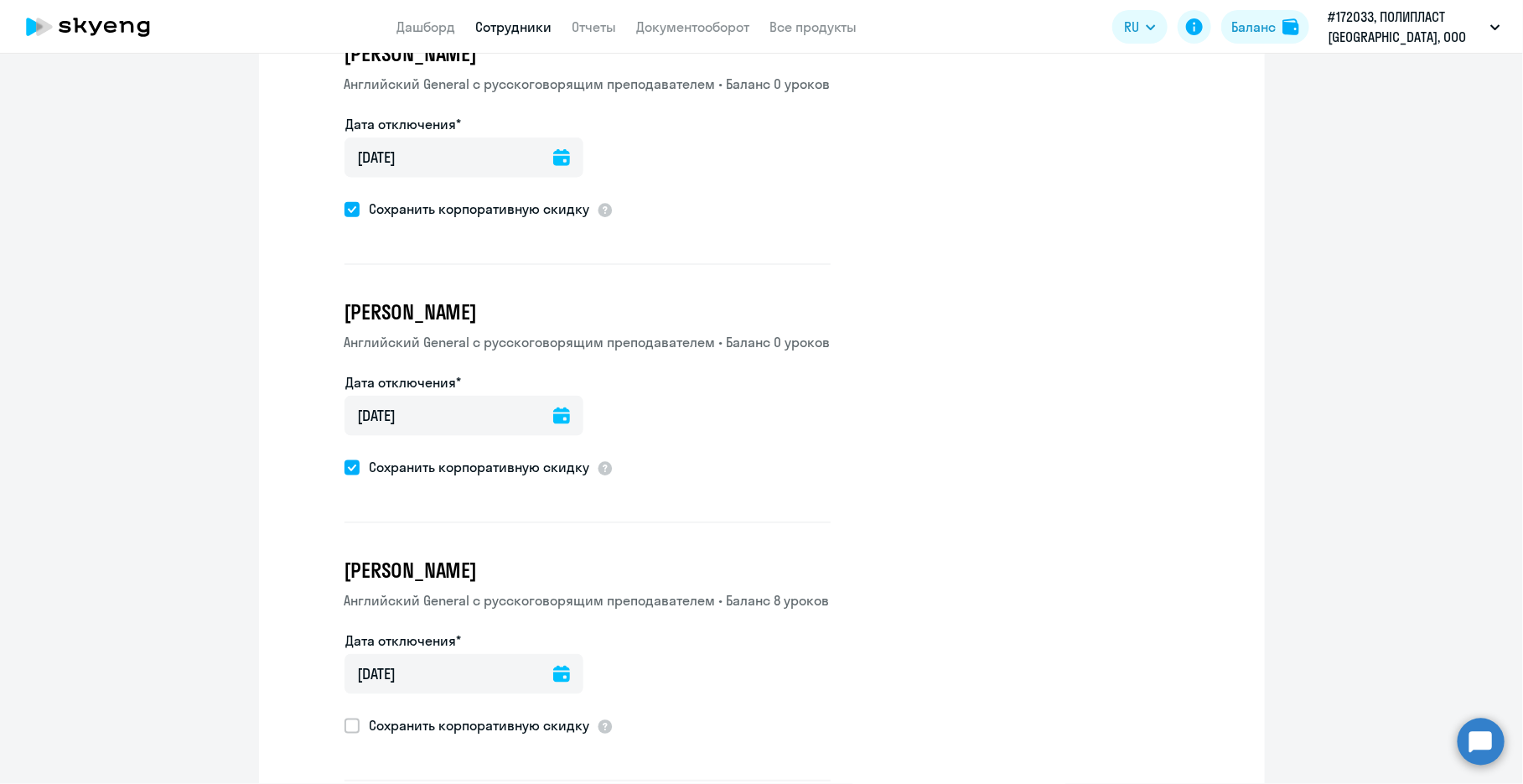
click at [345, 446] on ds-form-field "Дата отключения* [DATE] [DATE]" at bounding box center [464, 414] width 239 height 84
click at [345, 460] on span at bounding box center [352, 467] width 15 height 15
click at [344, 467] on input "Сохранить корпоративную скидку" at bounding box center [344, 467] width 1 height 1
checkbox input "false"
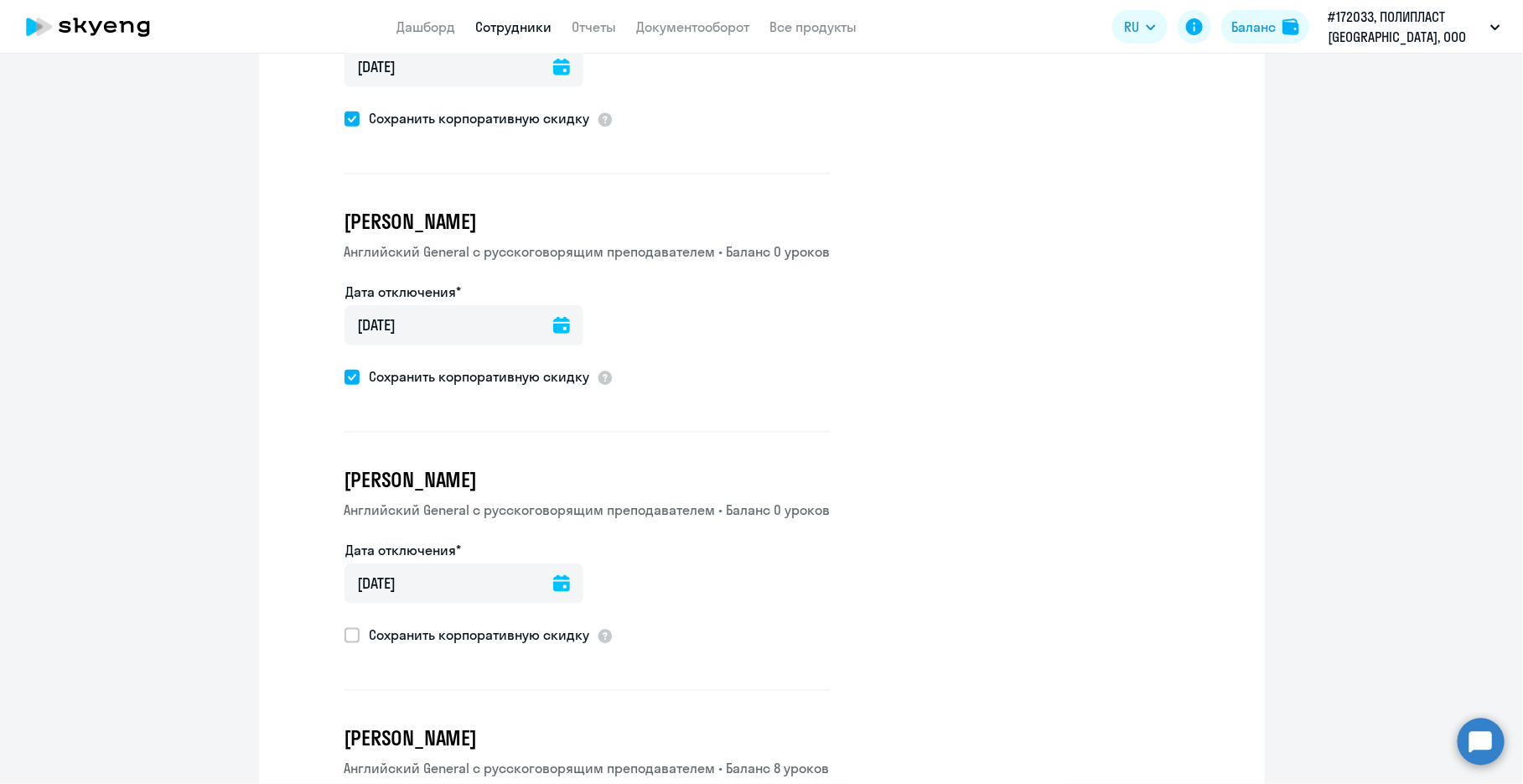
click at [347, 376] on span at bounding box center [352, 377] width 15 height 15
click at [345, 377] on input "Сохранить корпоративную скидку" at bounding box center [344, 377] width 1 height 1
checkbox input "false"
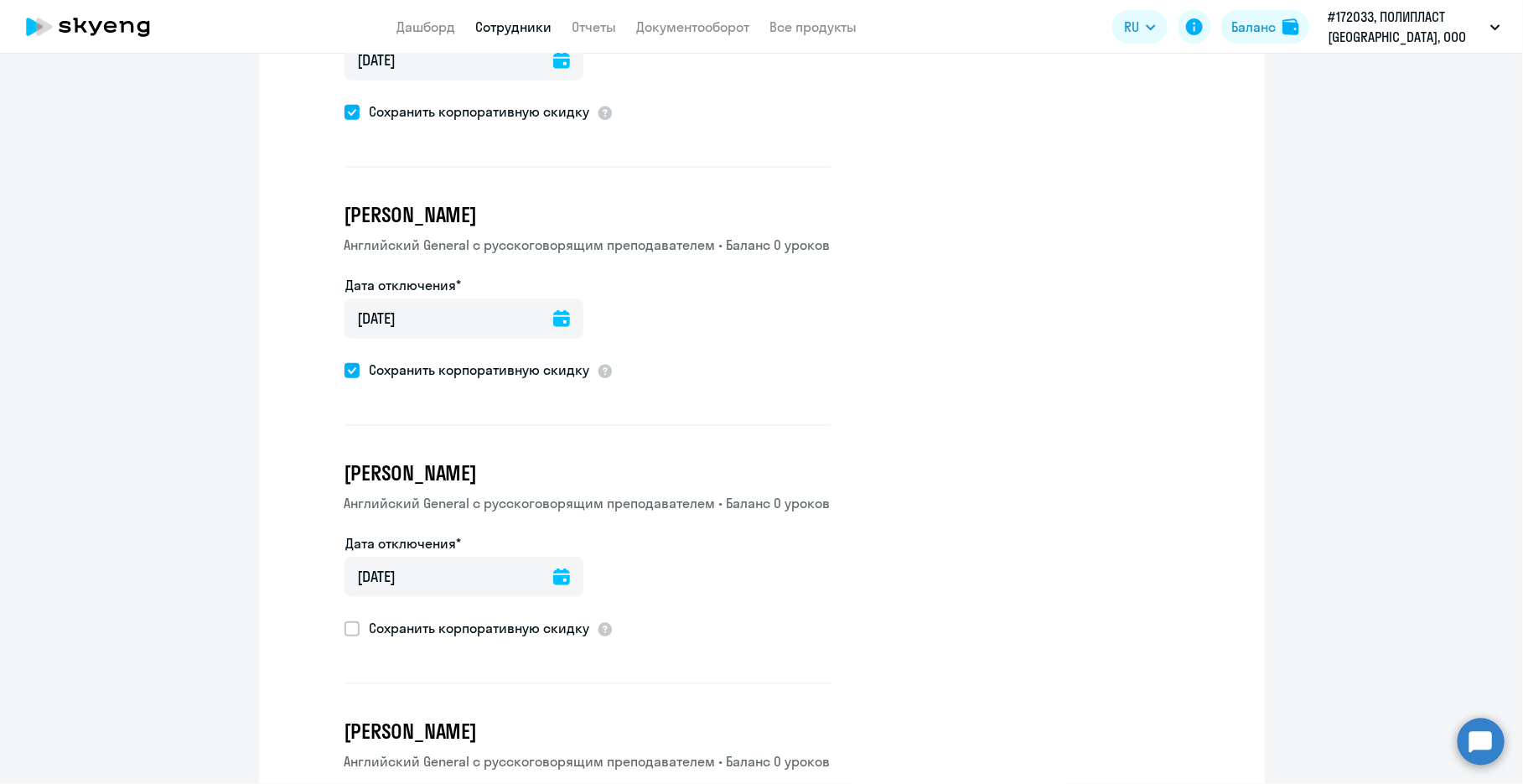
click at [345, 369] on span at bounding box center [352, 370] width 15 height 15
click at [344, 370] on input "Сохранить корпоративную скидку" at bounding box center [344, 370] width 1 height 1
checkbox input "false"
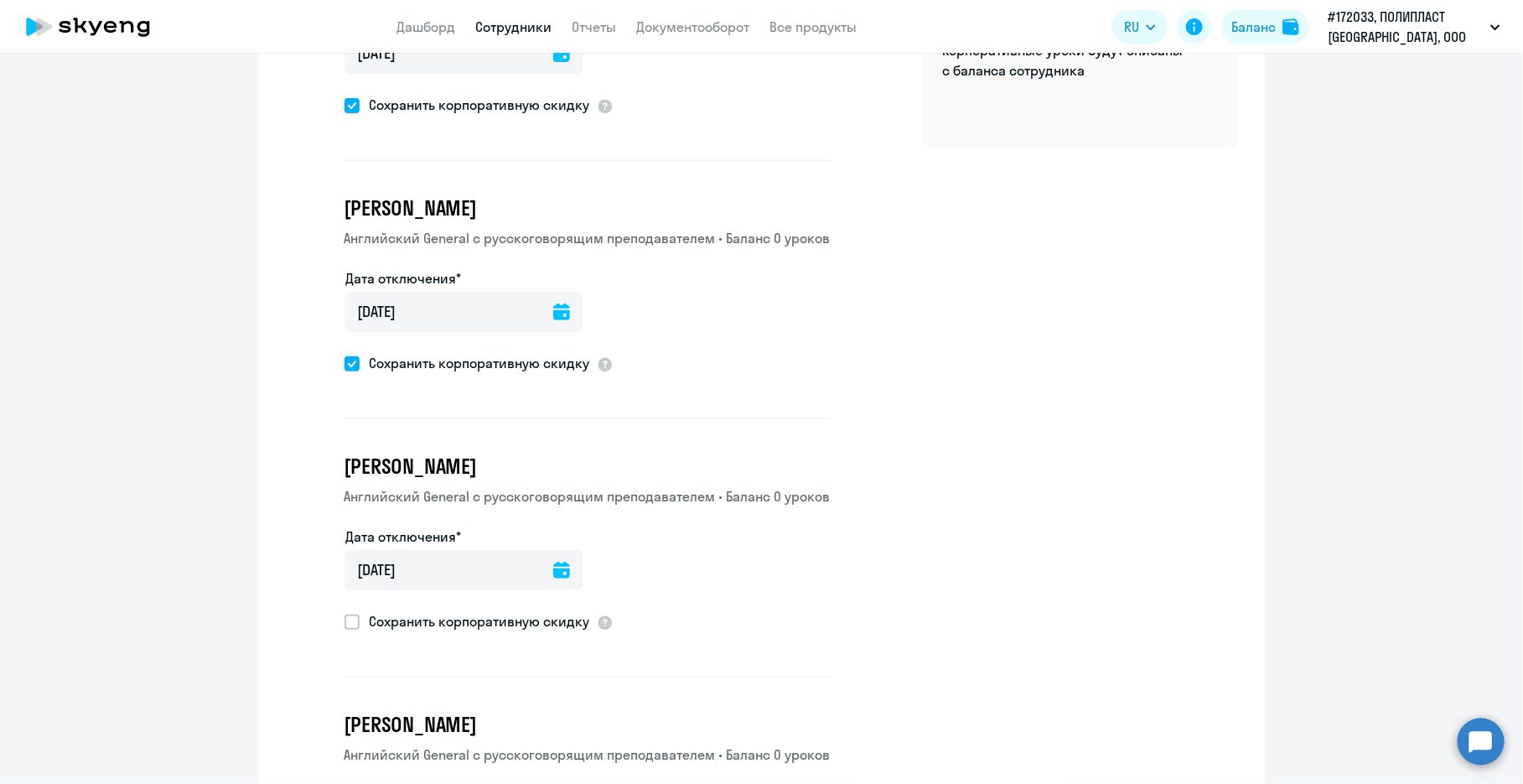
click at [346, 361] on span at bounding box center [352, 363] width 15 height 15
click at [345, 363] on input "Сохранить корпоративную скидку" at bounding box center [344, 363] width 1 height 1
checkbox input "false"
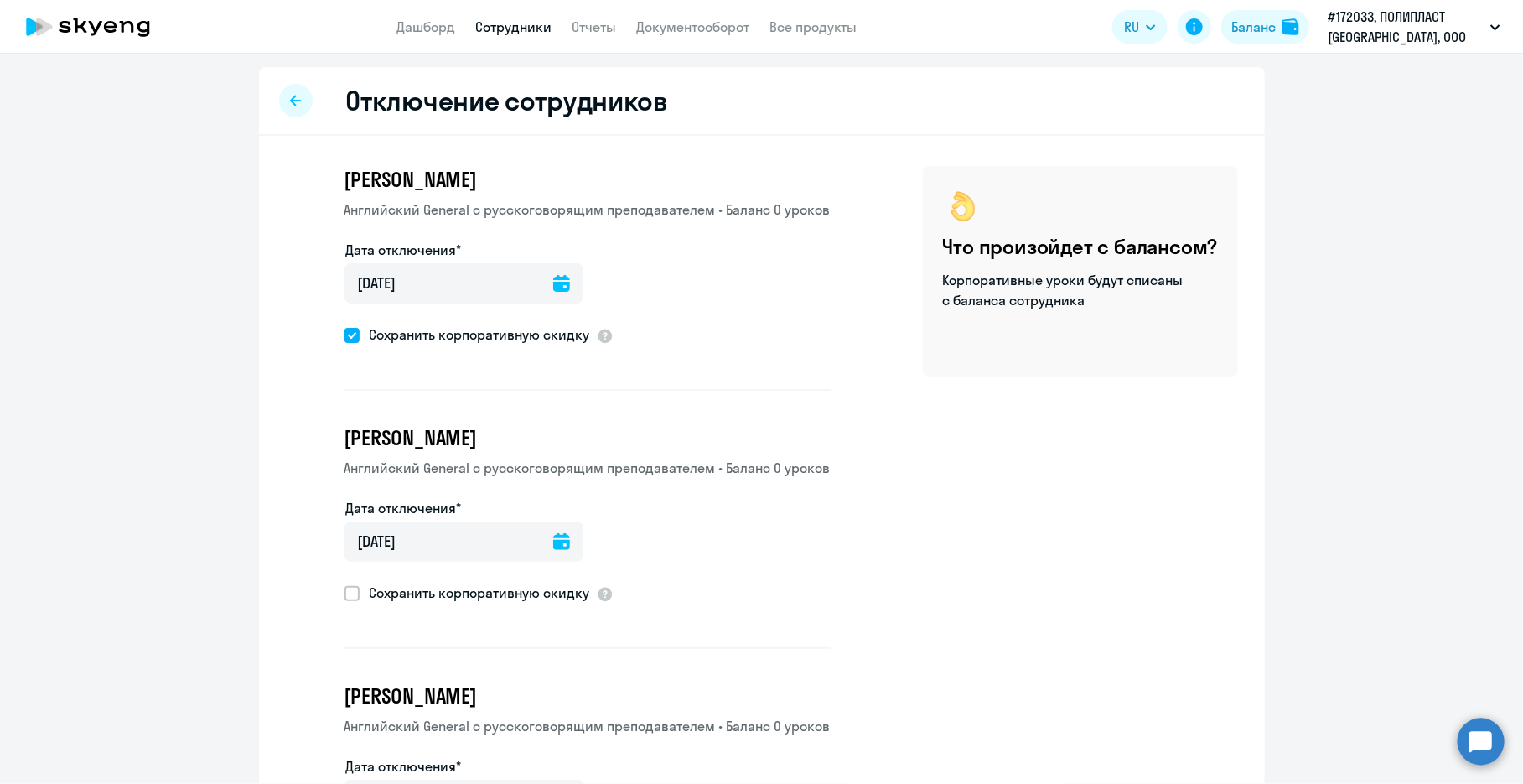
click at [349, 340] on span at bounding box center [352, 335] width 15 height 15
click at [345, 335] on input "Сохранить корпоративную скидку" at bounding box center [344, 334] width 1 height 1
checkbox input "false"
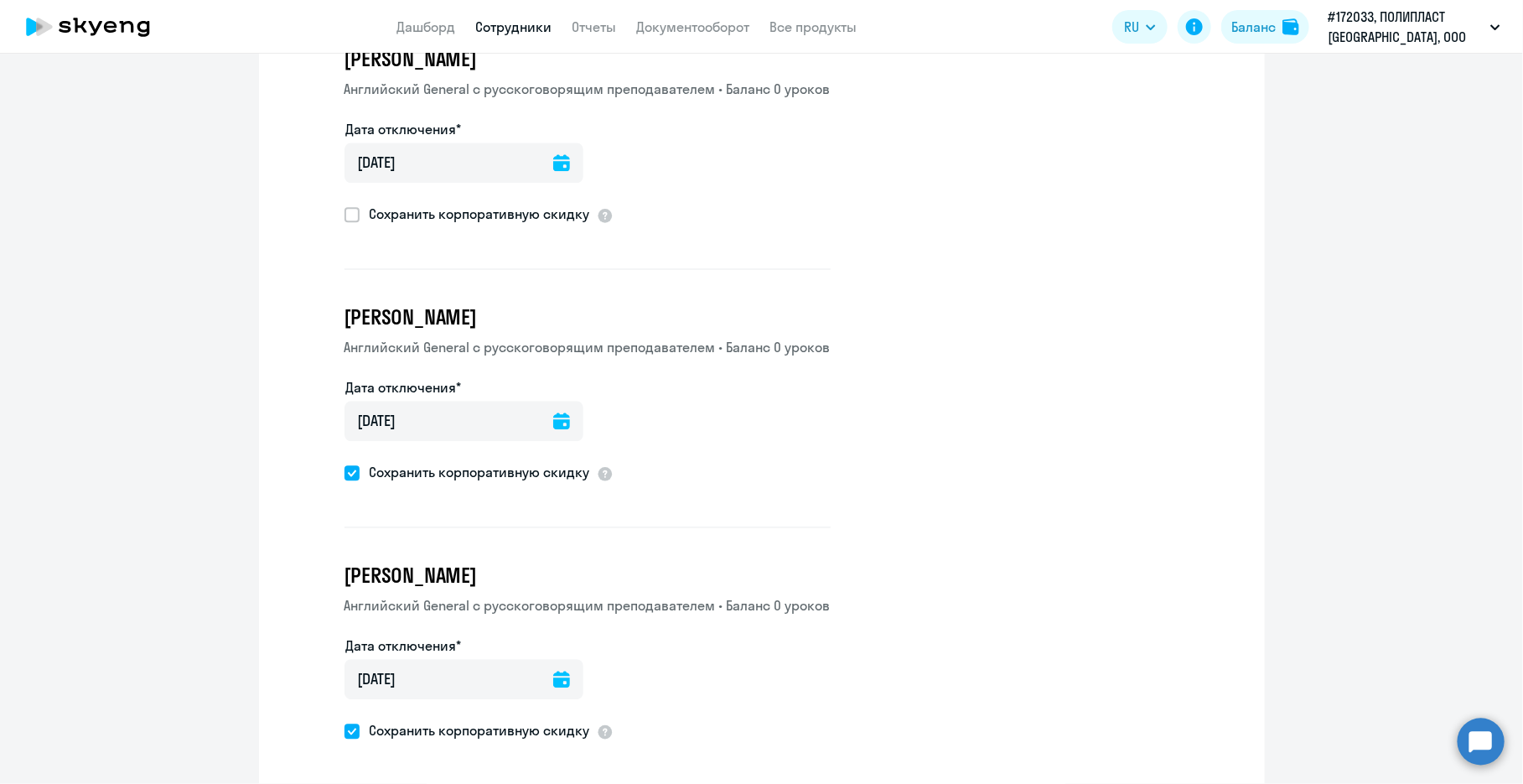
scroll to position [1990, 0]
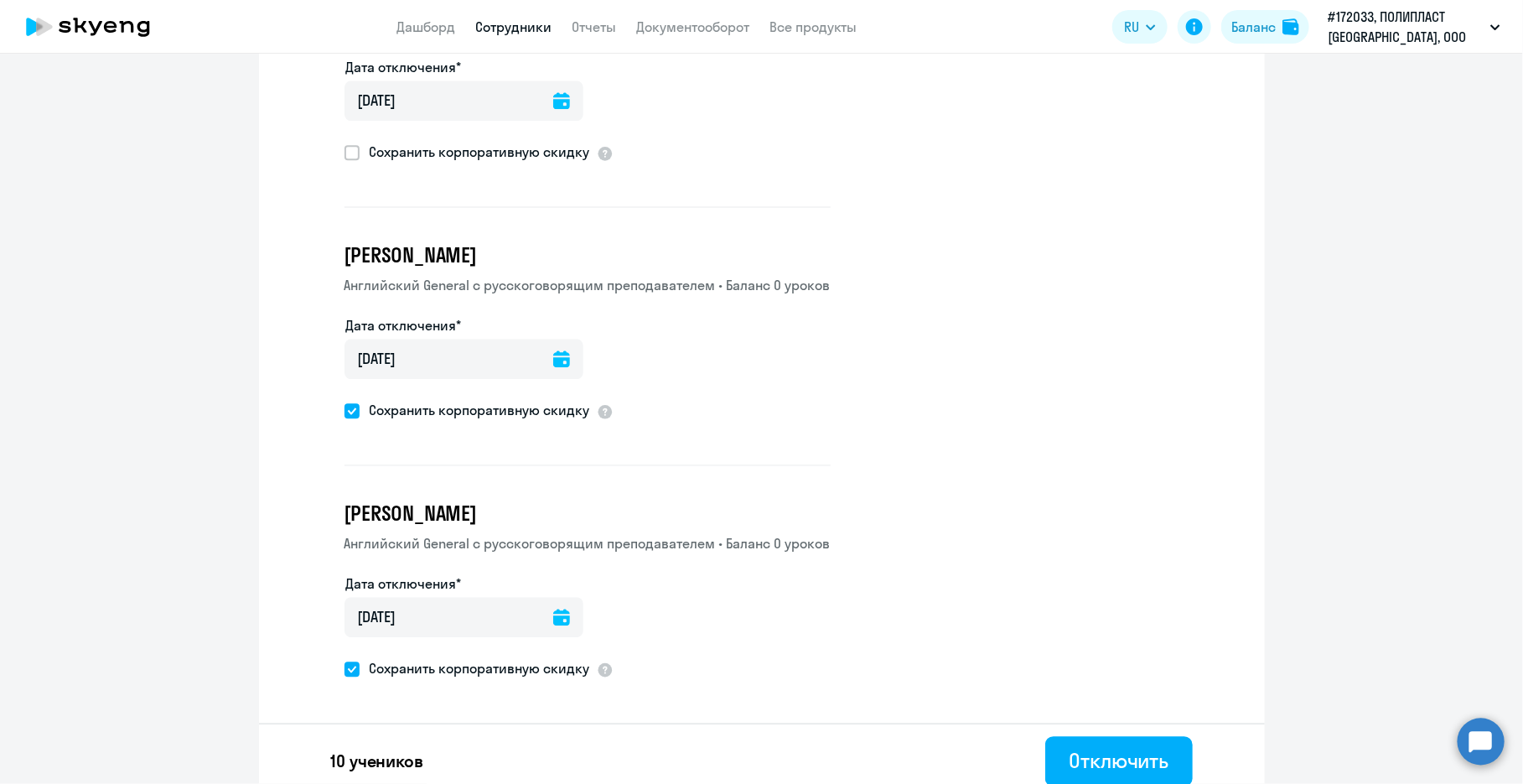
click at [345, 661] on span at bounding box center [352, 668] width 15 height 15
click at [344, 668] on input "Сохранить корпоративную скидку" at bounding box center [344, 668] width 1 height 1
checkbox input "false"
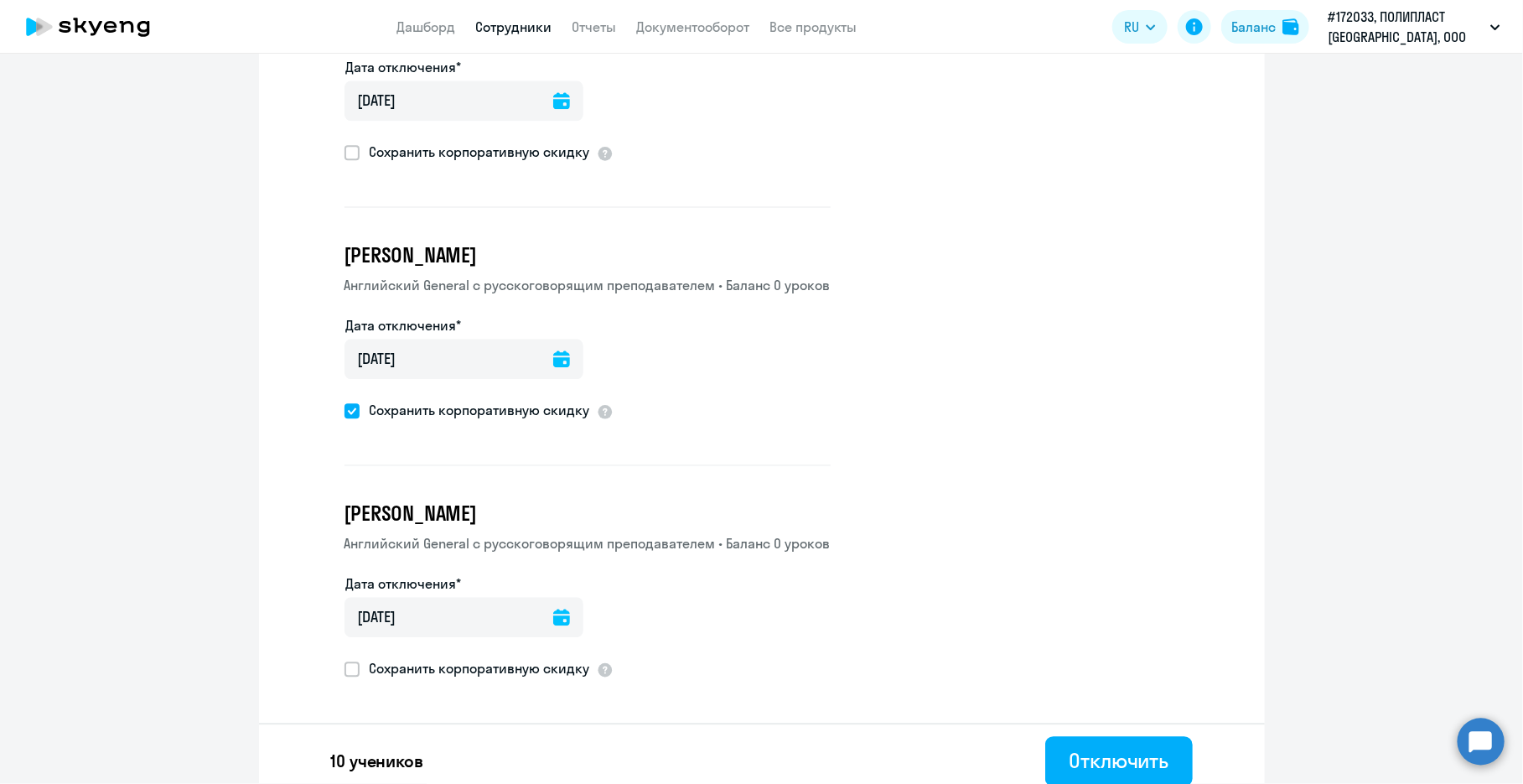
click at [347, 403] on span at bounding box center [352, 410] width 15 height 15
click at [345, 410] on input "Сохранить корпоративную скидку" at bounding box center [344, 410] width 1 height 1
checkbox input "false"
click at [810, 721] on div "Отключить" at bounding box center [1118, 760] width 100 height 26
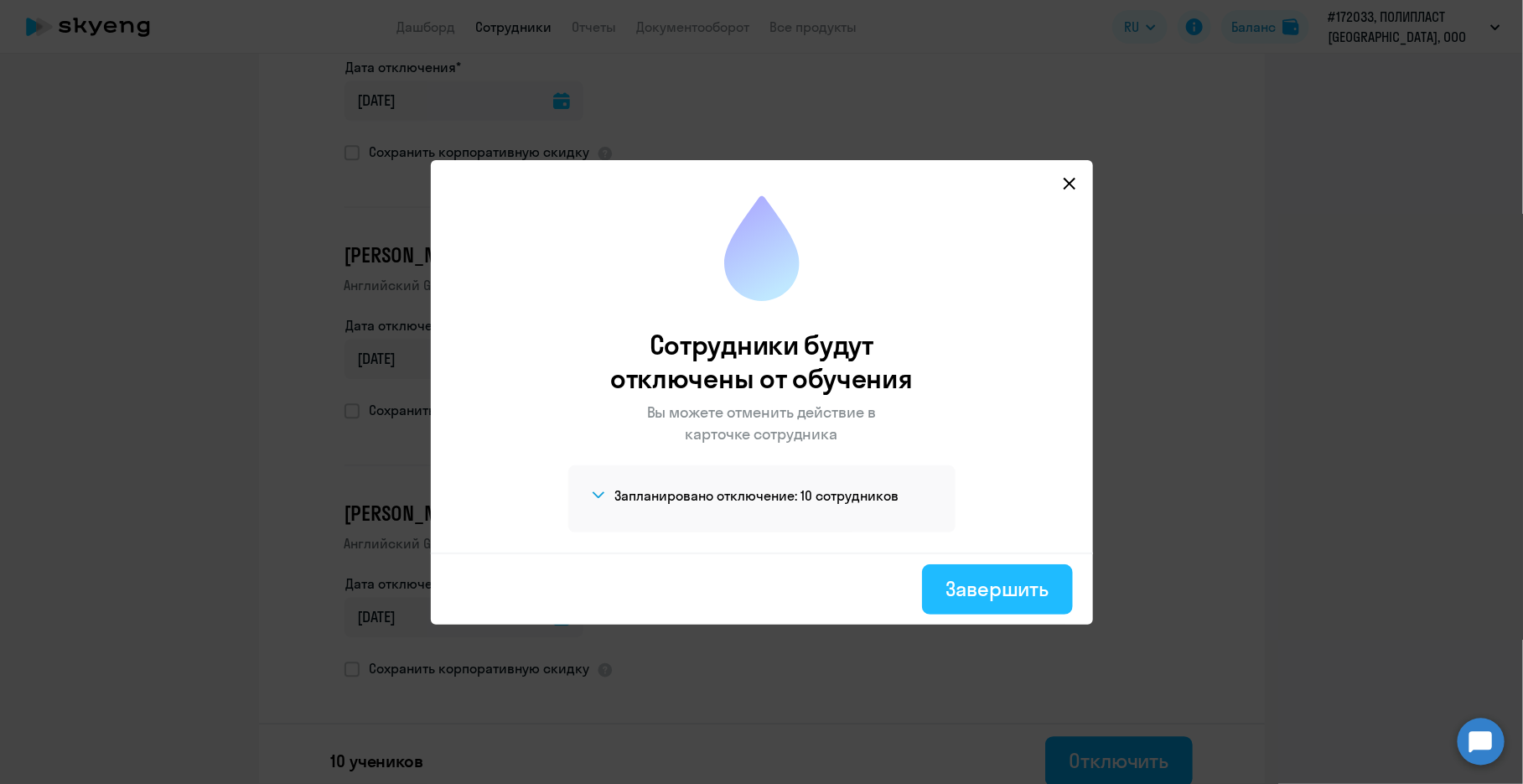
click at [810, 601] on div "Завершить" at bounding box center [997, 588] width 103 height 26
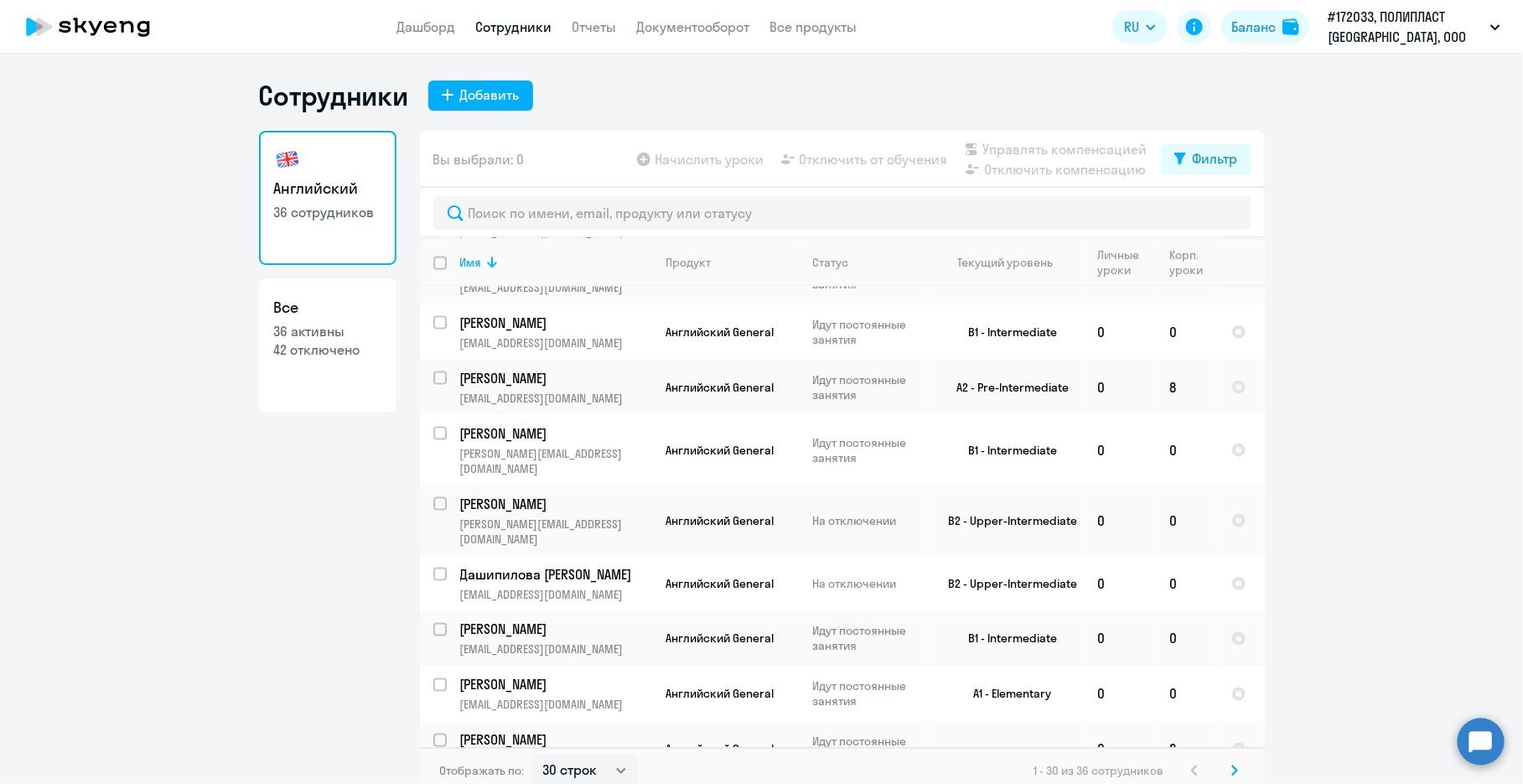
scroll to position [9, 0]
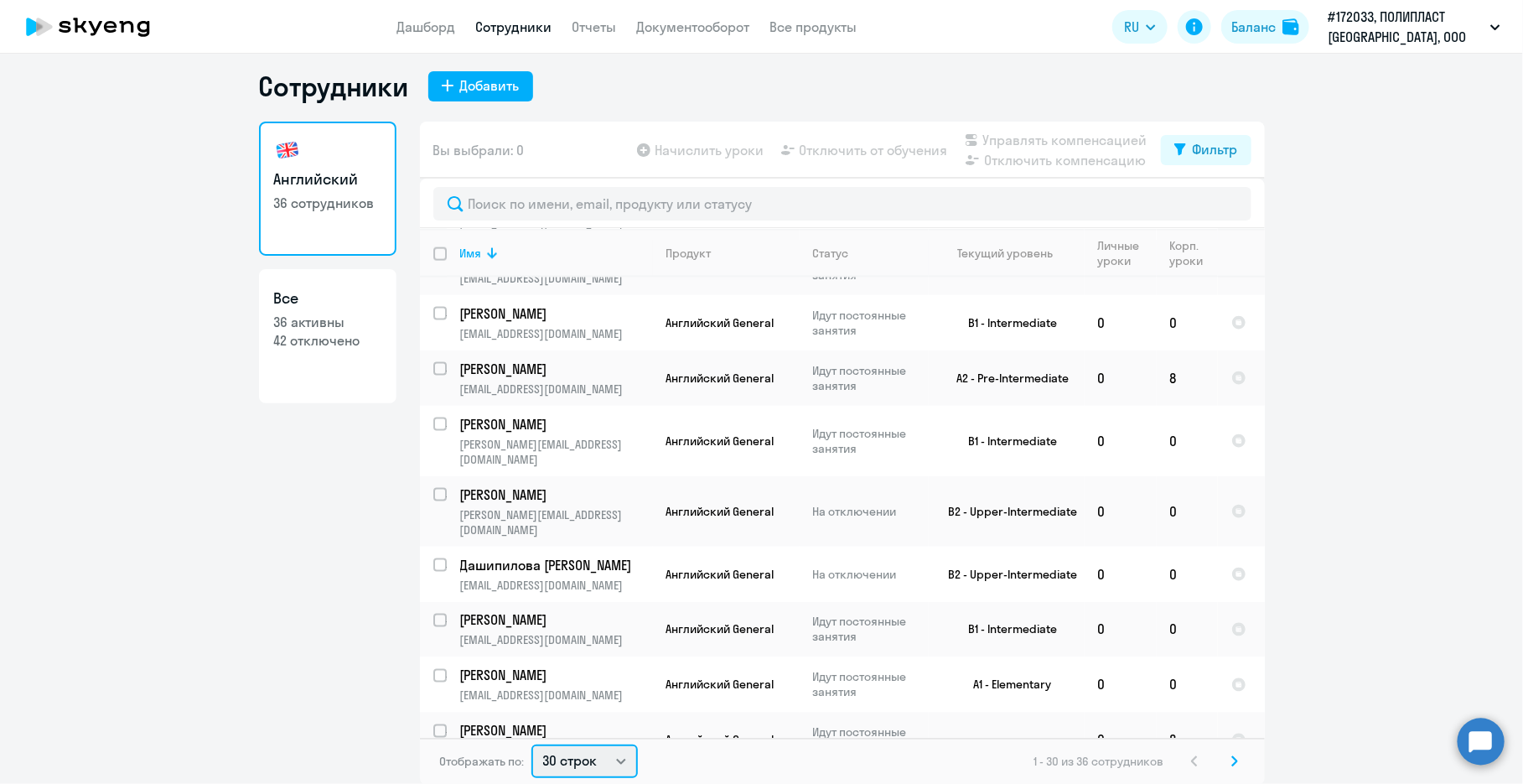
click at [584, 721] on select "30 строк 50 строк 100 строк" at bounding box center [585, 761] width 107 height 34
select select "100"
click at [532, 721] on select "30 строк 50 строк 100 строк" at bounding box center [585, 761] width 107 height 34
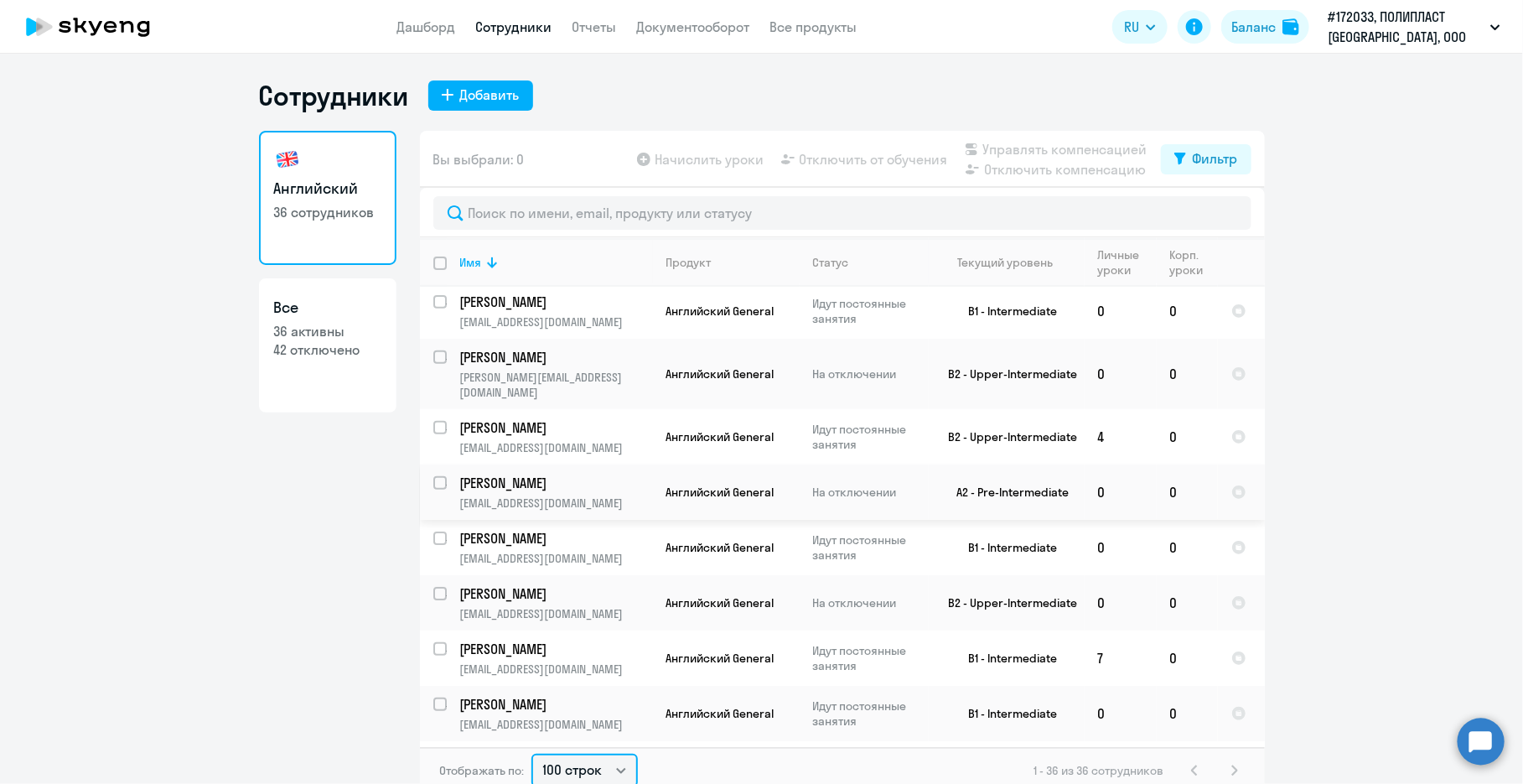
scroll to position [0, 0]
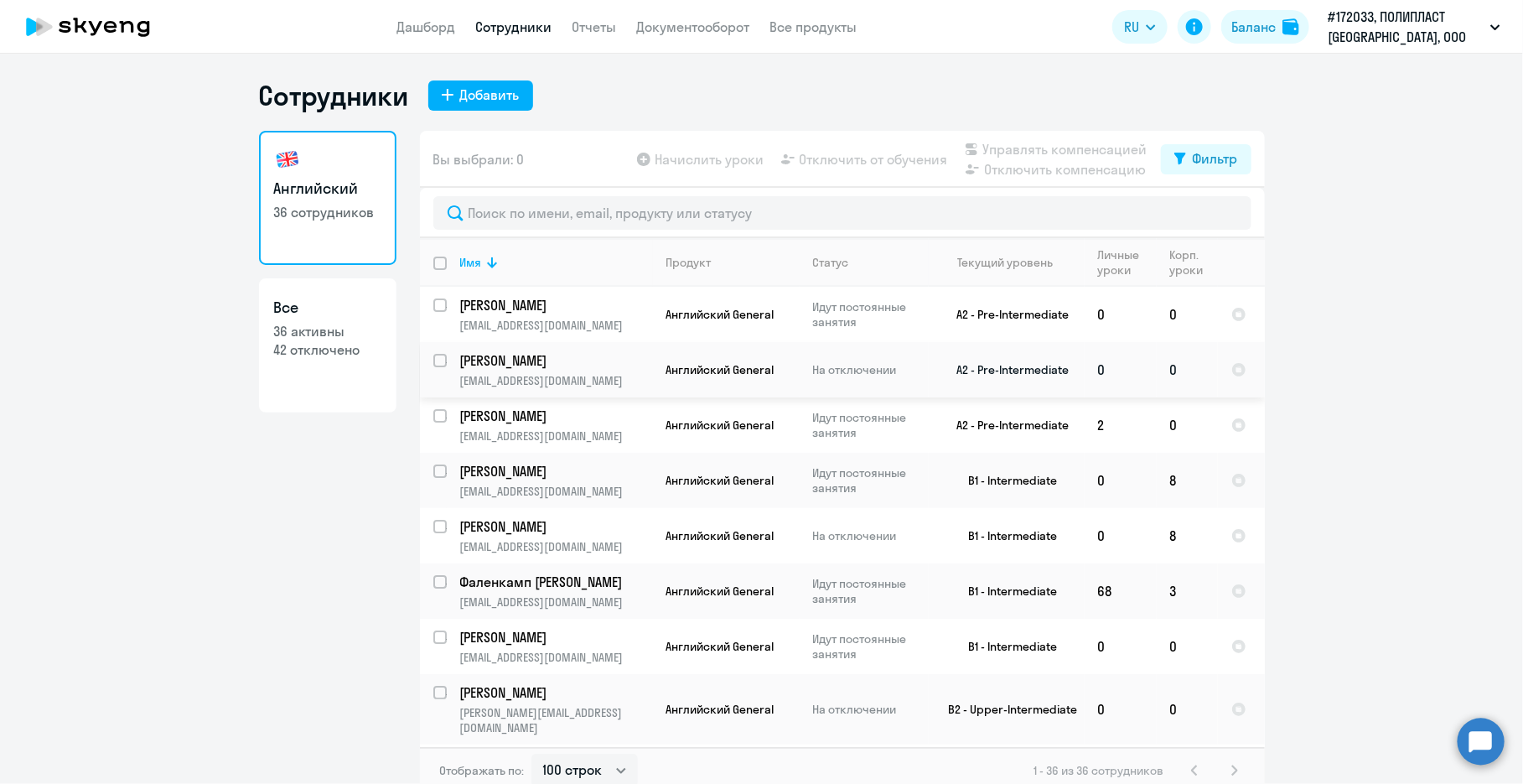
click at [426, 359] on div at bounding box center [441, 361] width 41 height 41
checkbox input "true"
click at [434, 523] on input "select row 15313900" at bounding box center [451, 536] width 34 height 34
checkbox input "true"
click at [434, 356] on input "deselect row 38380289" at bounding box center [451, 370] width 34 height 34
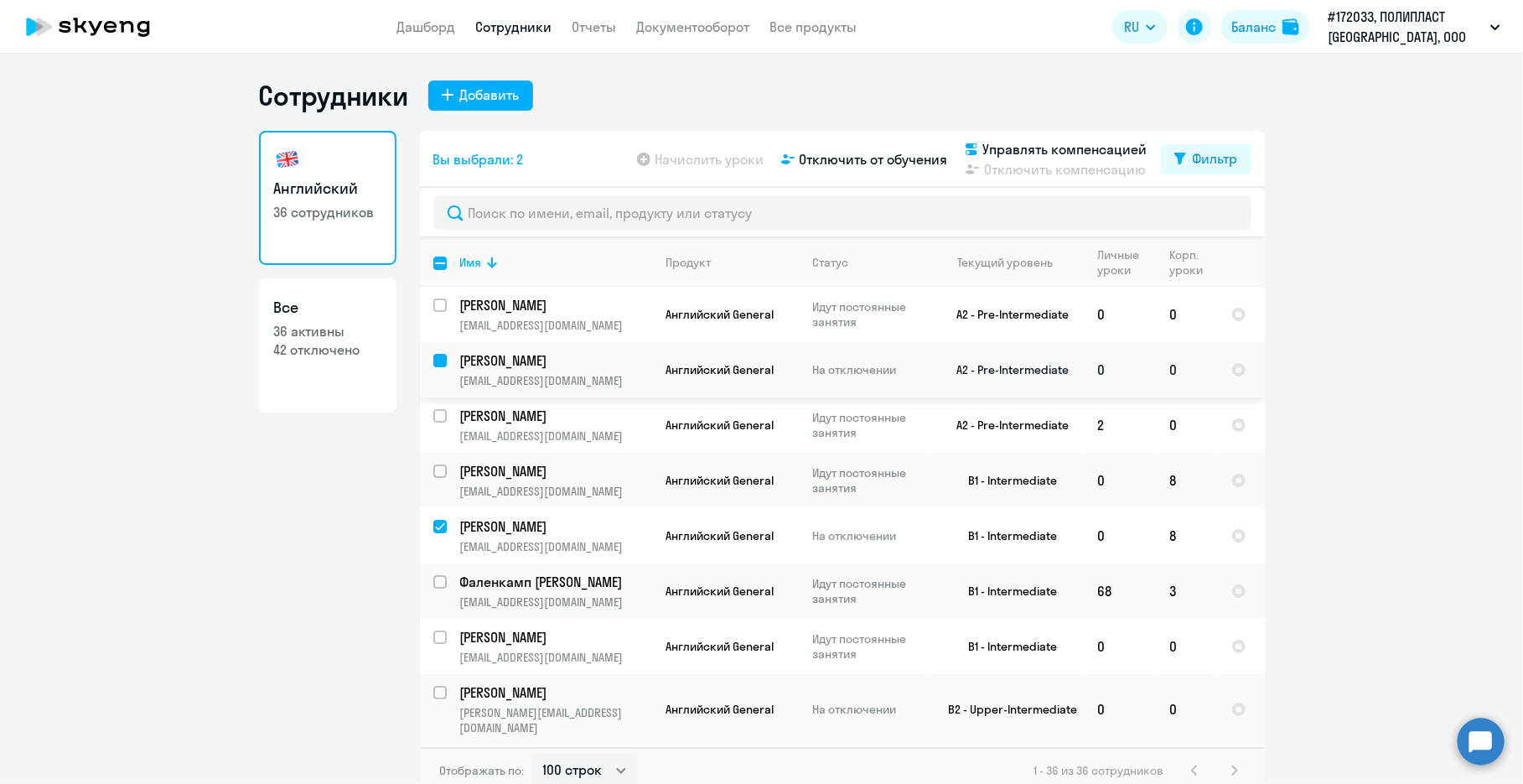
checkbox input "false"
click at [438, 526] on input "deselect row 15313900" at bounding box center [451, 536] width 34 height 34
checkbox input "false"
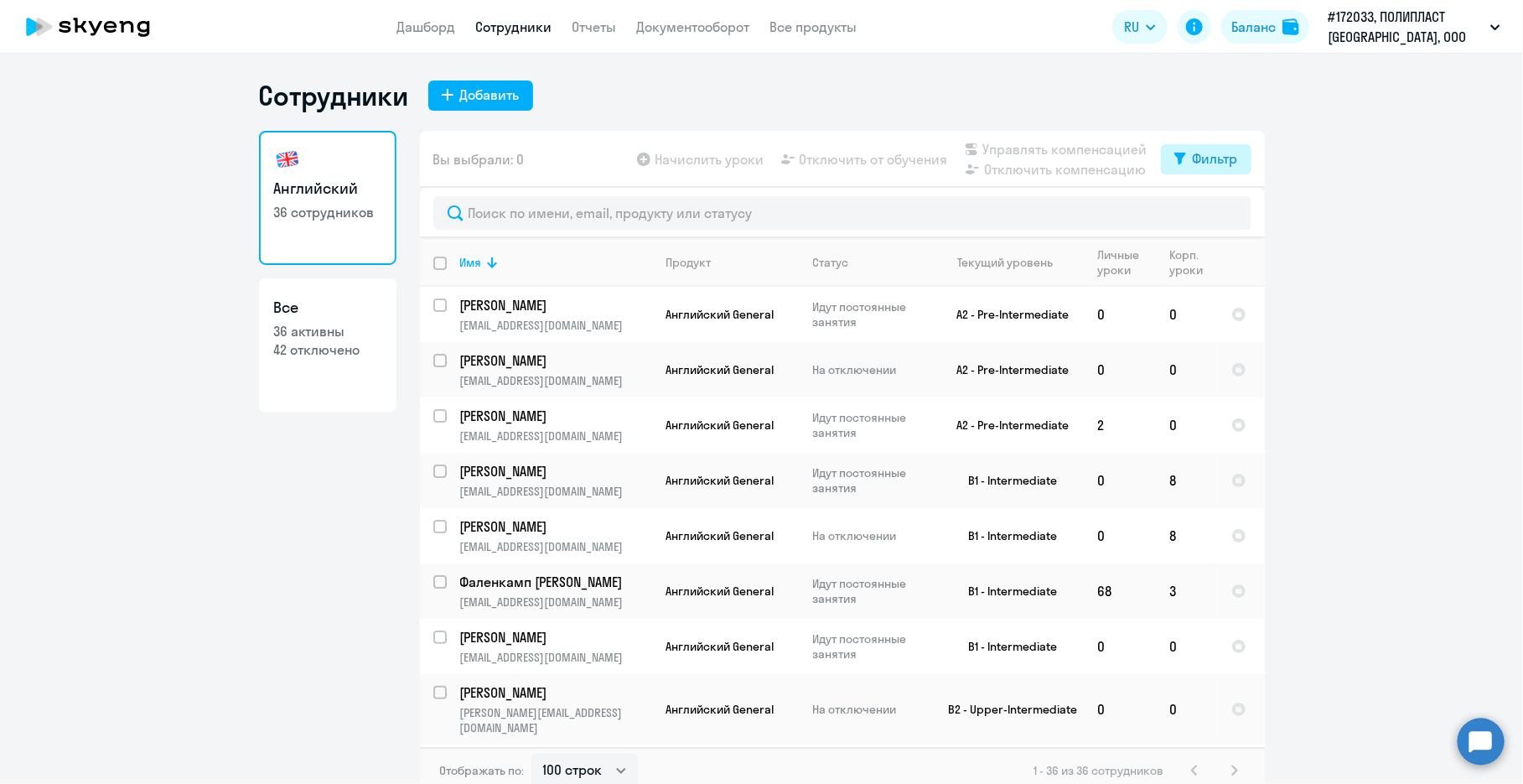
click at [810, 155] on div "Фильтр" at bounding box center [1215, 158] width 45 height 20
drag, startPoint x: 317, startPoint y: 457, endPoint x: 345, endPoint y: 444, distance: 30.9
click at [320, 462] on div "Английский 36 сотрудников Все 36 активны 42 отключено" at bounding box center [328, 457] width 138 height 653
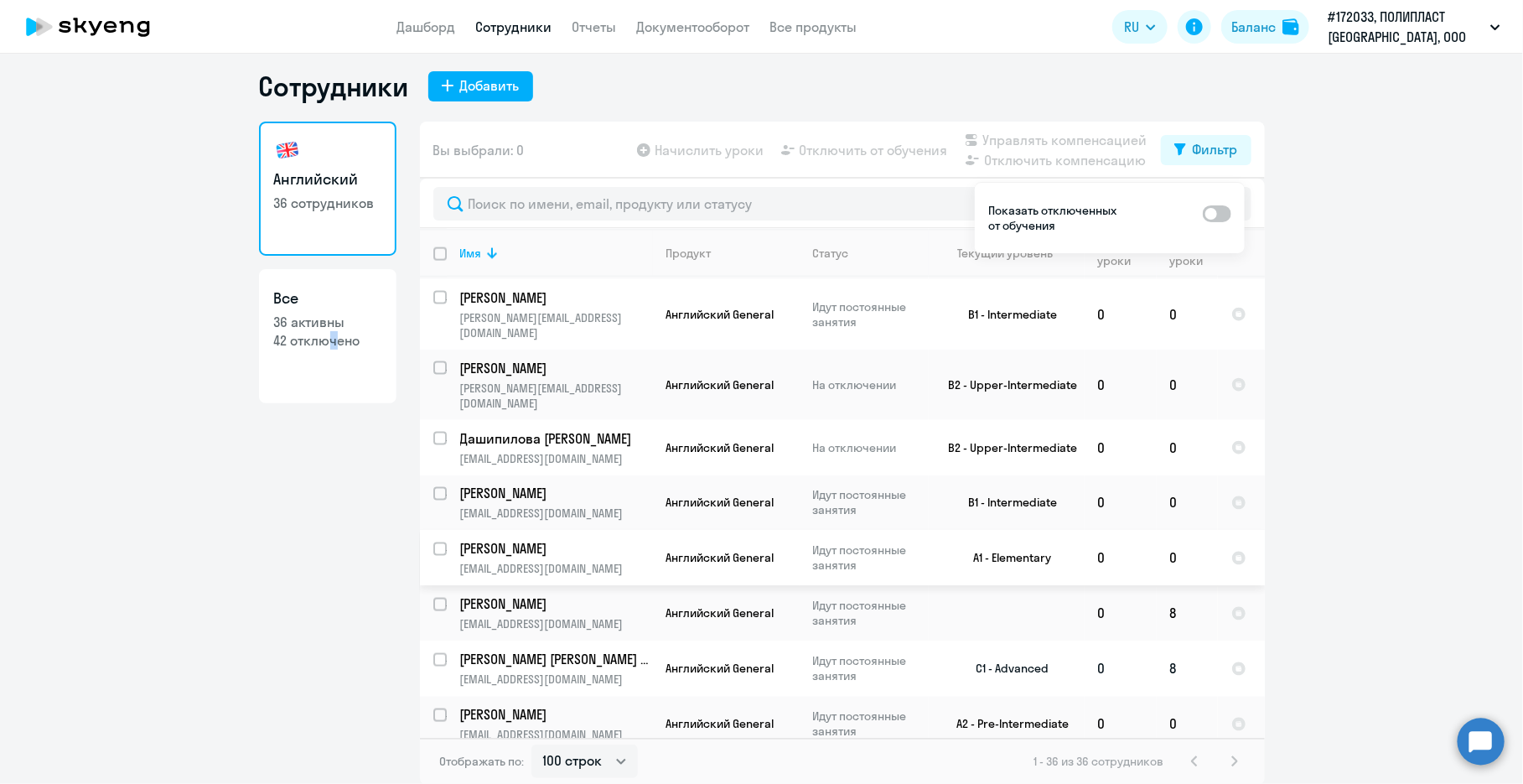
scroll to position [1425, 0]
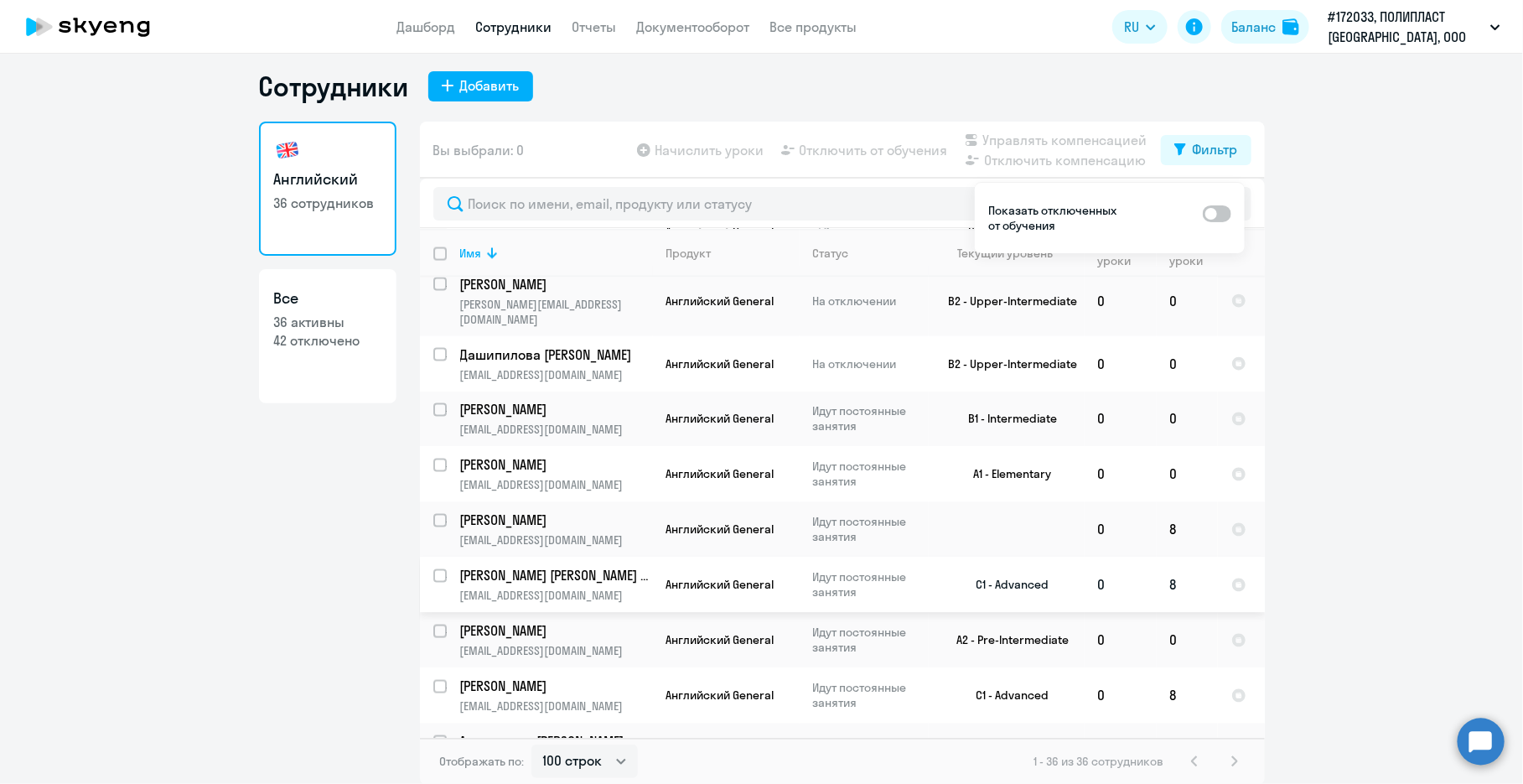
click at [425, 556] on div at bounding box center [441, 576] width 41 height 41
checkbox input "true"
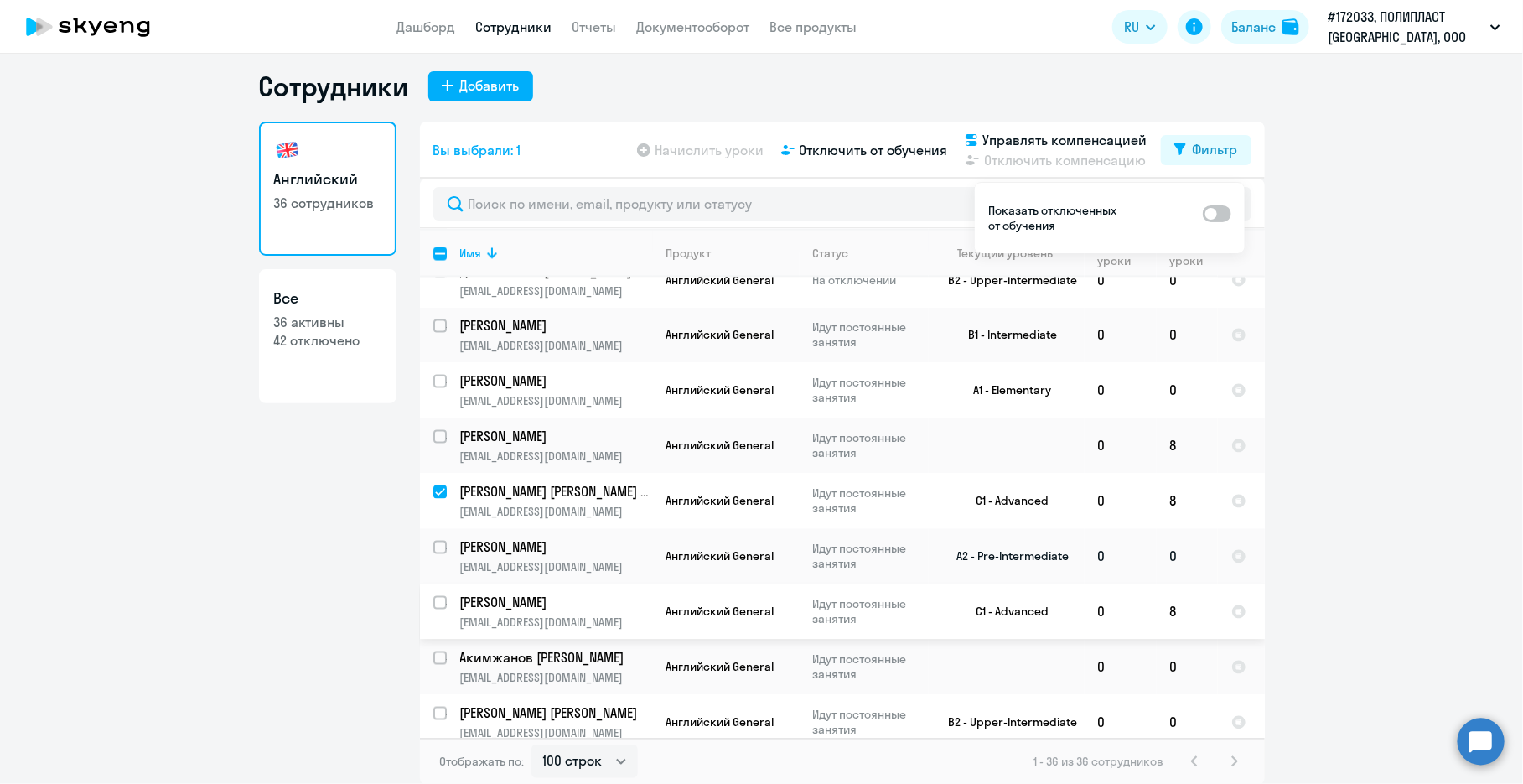
scroll to position [1543, 0]
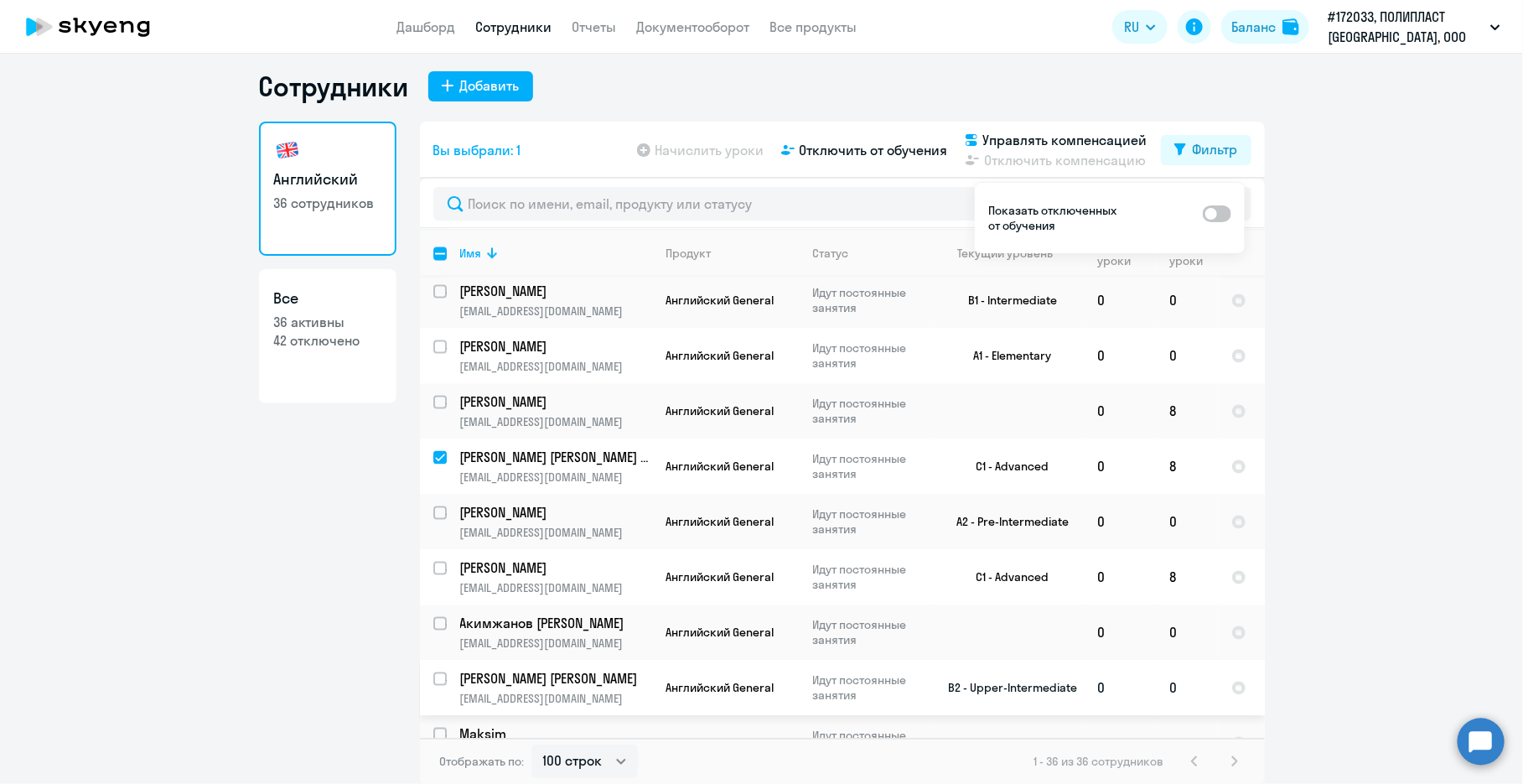
click at [439, 672] on input "select row 4019956" at bounding box center [451, 689] width 34 height 34
checkbox input "true"
click at [434, 721] on input "select row 7612462" at bounding box center [451, 744] width 34 height 34
checkbox input "true"
click at [810, 150] on span "Отключить от обучения" at bounding box center [874, 150] width 148 height 20
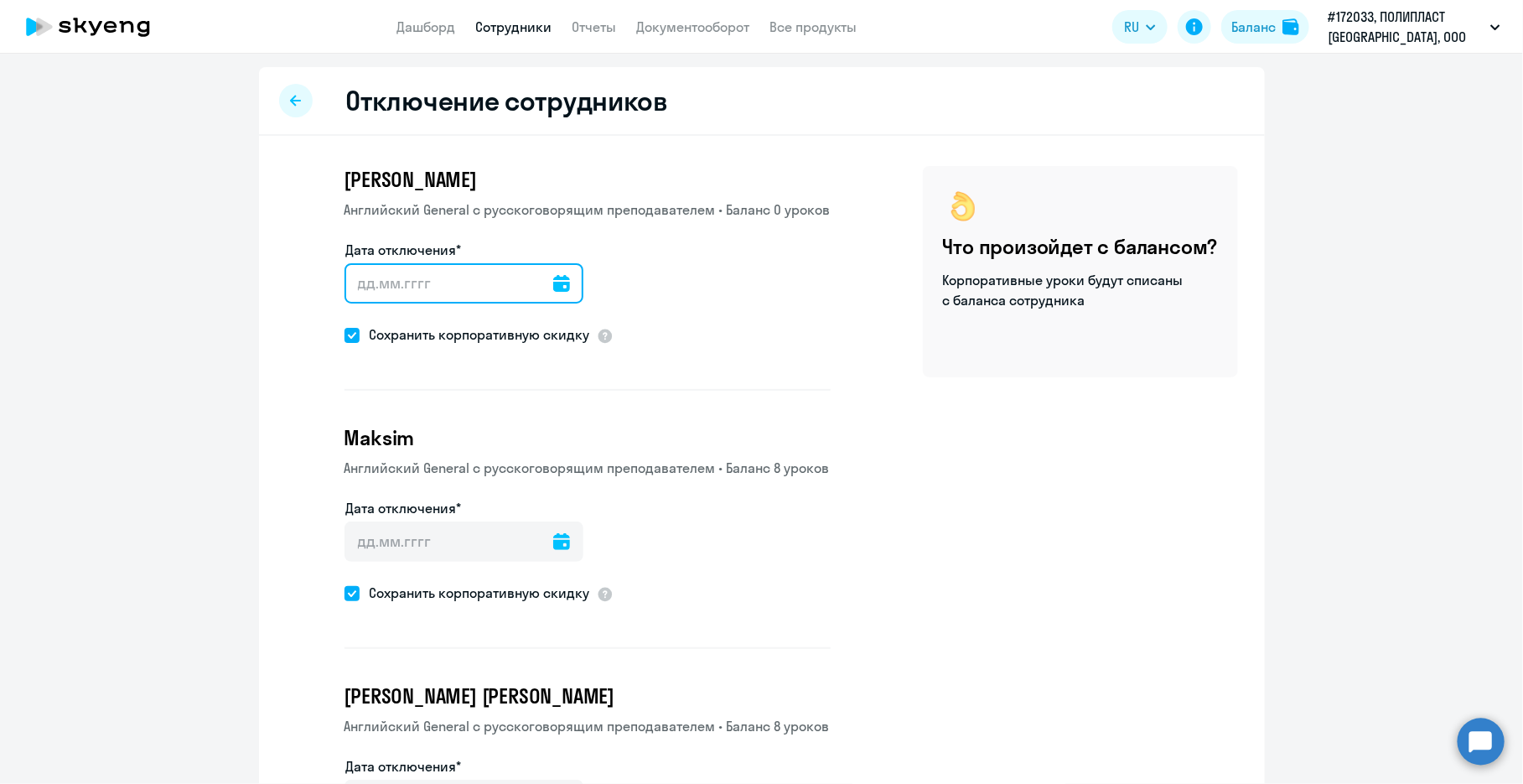
click at [393, 287] on input "Дата отключения*" at bounding box center [464, 284] width 239 height 41
click at [553, 280] on icon at bounding box center [561, 283] width 17 height 17
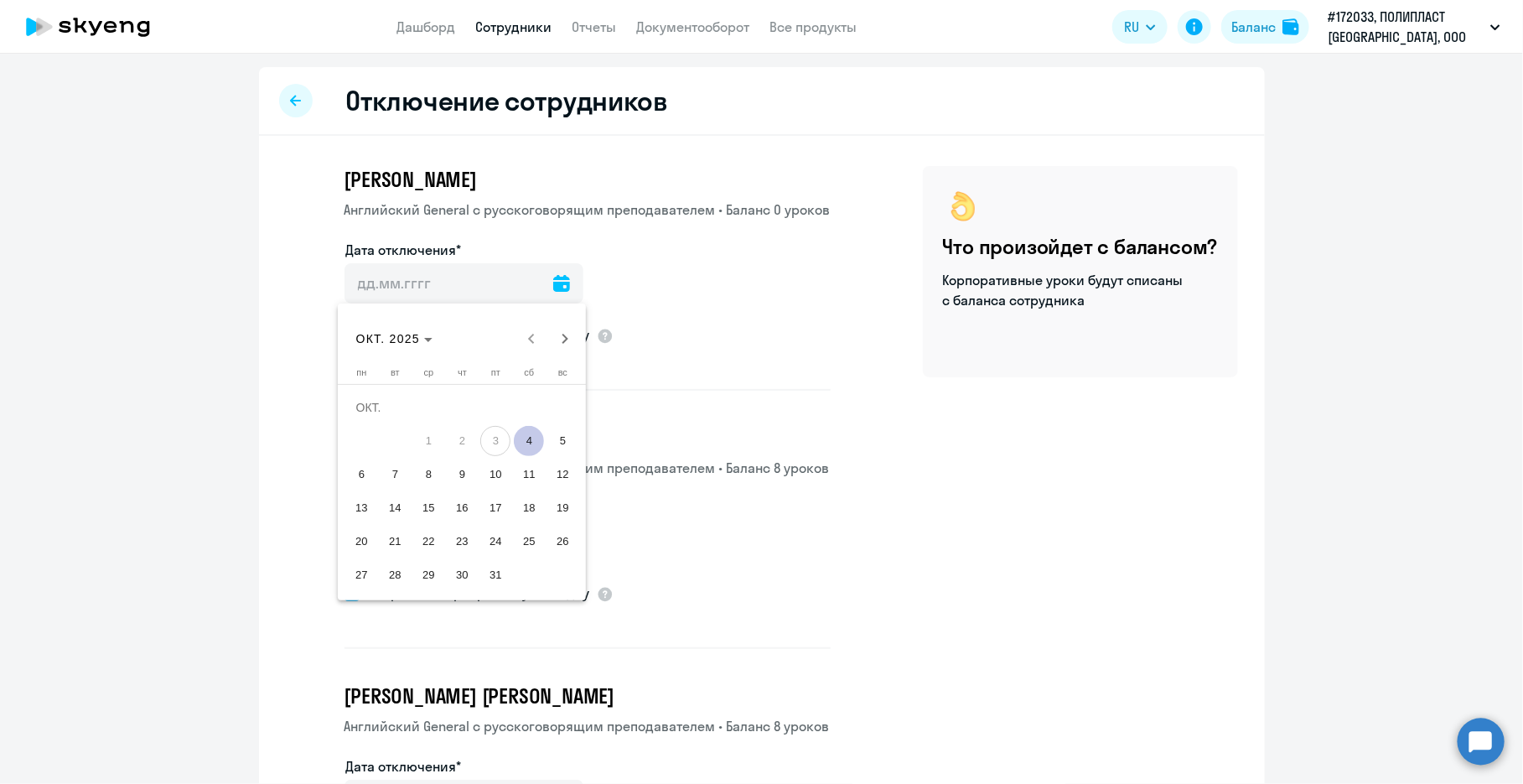
click at [527, 440] on span "4" at bounding box center [529, 441] width 30 height 30
type input "[DATE]"
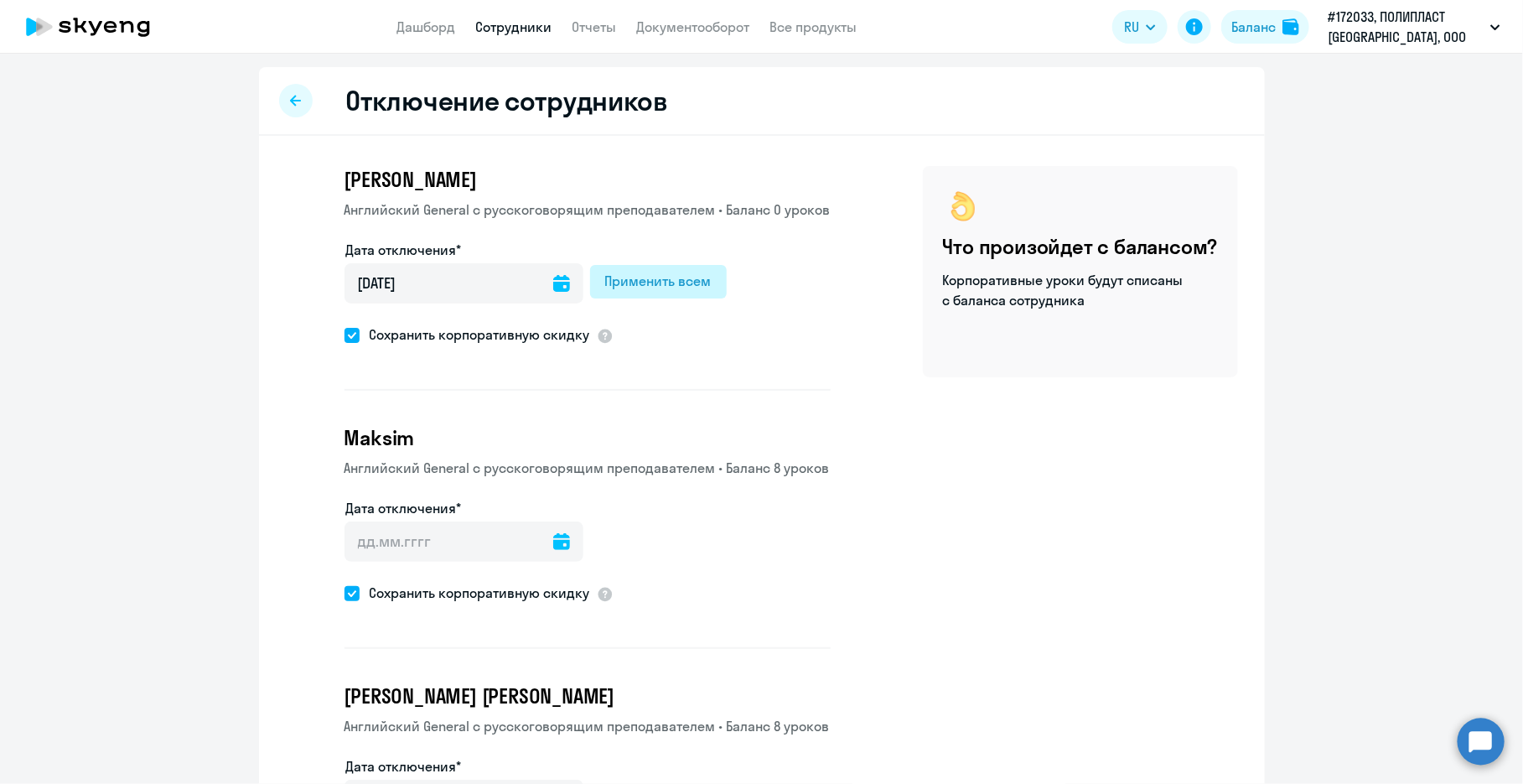
click at [623, 280] on div "Применить всем" at bounding box center [658, 280] width 107 height 20
type input "[DATE]"
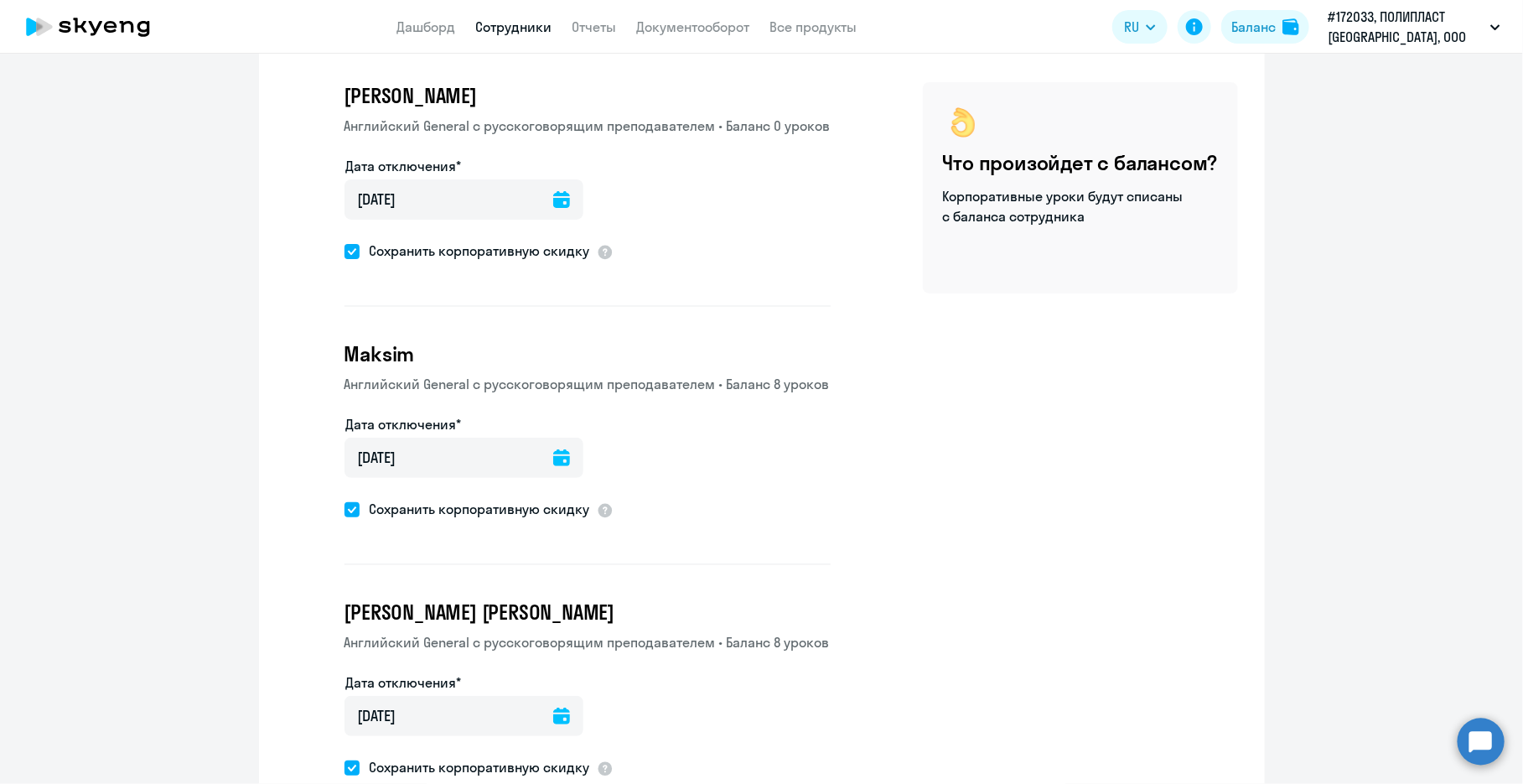
scroll to position [193, 0]
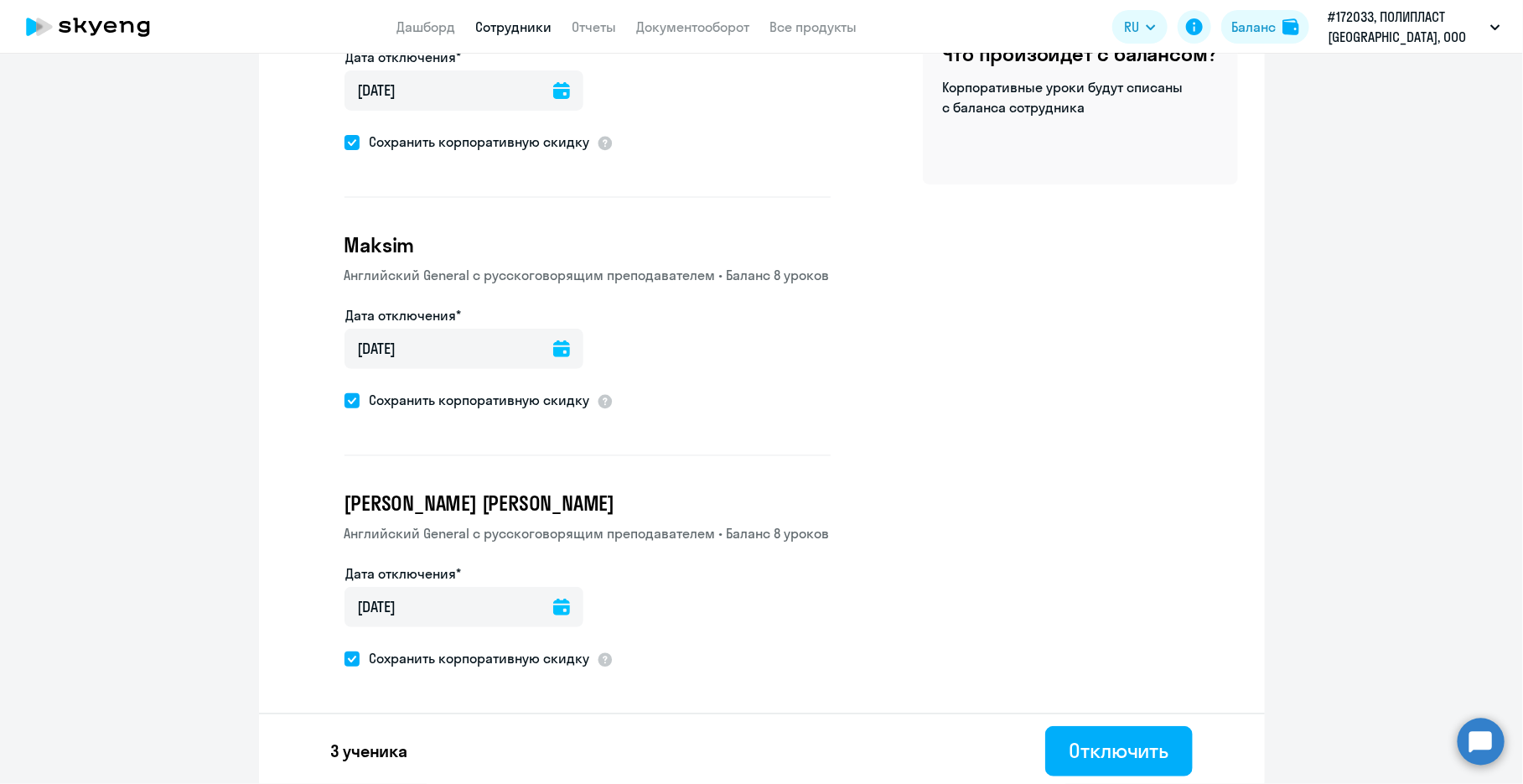
click at [345, 146] on span at bounding box center [352, 142] width 15 height 15
click at [345, 143] on input "Сохранить корпоративную скидку" at bounding box center [344, 142] width 1 height 1
checkbox input "false"
click at [360, 396] on span "Сохранить корпоративную скидку" at bounding box center [474, 399] width 230 height 20
click at [345, 400] on input "Сохранить корпоративную скидку" at bounding box center [344, 400] width 1 height 1
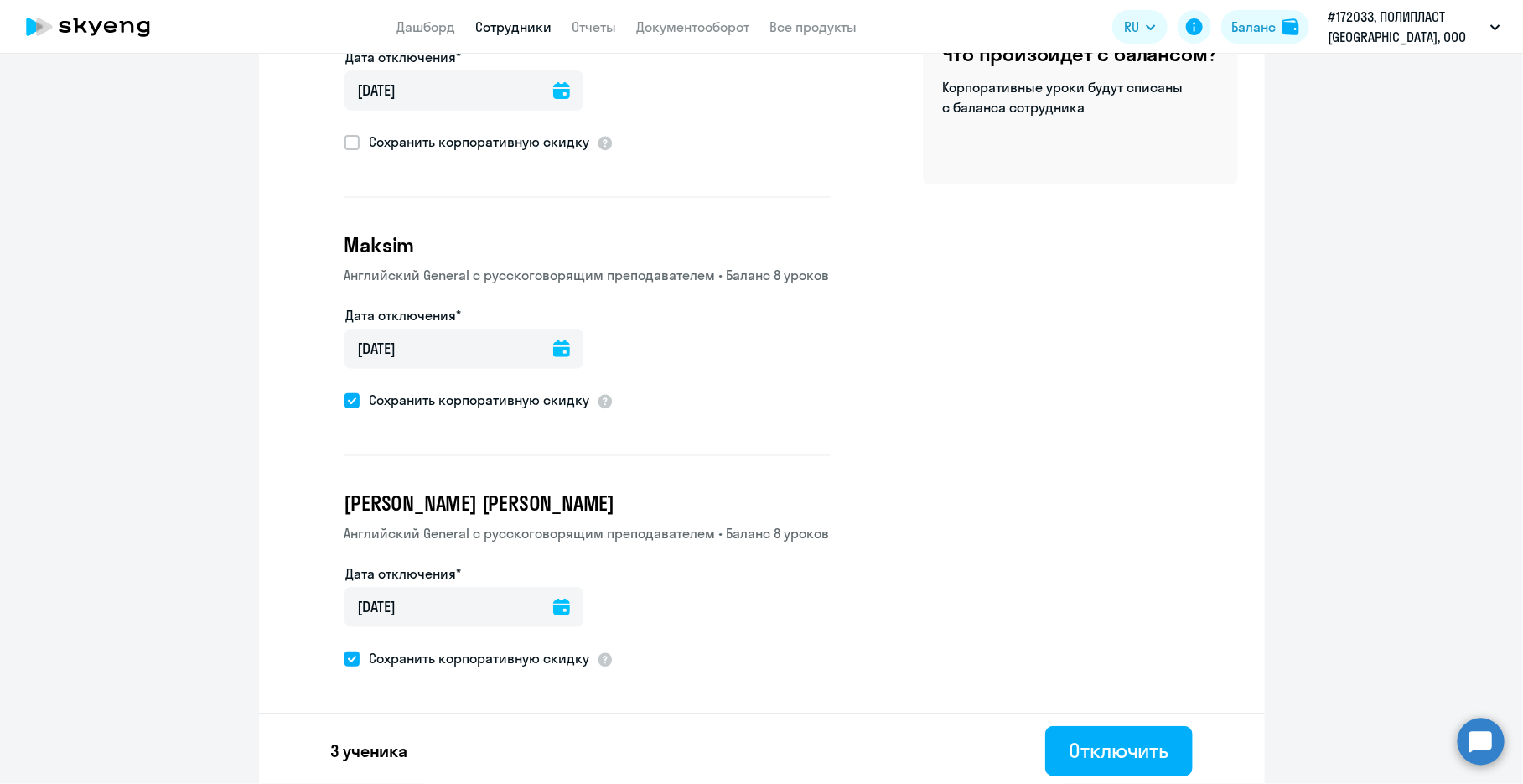
checkbox input "false"
click at [810, 721] on div "Отключить" at bounding box center [1118, 750] width 100 height 26
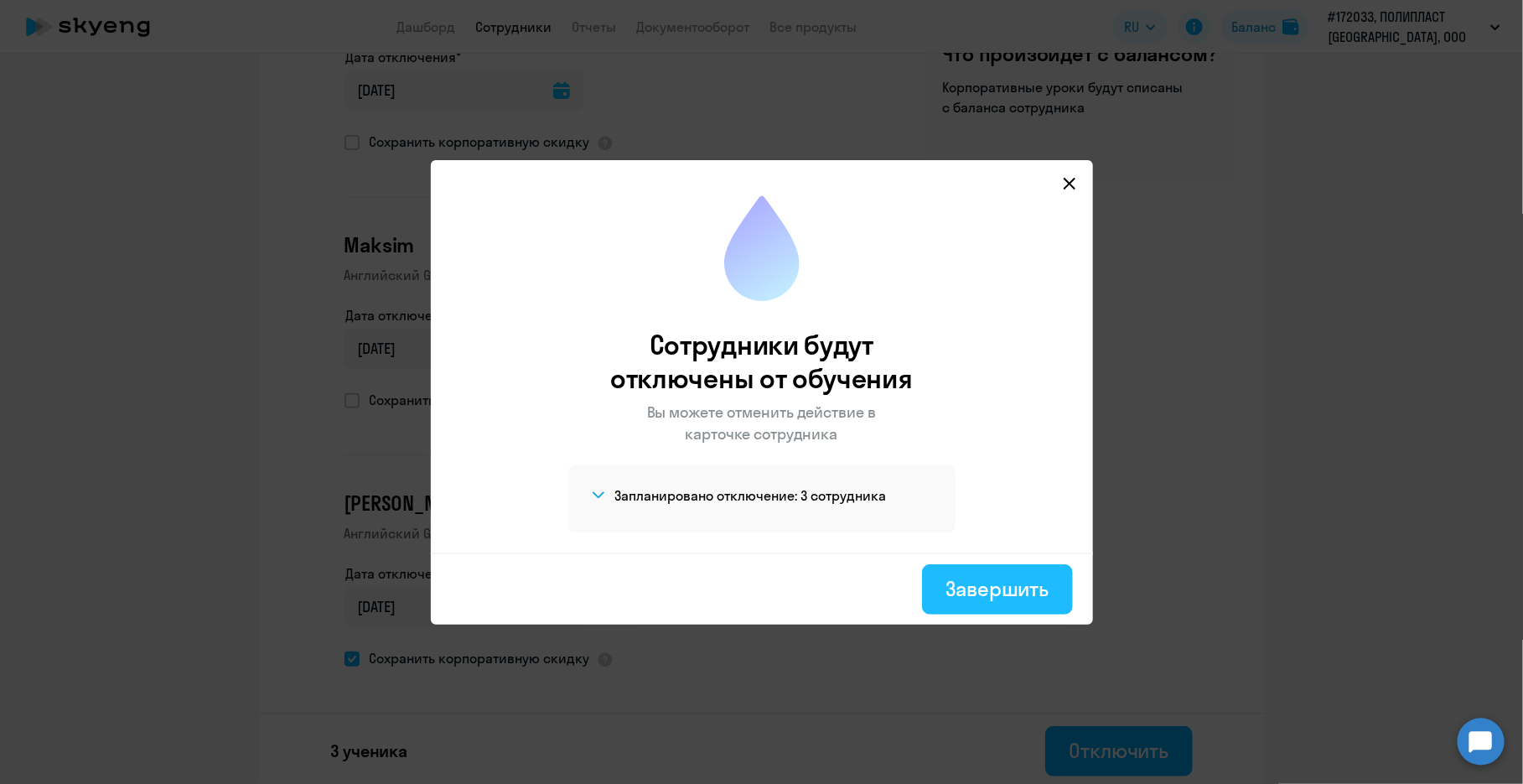
click at [810, 591] on div "Завершить" at bounding box center [997, 588] width 103 height 26
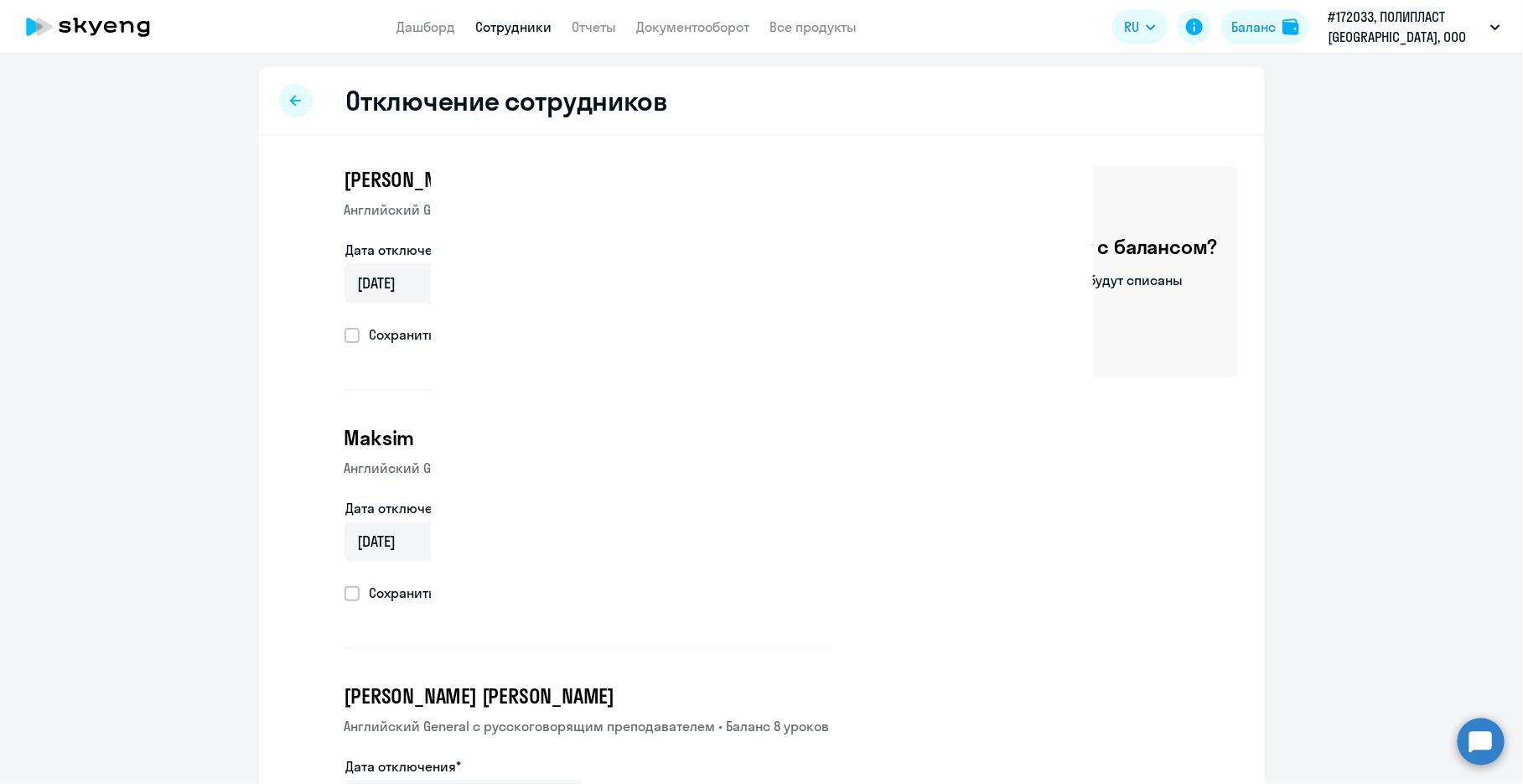
select select "30"
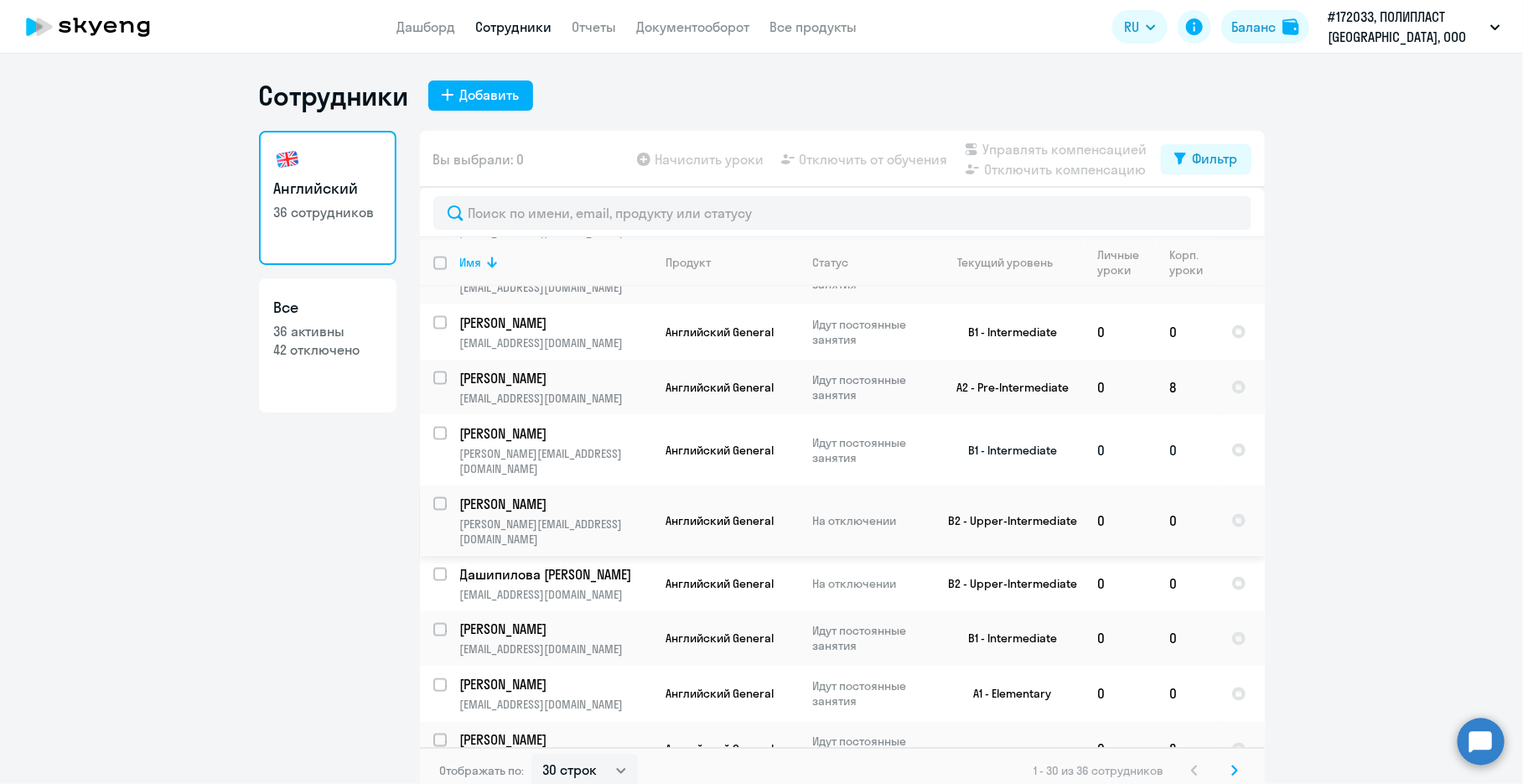
scroll to position [9, 0]
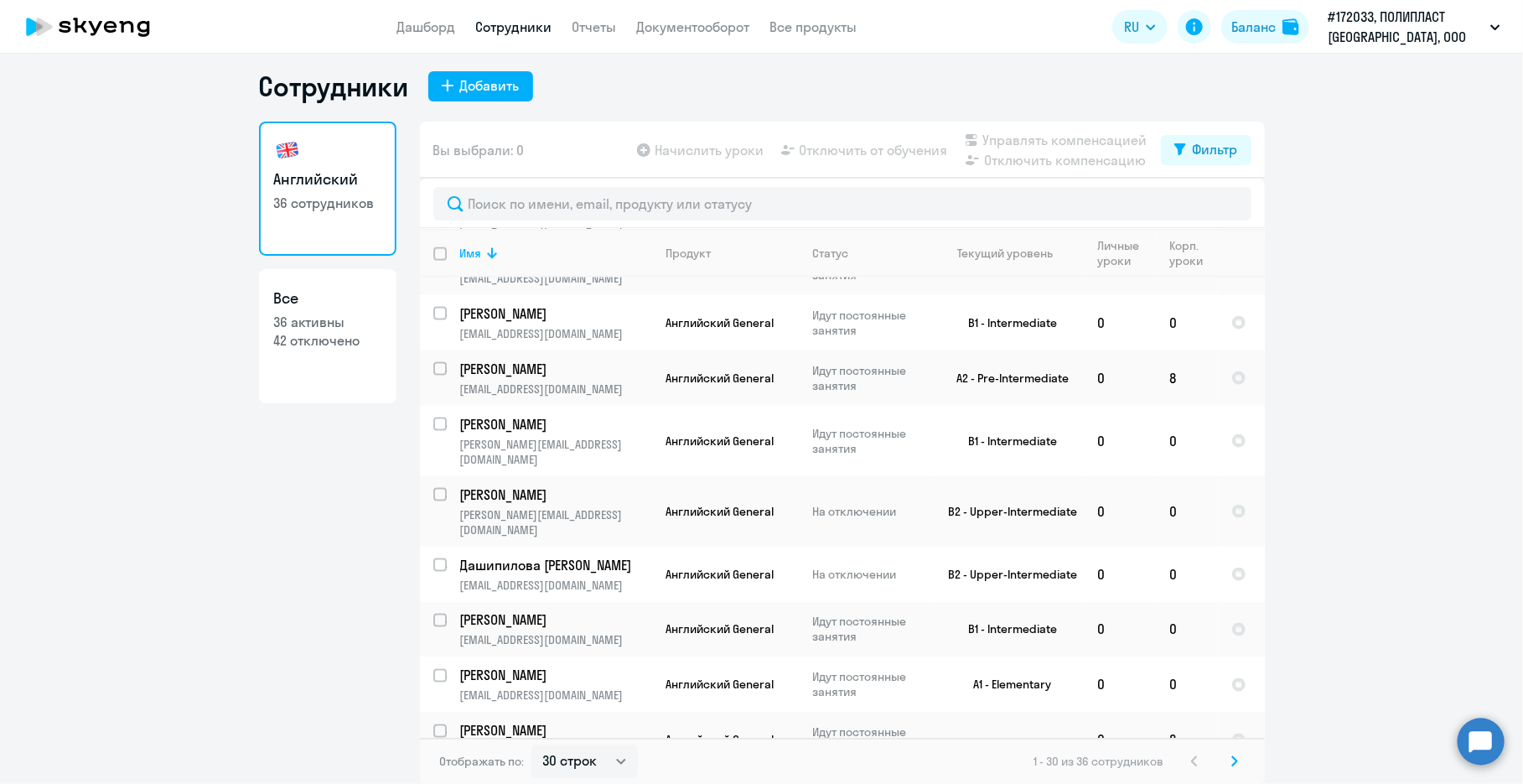
click at [306, 325] on p "36 активны" at bounding box center [328, 322] width 108 height 19
select select "30"
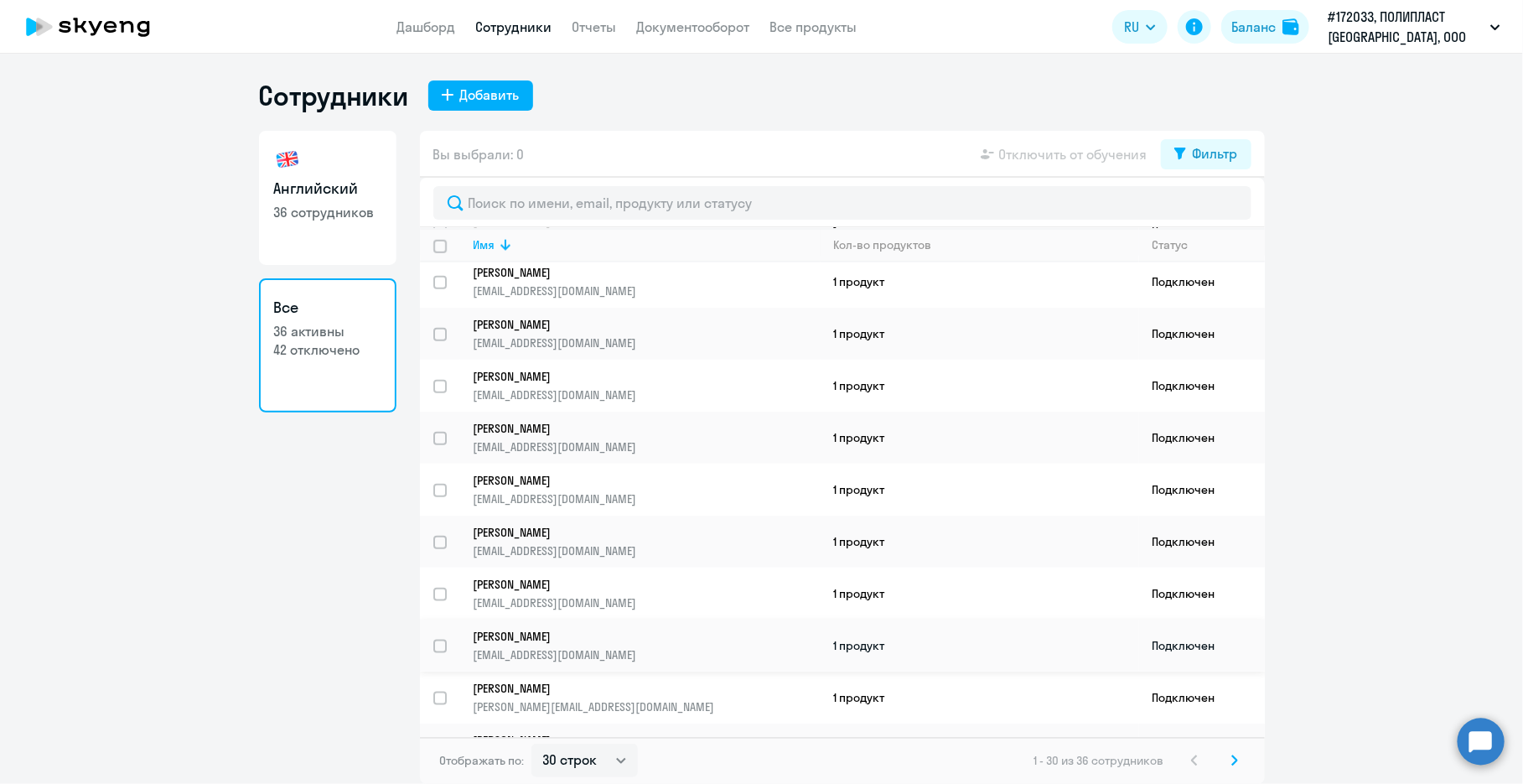
scroll to position [1057, 0]
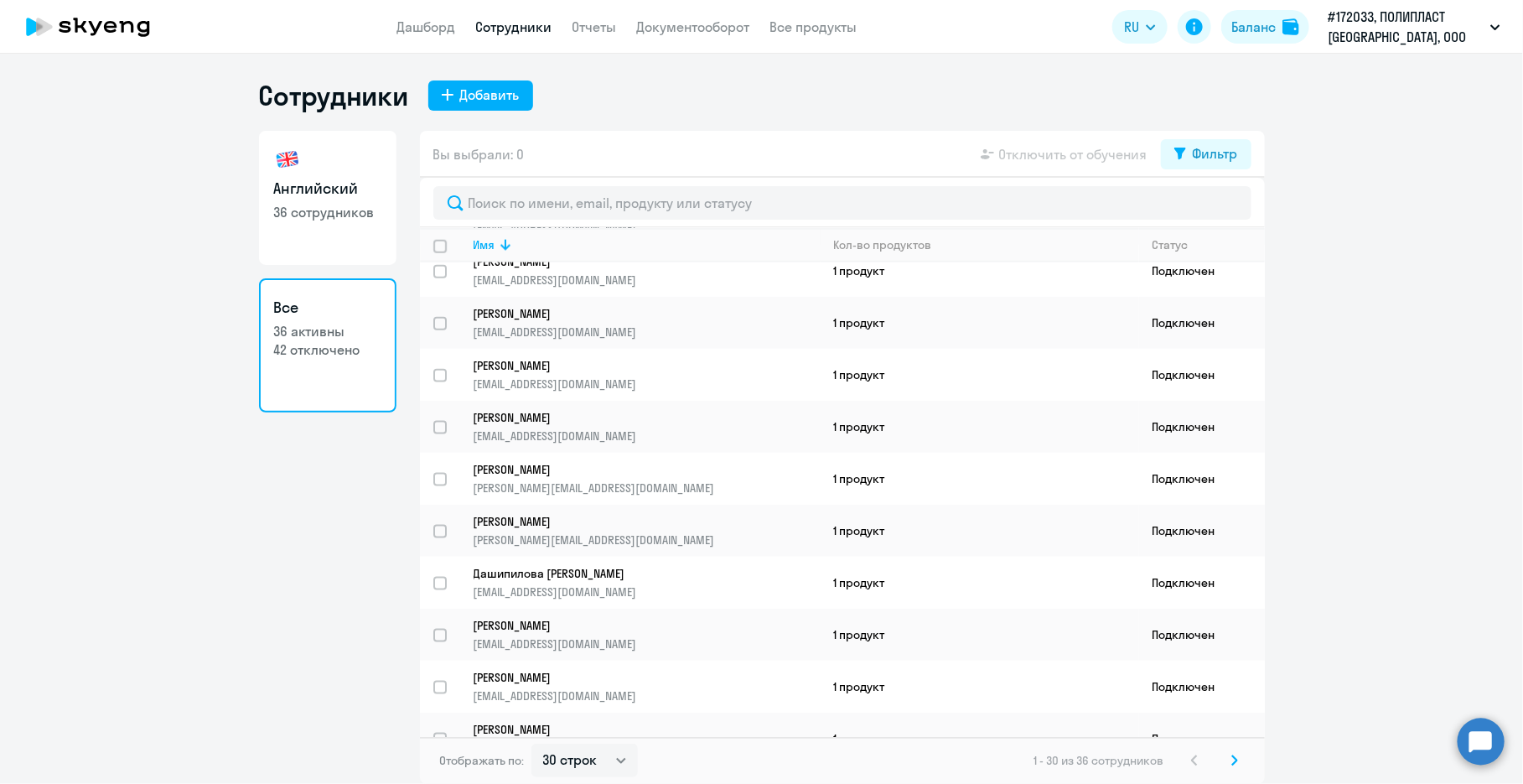
click at [810, 721] on svg-icon at bounding box center [1235, 760] width 20 height 20
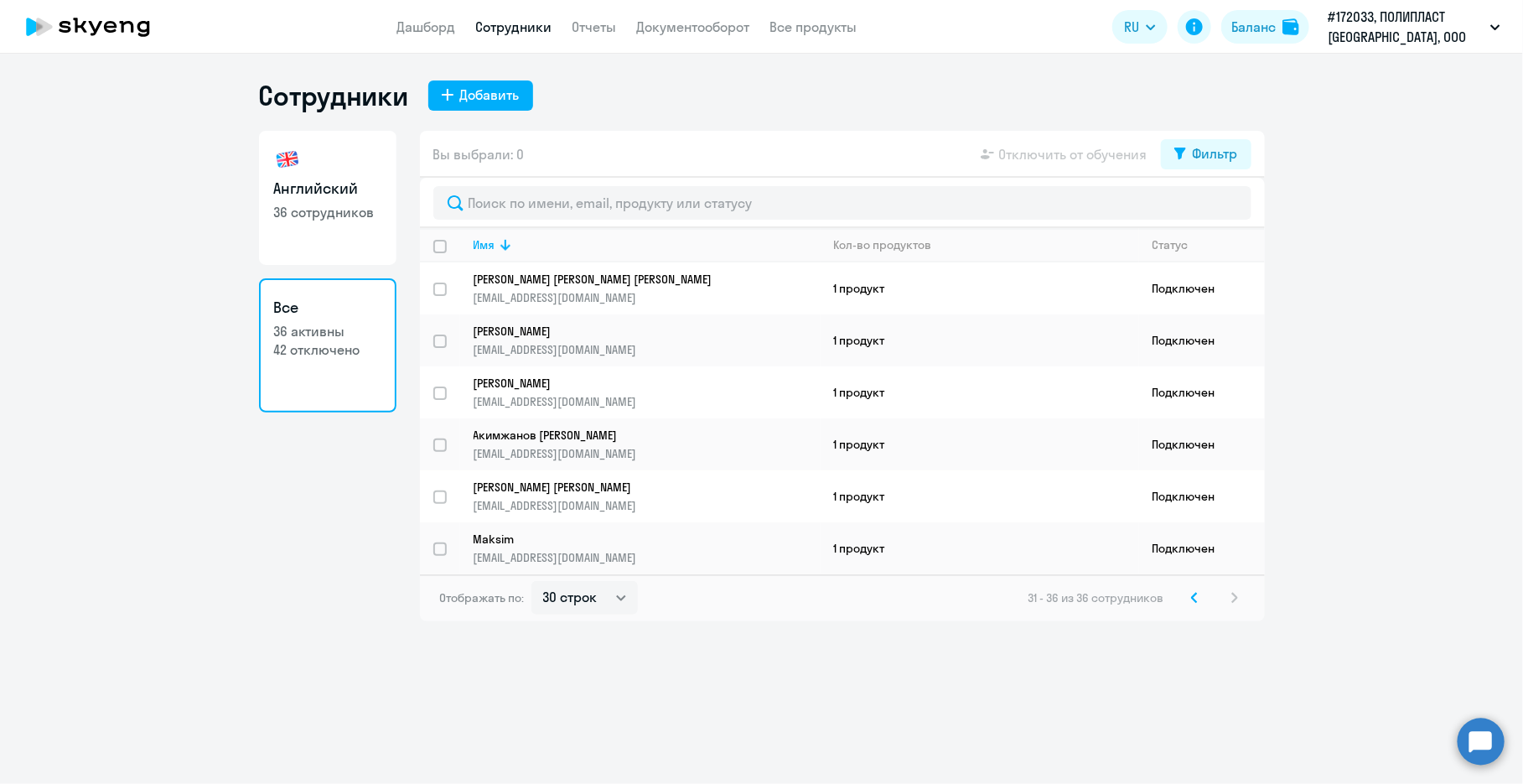
click at [301, 350] on p "42 отключено" at bounding box center [328, 349] width 108 height 19
click at [810, 157] on app-table-action-button "Отключить от обучения" at bounding box center [1063, 154] width 170 height 20
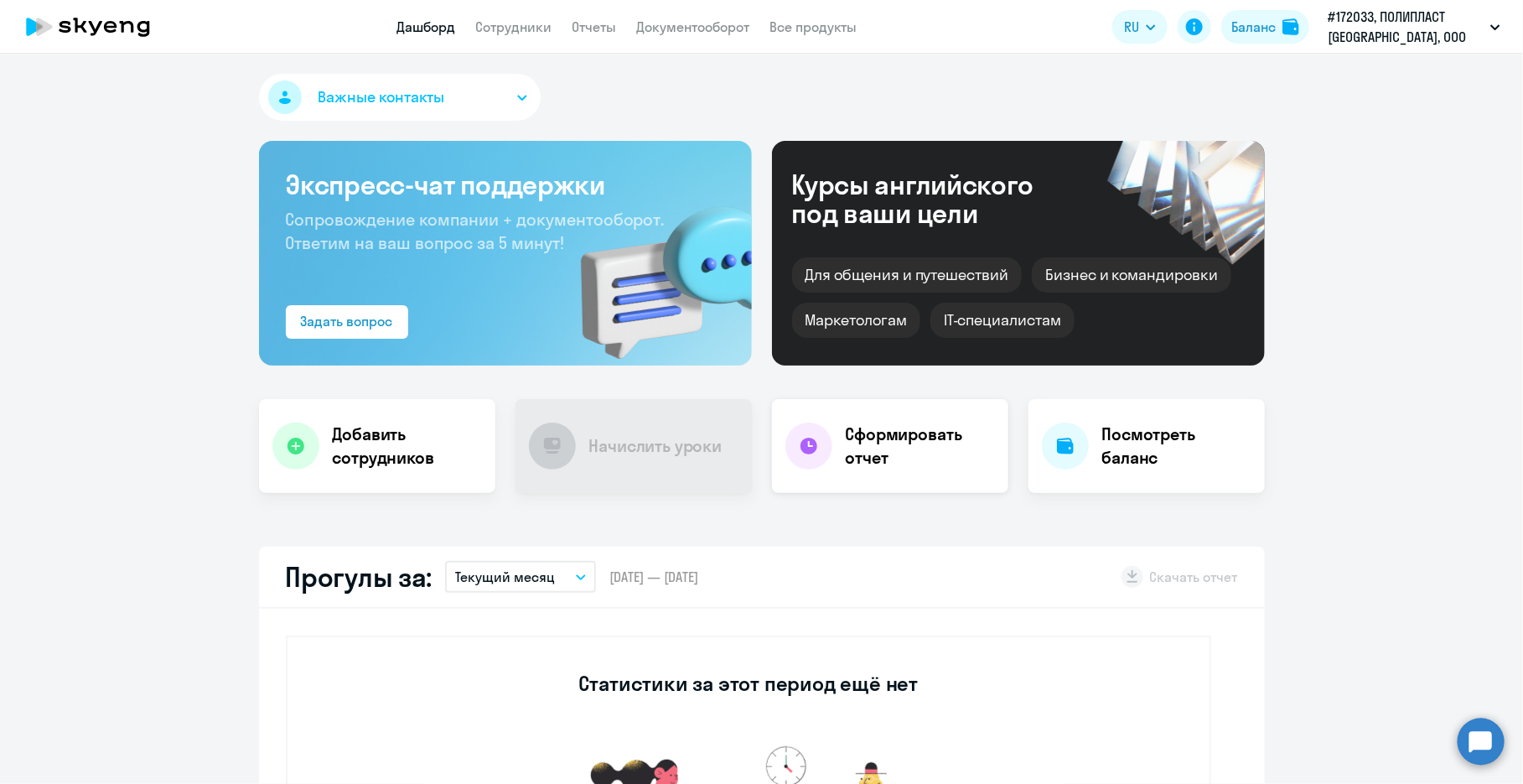
click at [847, 453] on h4 "Сформировать отчет" at bounding box center [920, 445] width 149 height 47
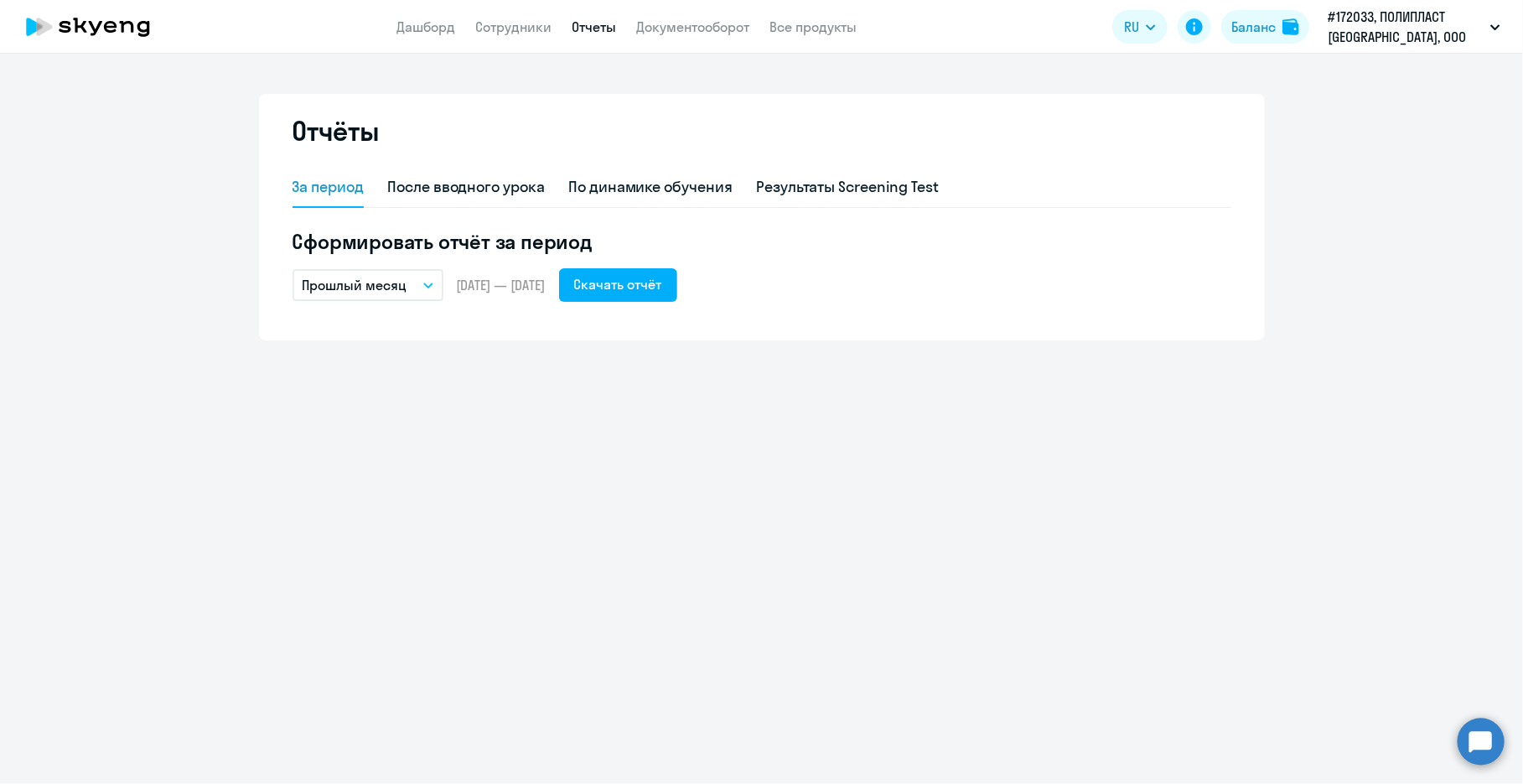
click at [546, 286] on span "[DATE] — [DATE]" at bounding box center [501, 285] width 89 height 19
click at [422, 286] on button "Прошлый месяц" at bounding box center [368, 285] width 151 height 32
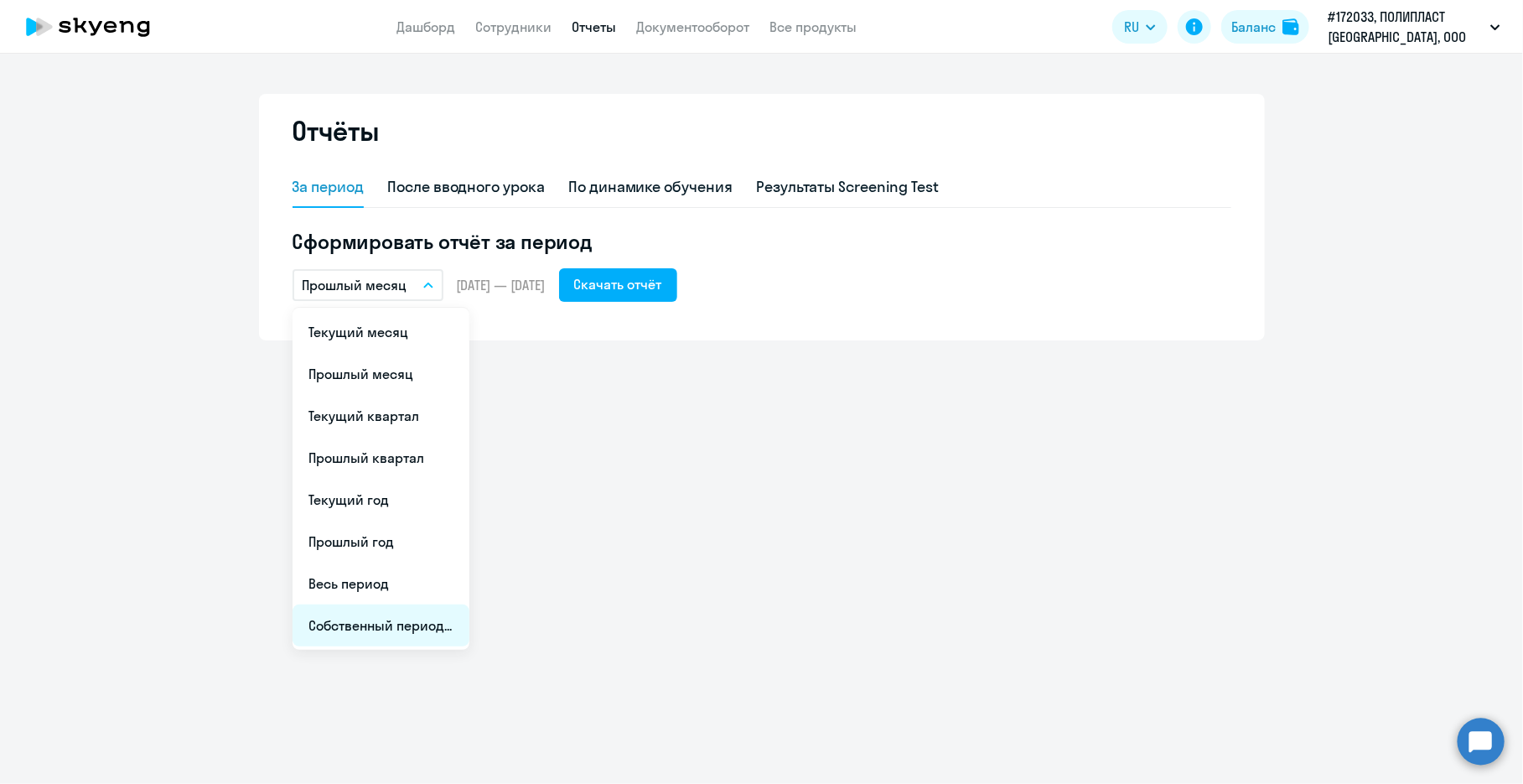
click at [442, 623] on li "Собственный период..." at bounding box center [381, 625] width 177 height 42
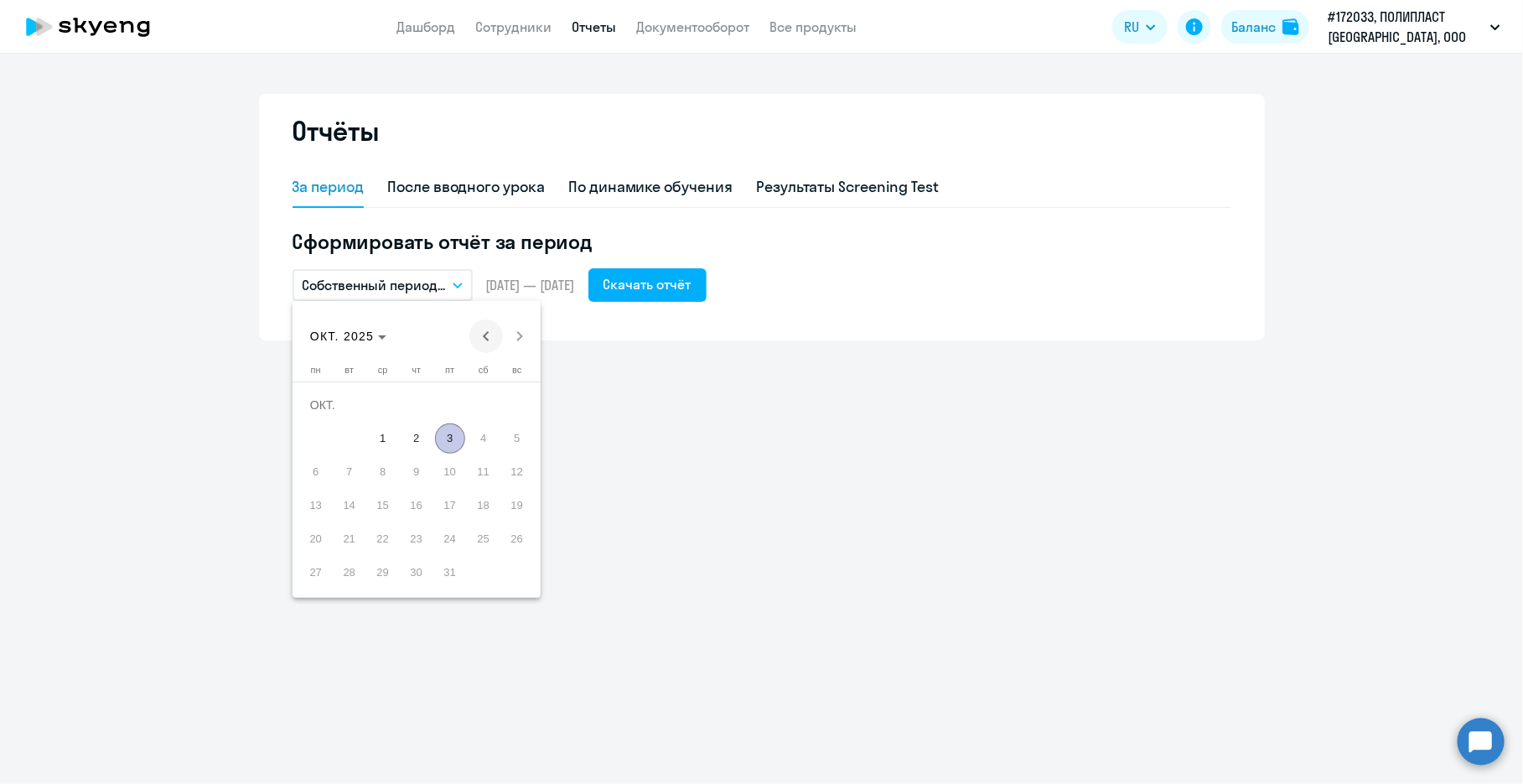
click at [490, 332] on span "Previous month" at bounding box center [486, 336] width 34 height 34
click at [459, 411] on span "1" at bounding box center [450, 405] width 30 height 30
click at [508, 534] on span "31" at bounding box center [517, 539] width 30 height 30
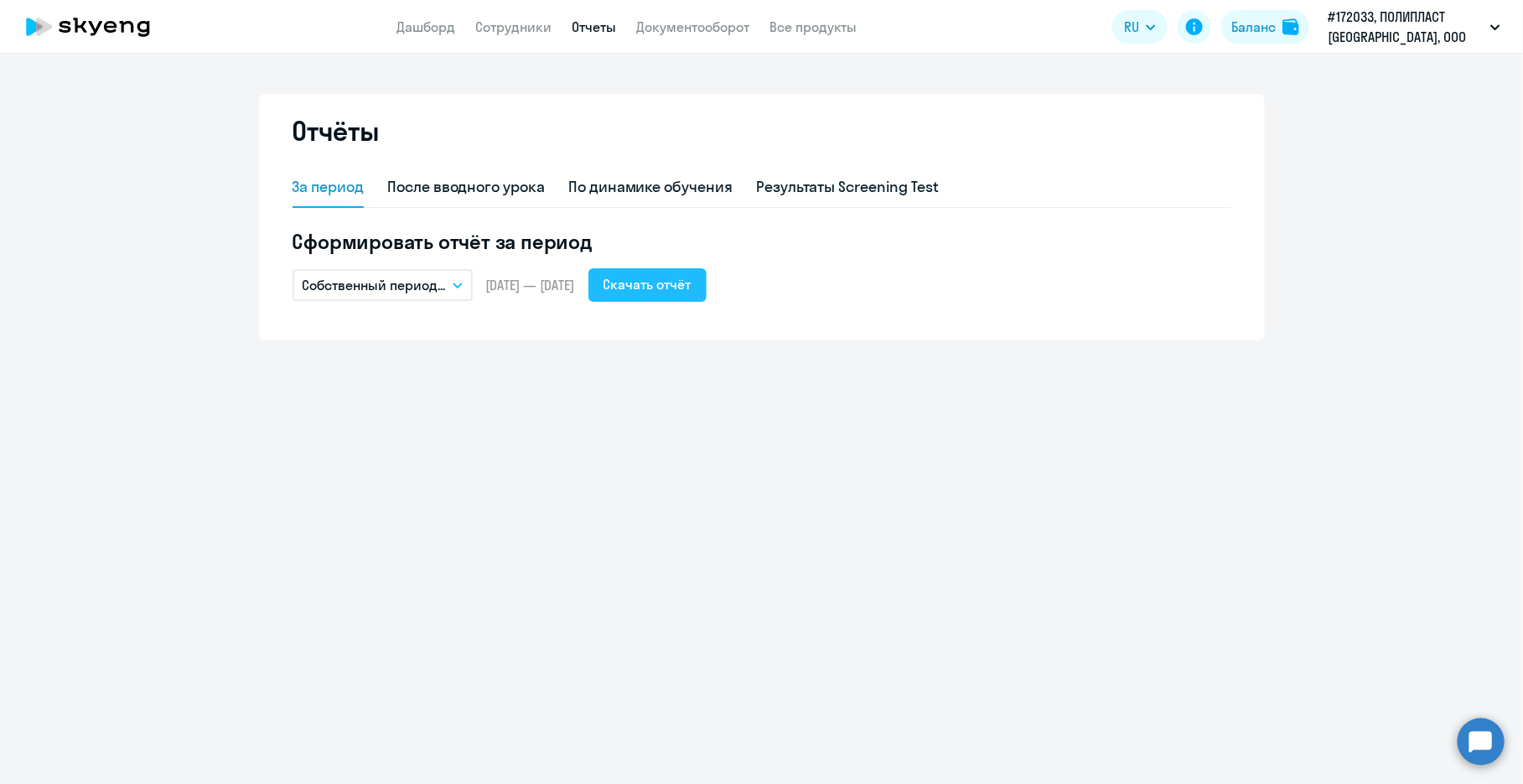
click at [691, 287] on div "Скачать отчёт" at bounding box center [648, 284] width 88 height 20
